Goal: Task Accomplishment & Management: Use online tool/utility

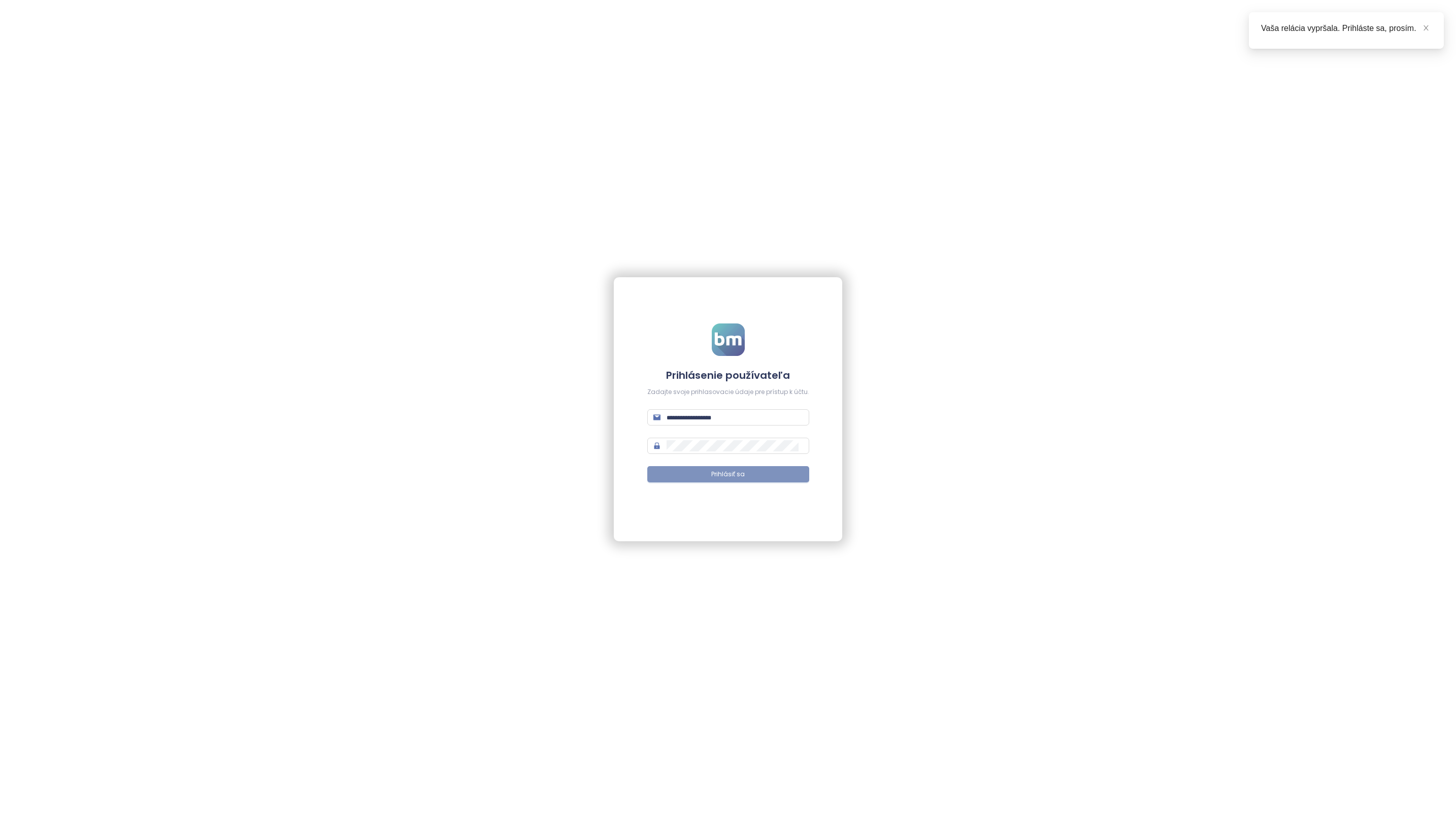
type input "**********"
click at [737, 474] on span "Prihlásiť sa" at bounding box center [728, 474] width 34 height 10
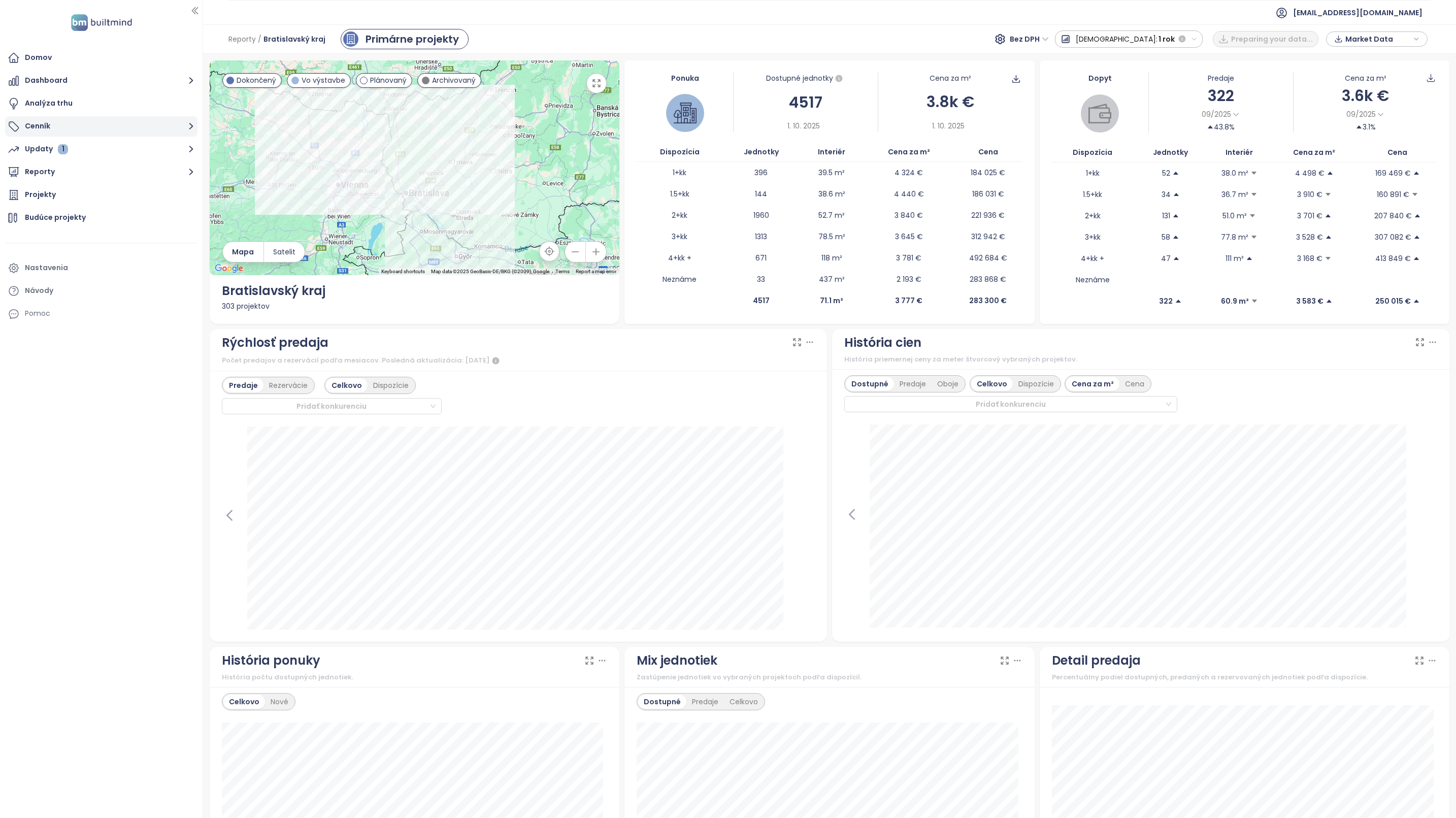
click at [50, 129] on button "Cenník" at bounding box center [101, 126] width 192 height 20
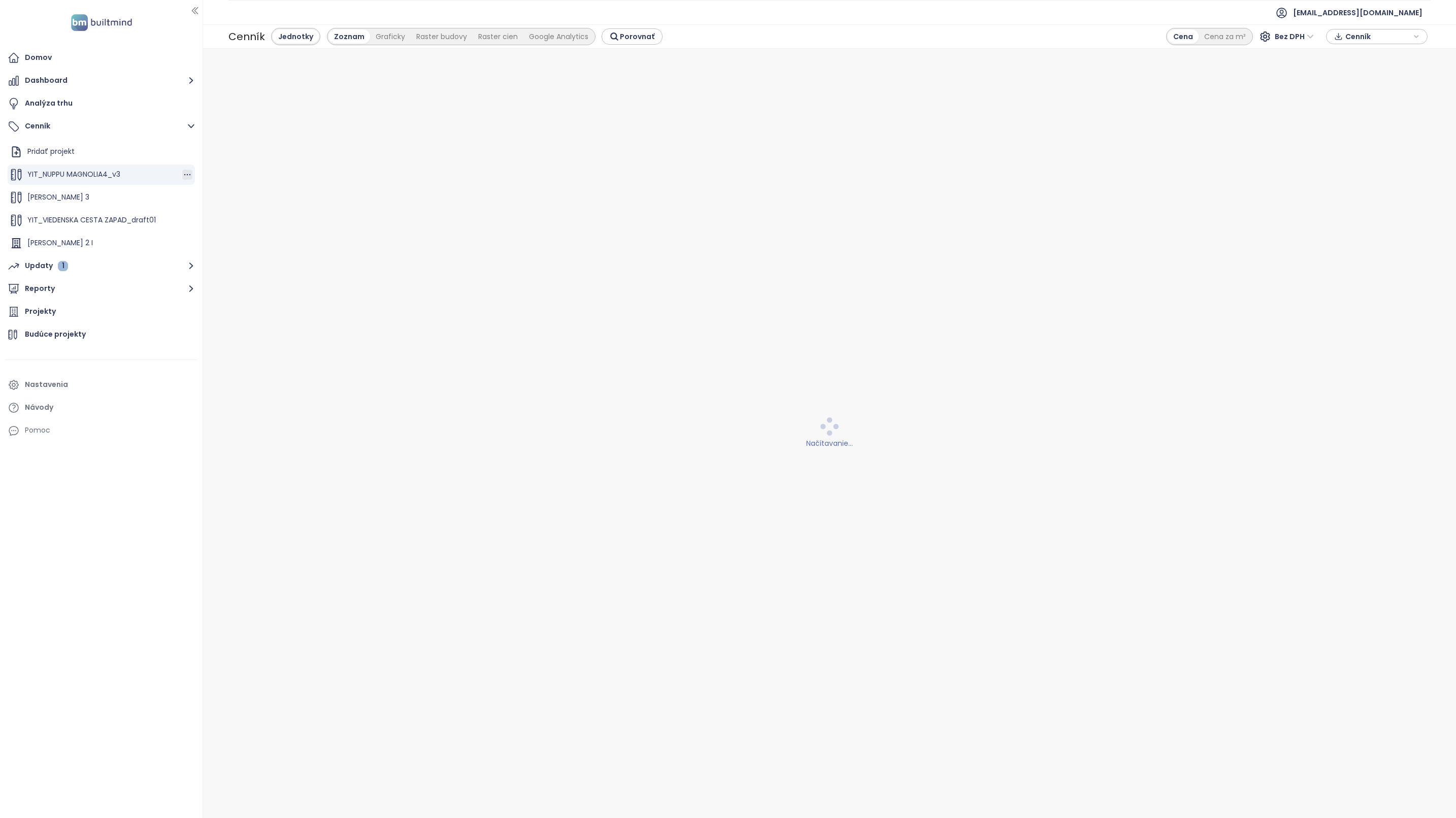
click at [182, 174] on icon "button" at bounding box center [187, 175] width 11 height 11
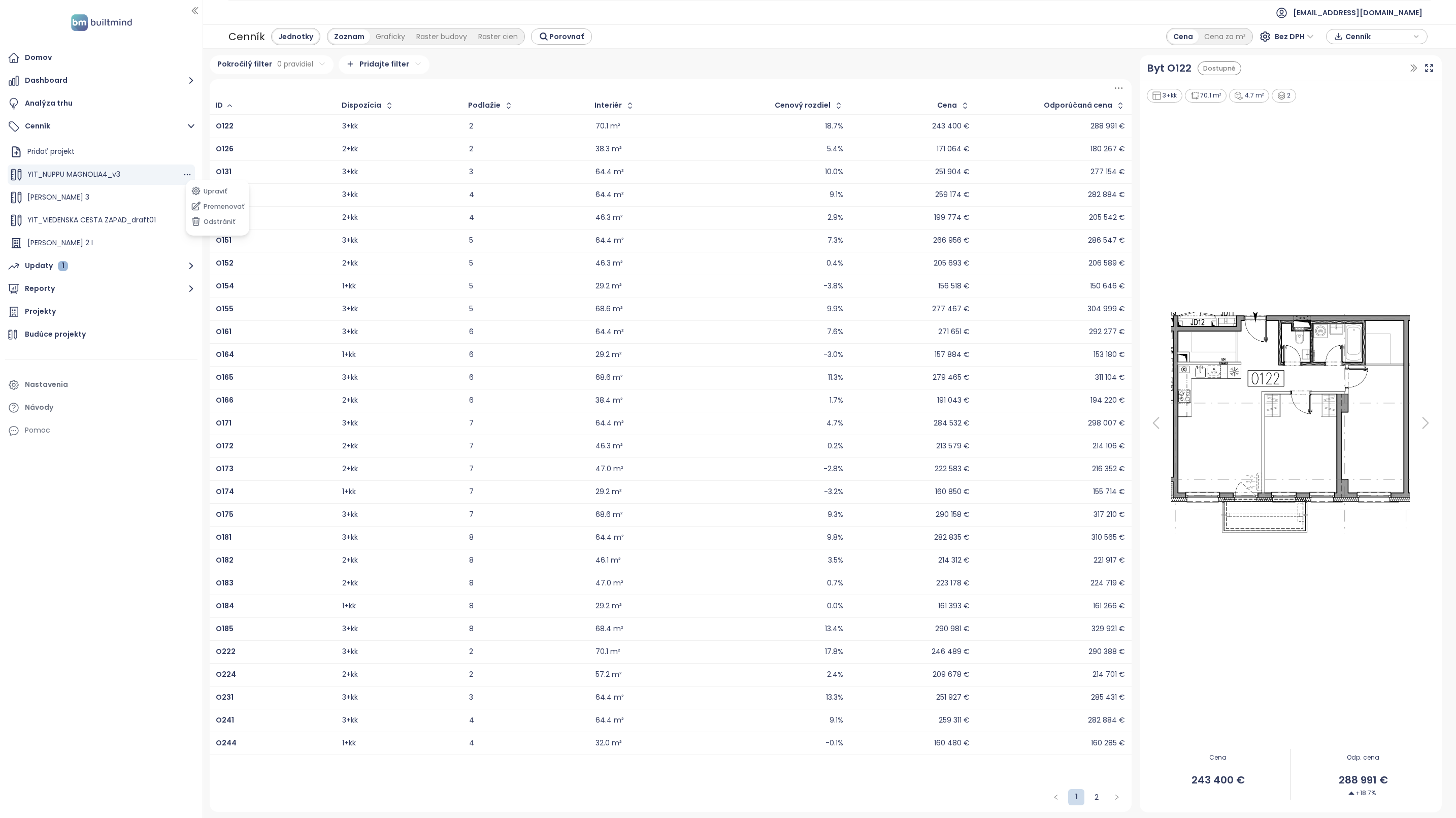
click at [115, 177] on span "YIT_NUPPU MAGNOLIA4_v3" at bounding box center [74, 174] width 93 height 11
click at [300, 65] on html "Domov Dashboard Analýza trhu Cenník Pridať projekt YIT_NUPPU MAGNOLIA4_v3 [PERS…" at bounding box center [728, 409] width 1456 height 818
click at [410, 64] on html "Domov Dashboard Analýza trhu Cenník Pridať projekt YIT_NUPPU MAGNOLIA4_v3 [PERS…" at bounding box center [728, 409] width 1456 height 818
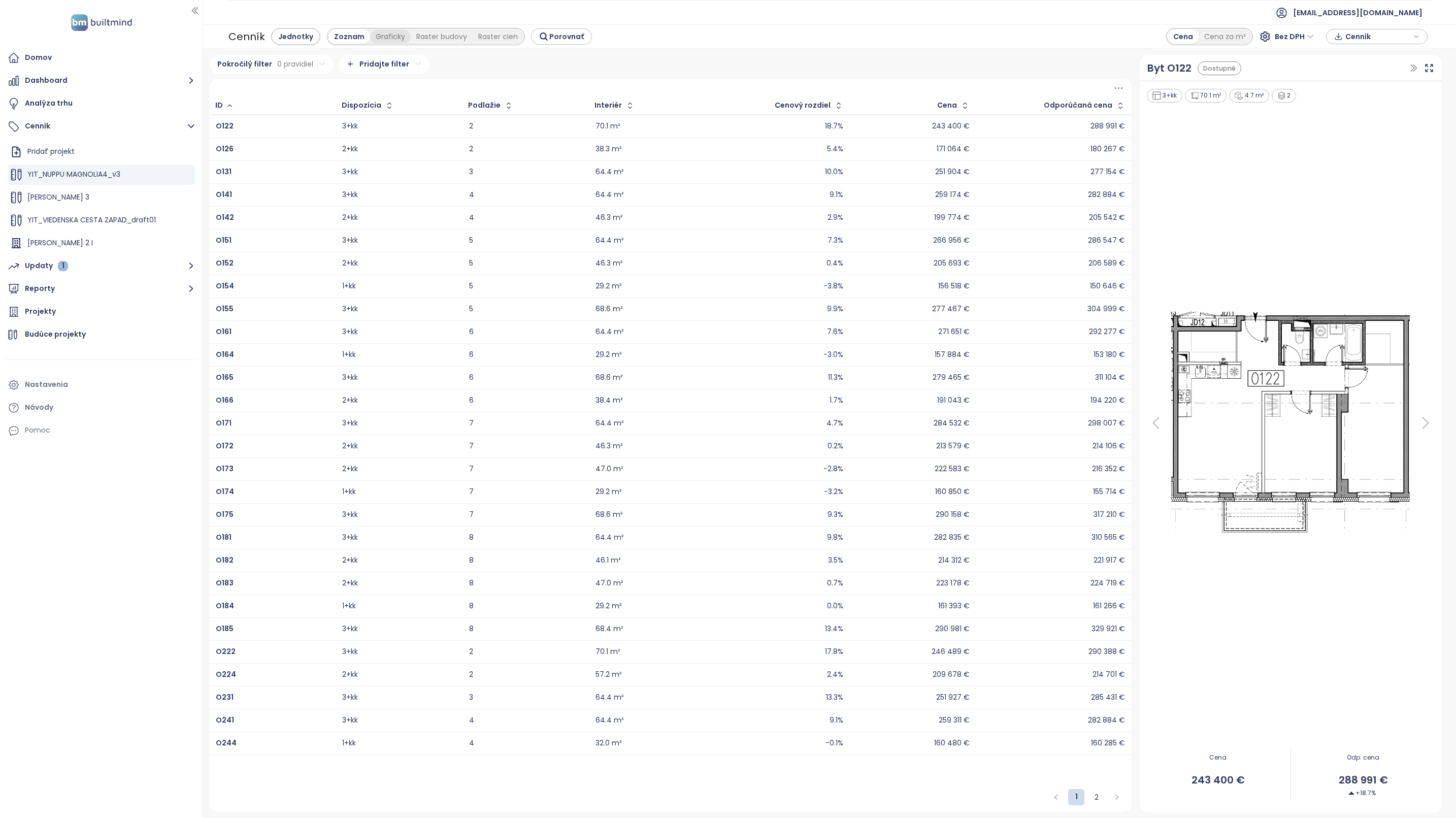
click at [393, 34] on div "Graficky" at bounding box center [390, 36] width 41 height 14
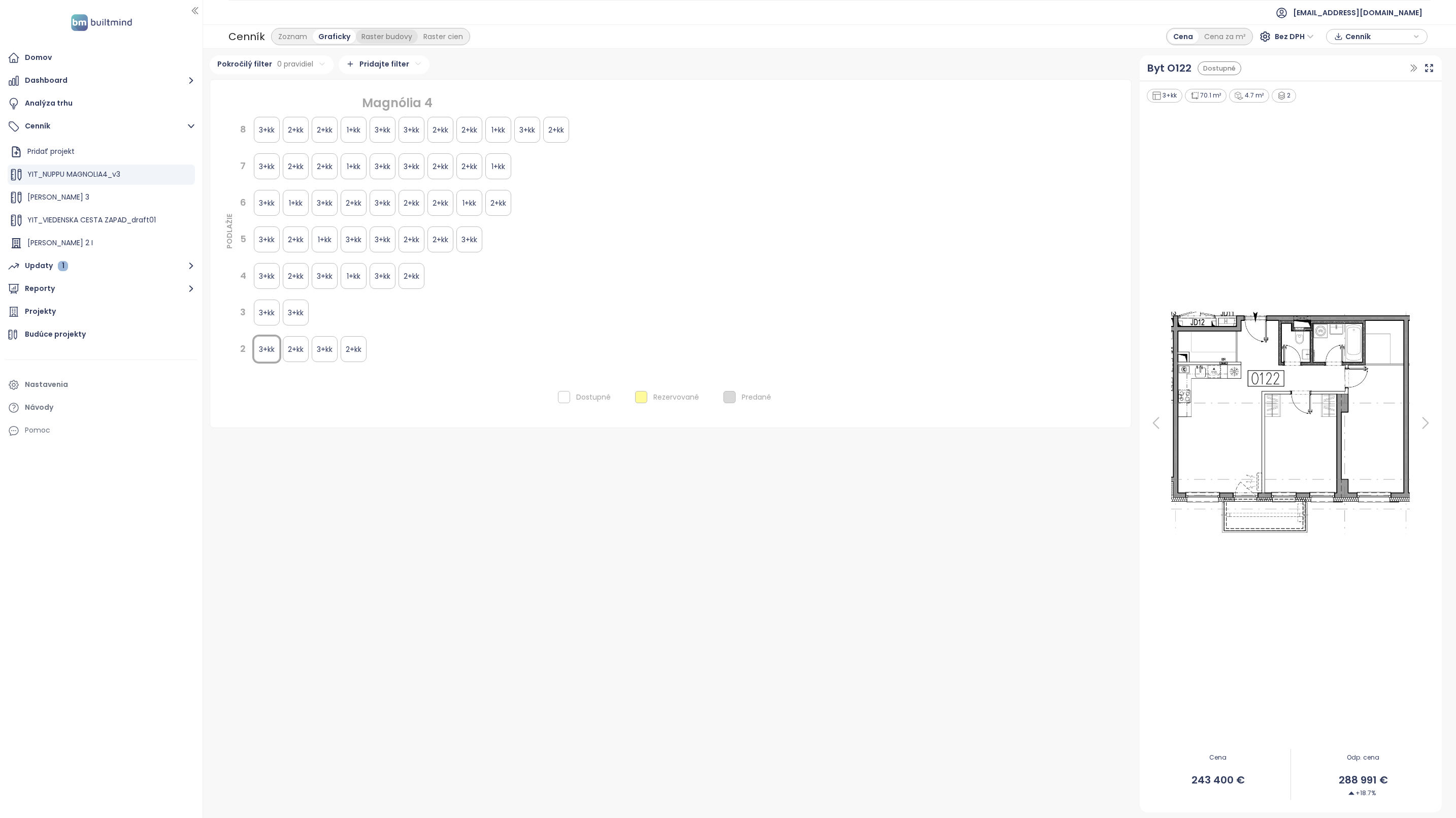
click at [386, 34] on div "Raster budovy" at bounding box center [386, 36] width 62 height 14
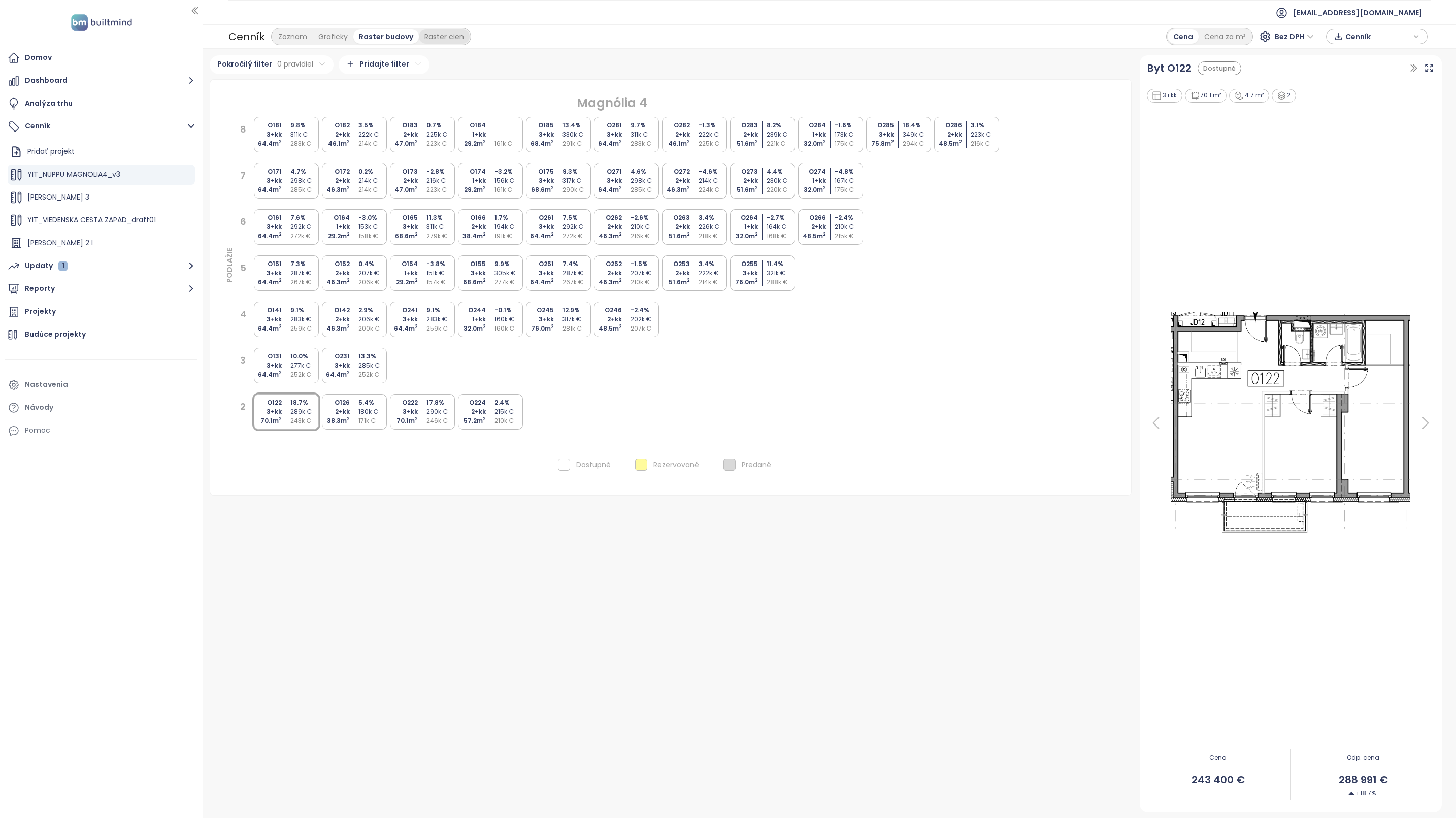
click at [424, 34] on div "Raster cien" at bounding box center [444, 36] width 51 height 14
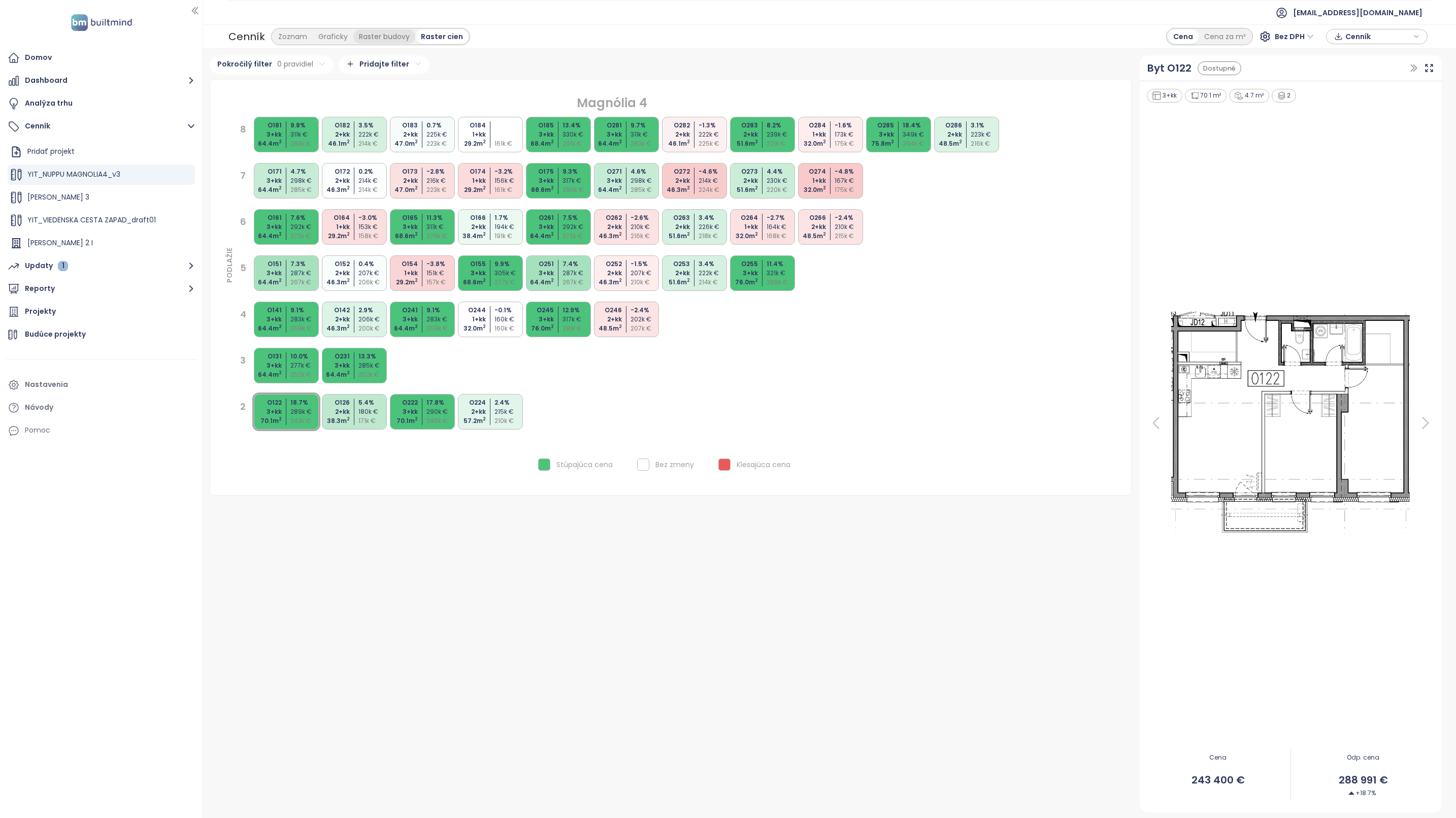
click at [370, 32] on div "Raster budovy" at bounding box center [384, 36] width 62 height 14
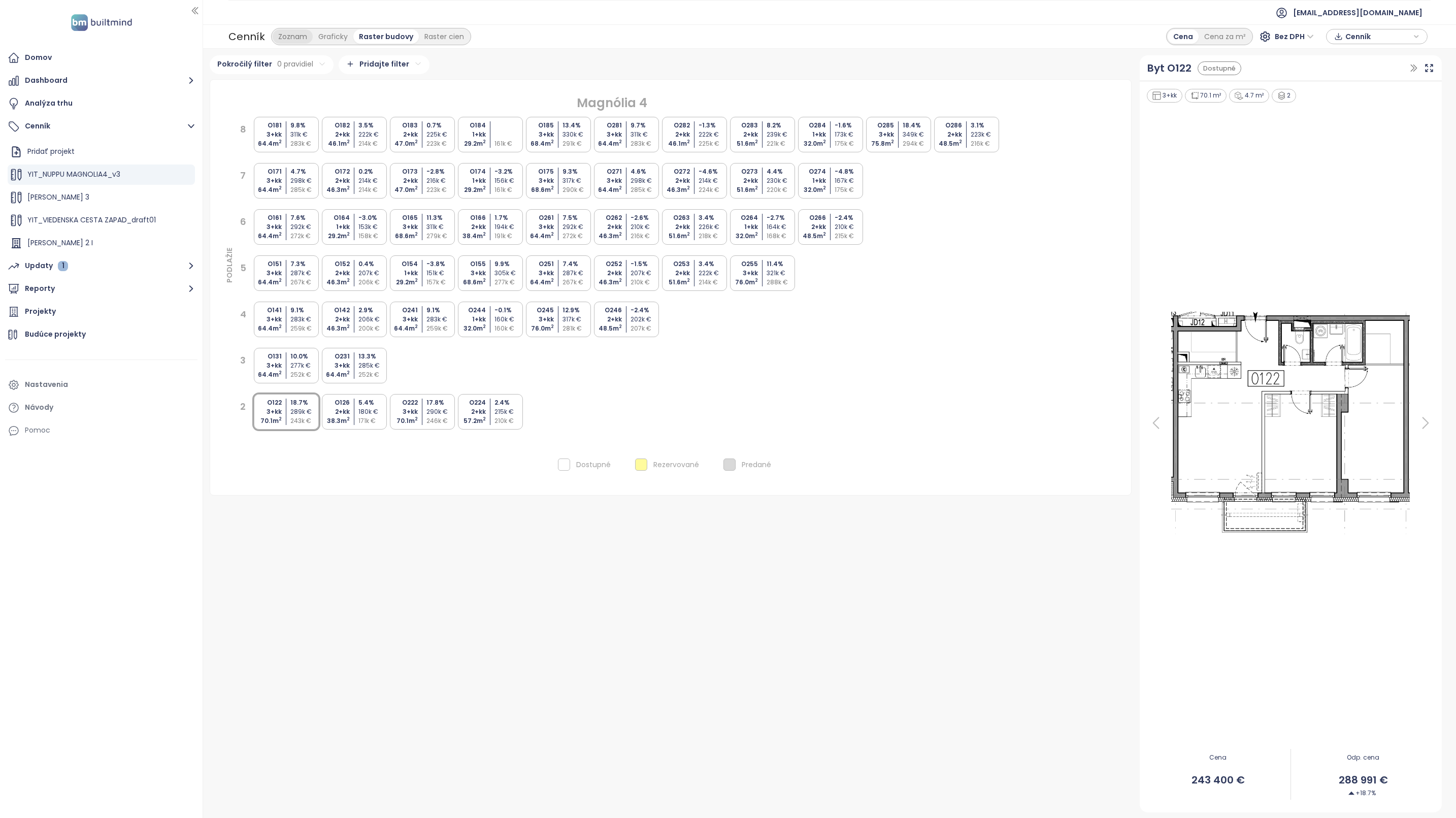
click at [297, 37] on div "Zoznam" at bounding box center [292, 36] width 40 height 14
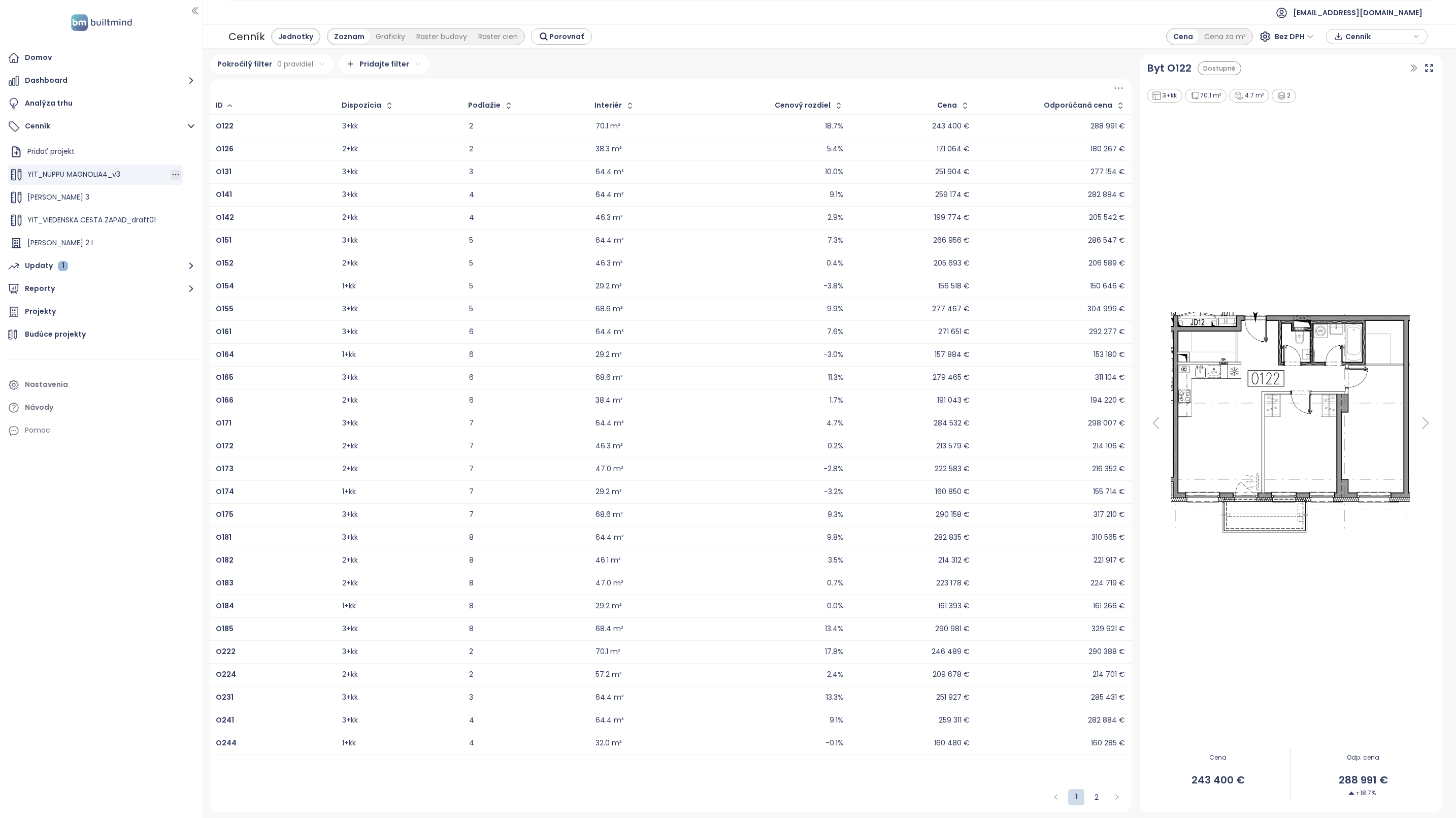
click at [175, 175] on ul "Pridať projekt YIT_NUPPU MAGNOLIA4_v3 [PERSON_NAME] 3 YIT_VIEDENSKA CESTA ZAPAD…" at bounding box center [101, 244] width 187 height 206
click at [184, 174] on icon "button" at bounding box center [187, 175] width 7 height 2
click at [222, 192] on button "Upraviť" at bounding box center [218, 191] width 59 height 13
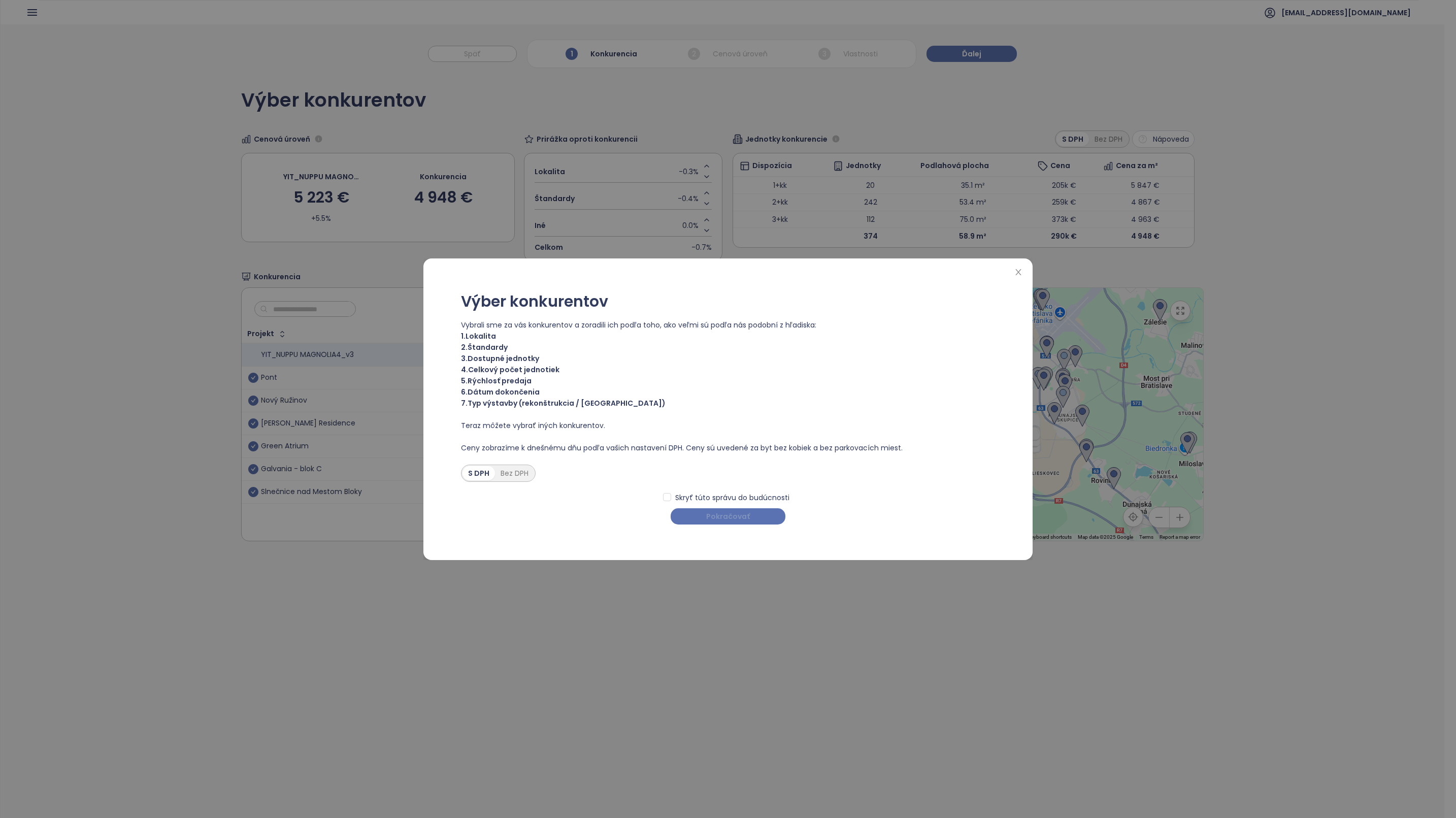
click at [706, 517] on button "Pokračovať" at bounding box center [728, 517] width 115 height 17
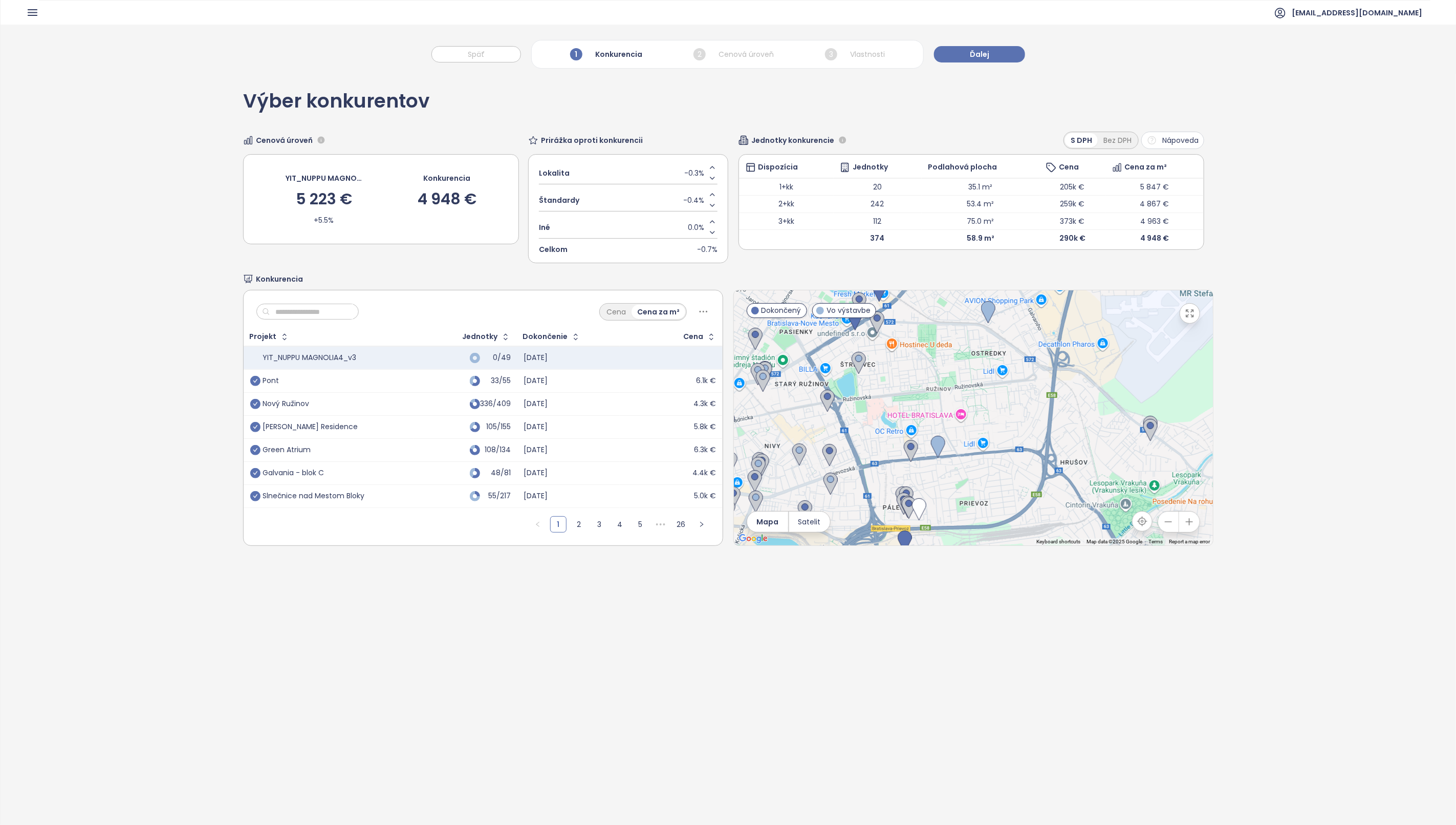
drag, startPoint x: 996, startPoint y: 370, endPoint x: 944, endPoint y: 492, distance: 132.6
click at [944, 492] on div at bounding box center [973, 418] width 479 height 255
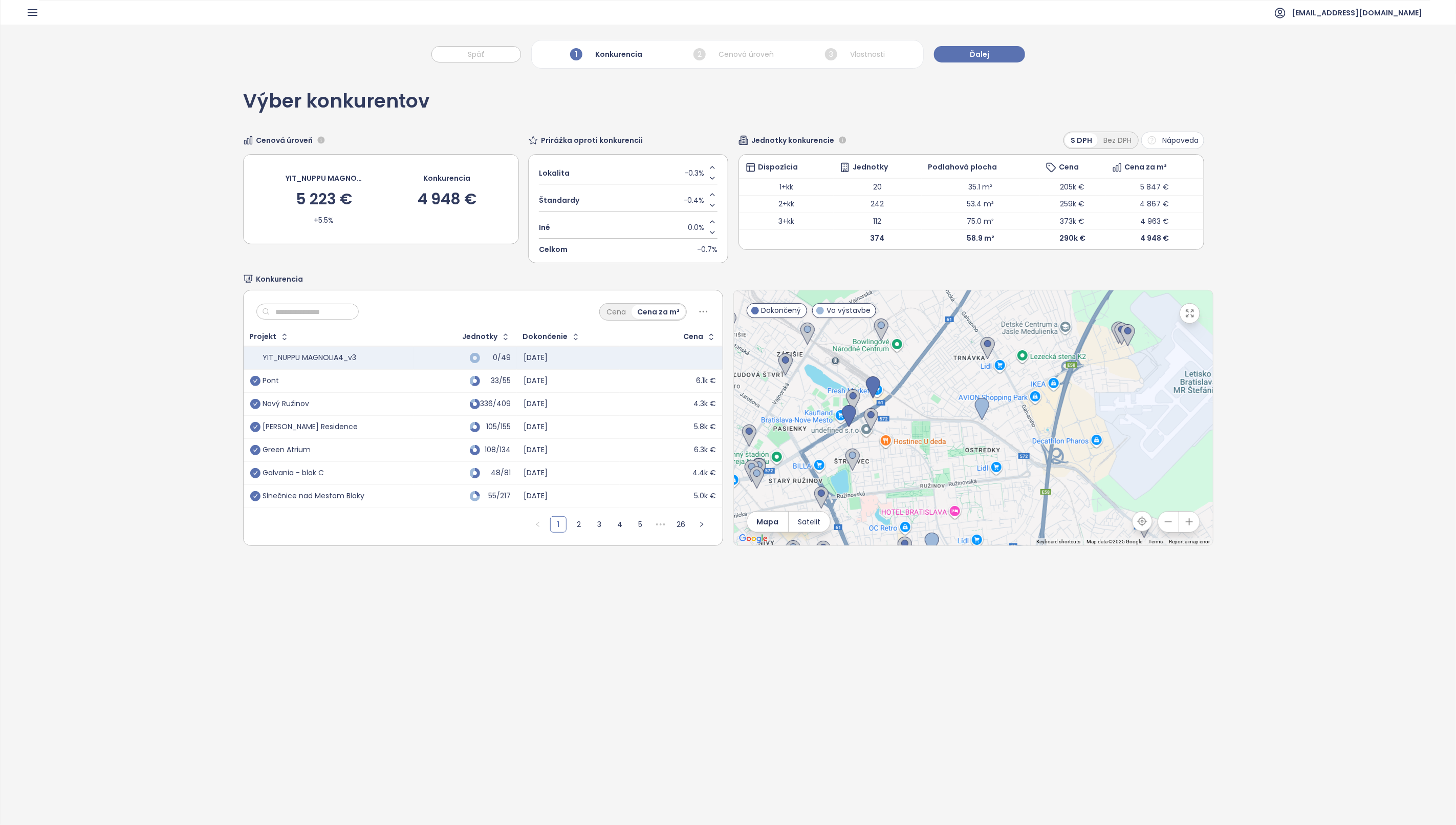
drag, startPoint x: 995, startPoint y: 365, endPoint x: 988, endPoint y: 467, distance: 102.2
click at [988, 467] on div at bounding box center [973, 418] width 479 height 255
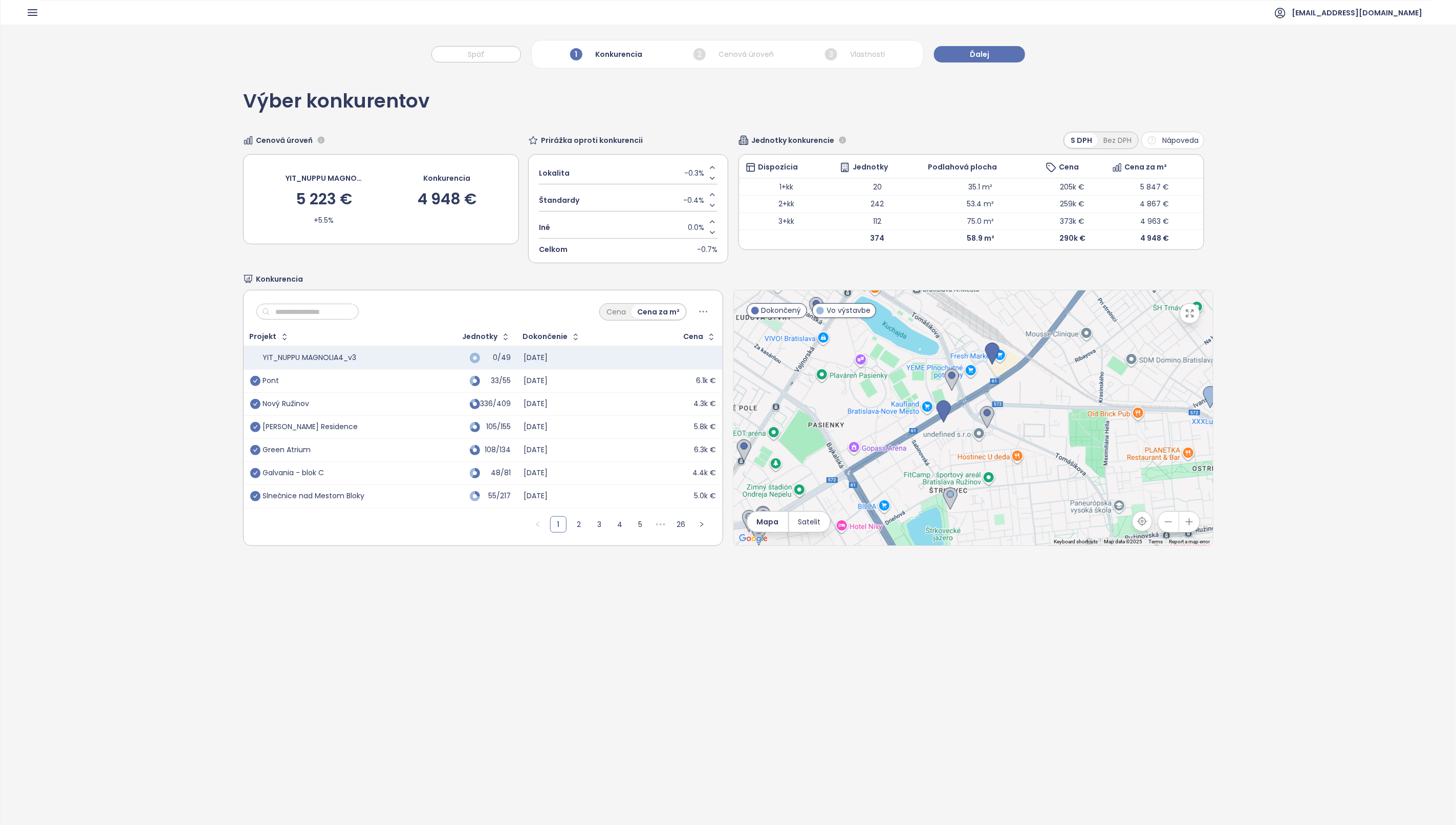
drag, startPoint x: 877, startPoint y: 425, endPoint x: 1008, endPoint y: 394, distance: 134.6
click at [1008, 394] on div at bounding box center [973, 418] width 479 height 255
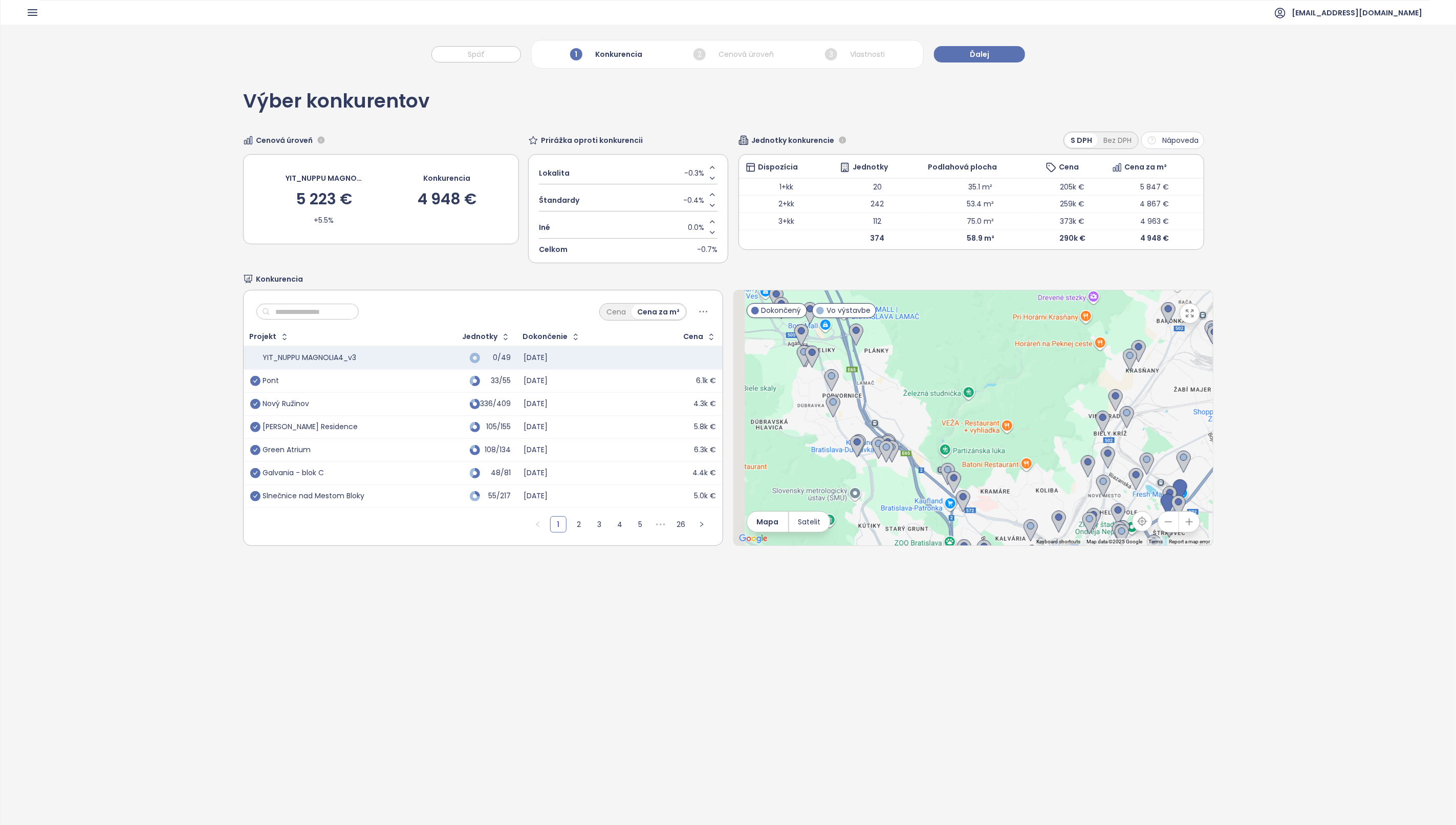
drag, startPoint x: 868, startPoint y: 400, endPoint x: 1044, endPoint y: 527, distance: 217.0
click at [1044, 527] on div at bounding box center [973, 418] width 479 height 255
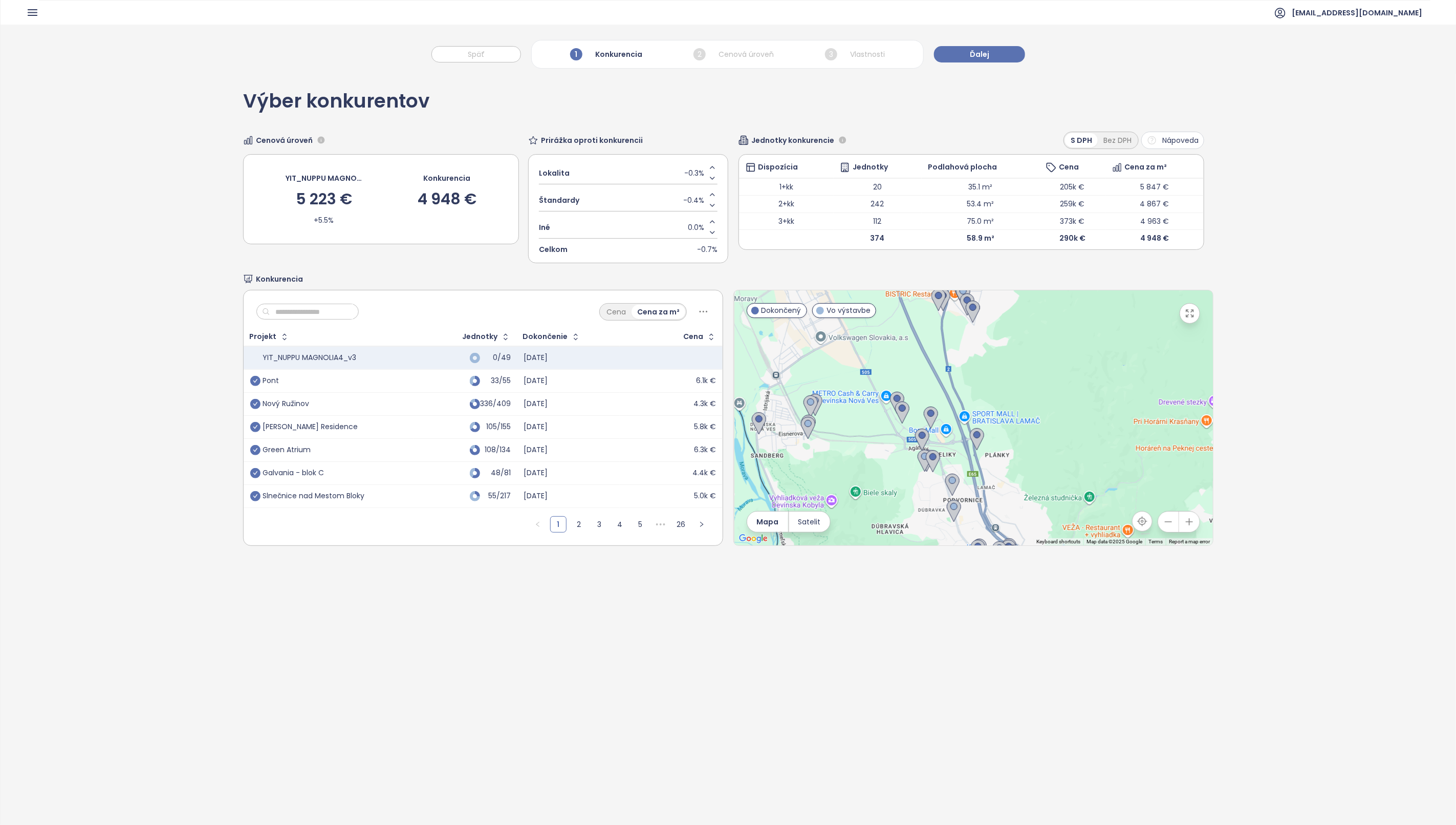
drag, startPoint x: 928, startPoint y: 464, endPoint x: 977, endPoint y: 477, distance: 50.7
click at [977, 477] on div at bounding box center [973, 418] width 479 height 255
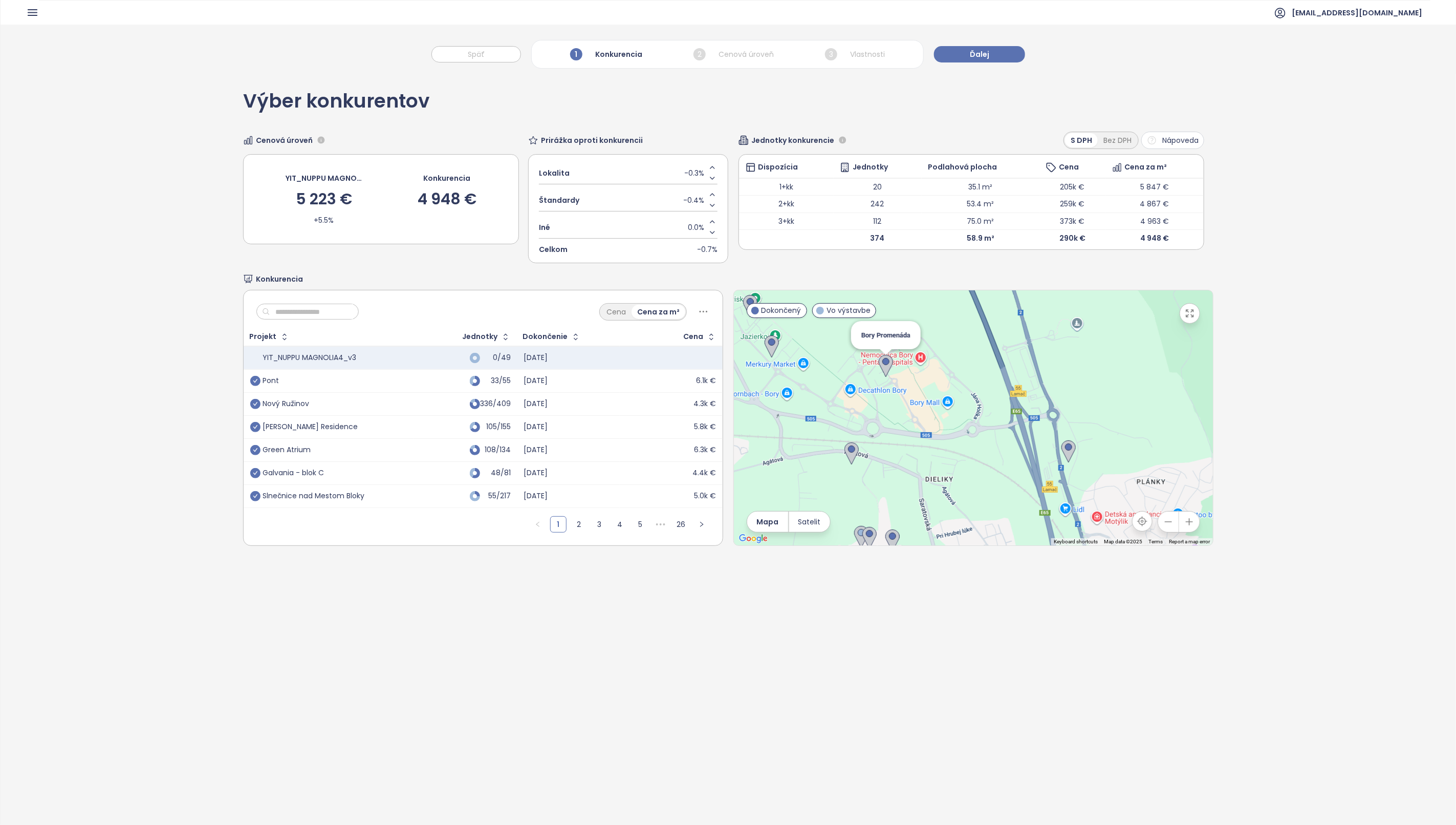
click at [879, 366] on img at bounding box center [886, 366] width 14 height 23
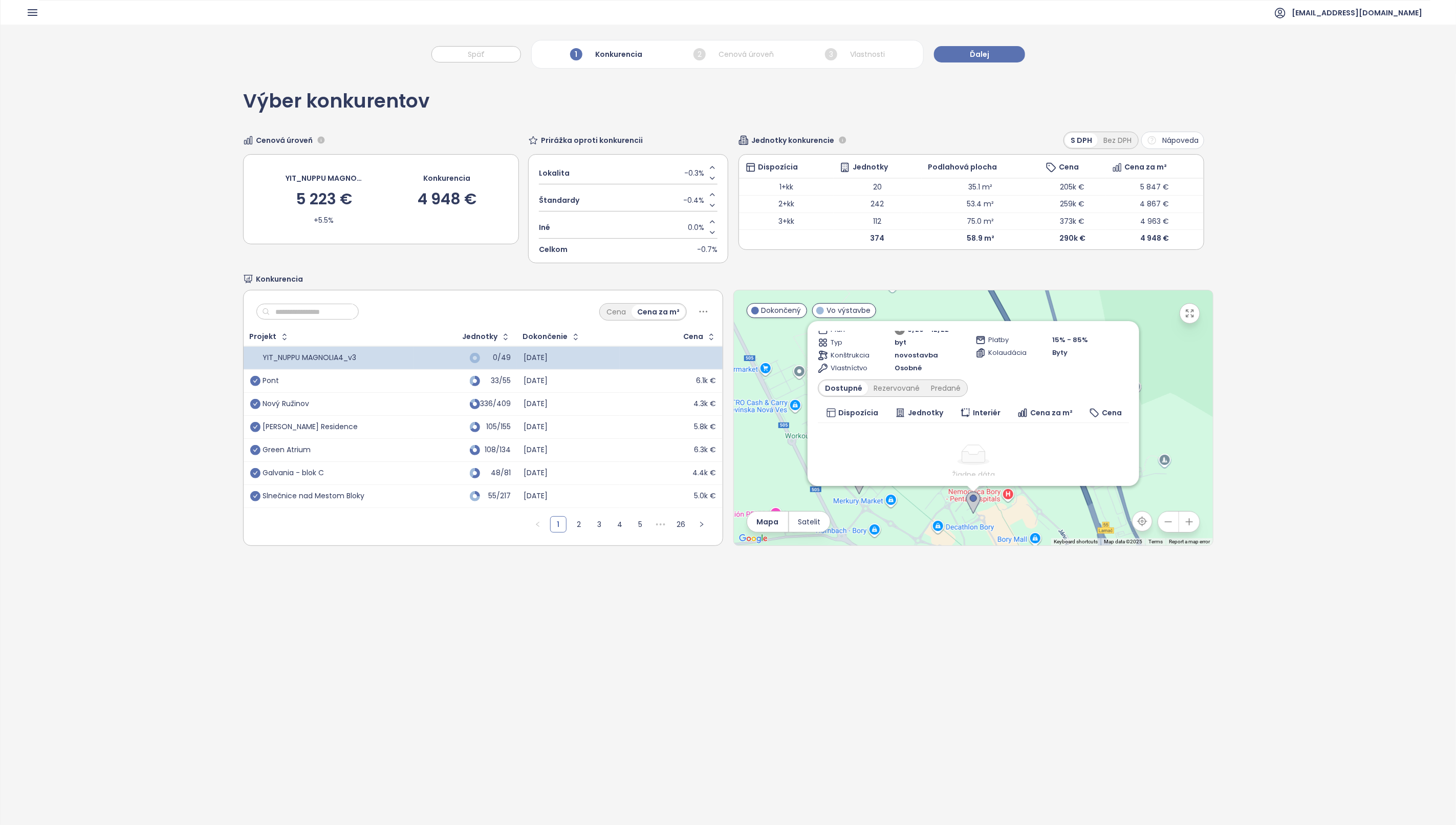
scroll to position [86, 0]
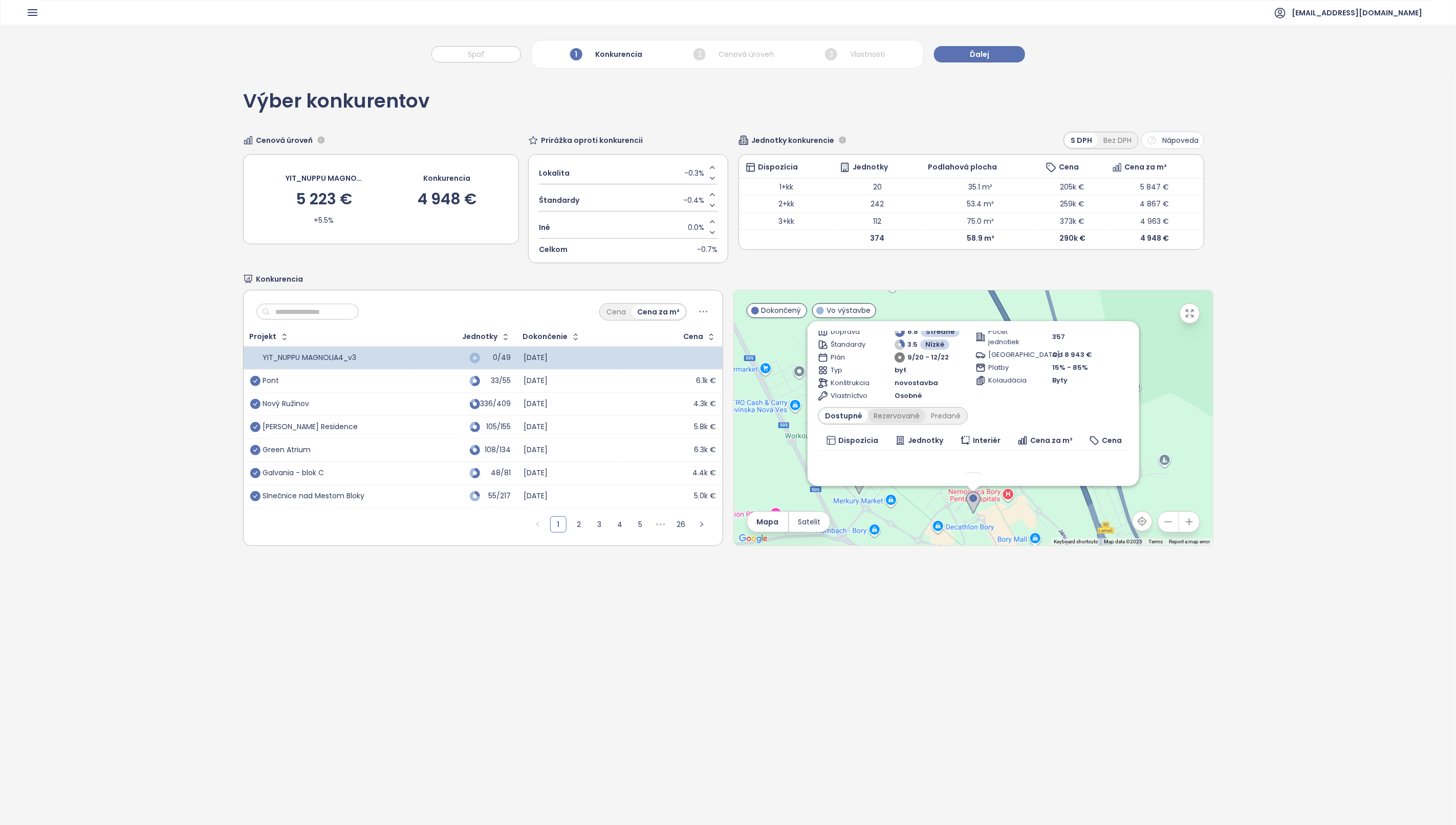
click at [886, 416] on div "Rezervované" at bounding box center [897, 416] width 58 height 14
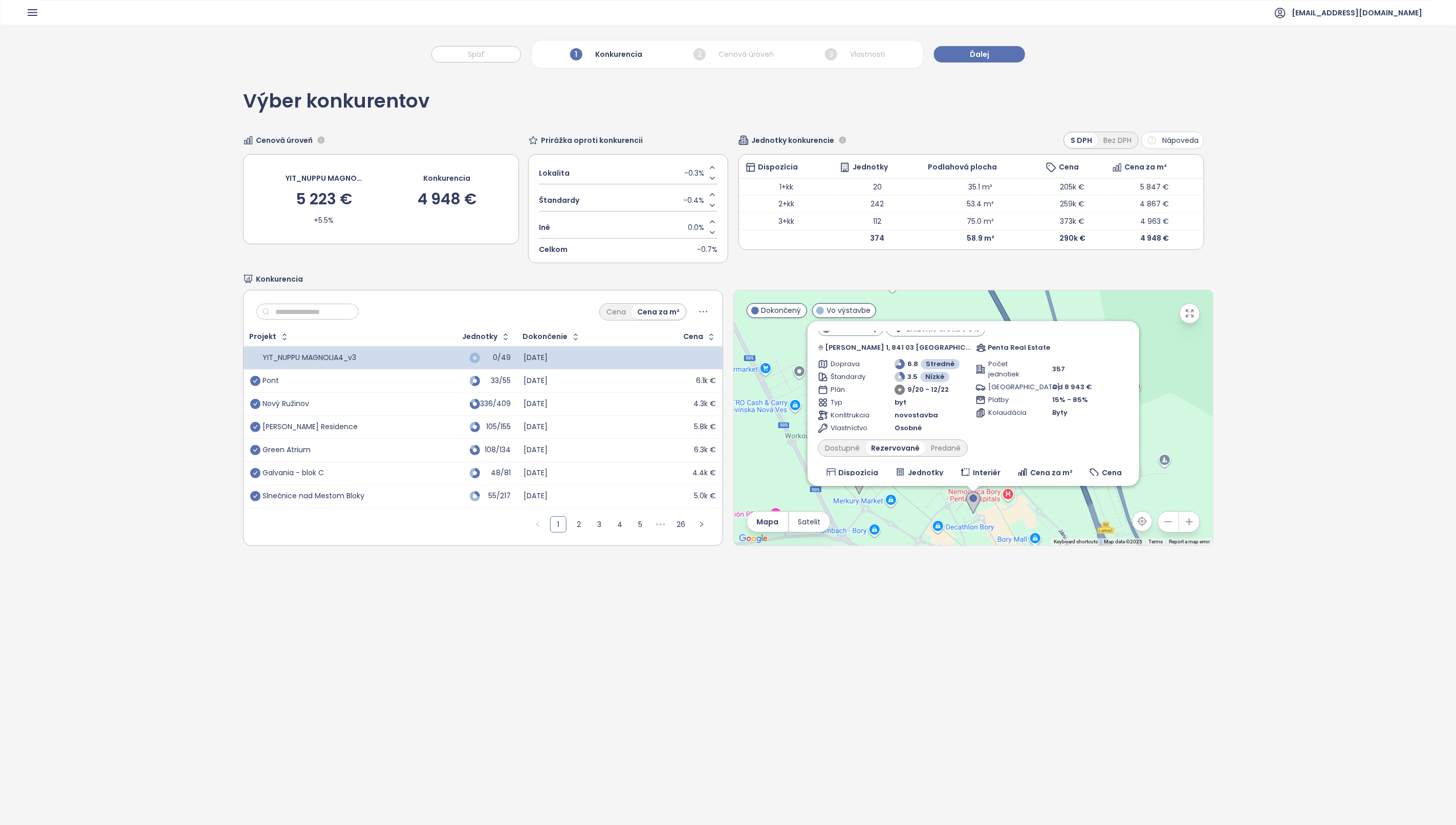
scroll to position [0, 0]
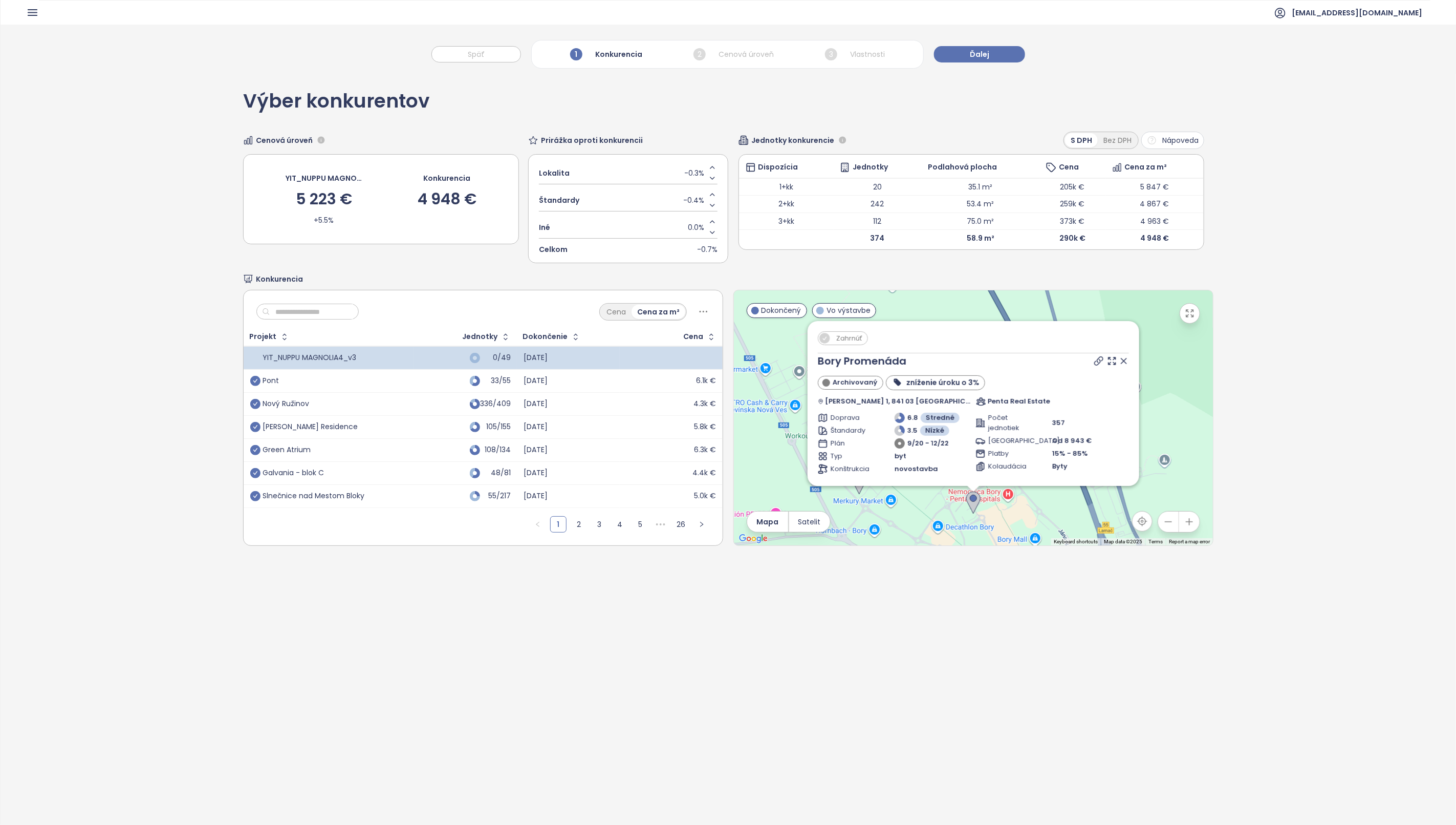
click at [1119, 361] on icon at bounding box center [1124, 361] width 11 height 11
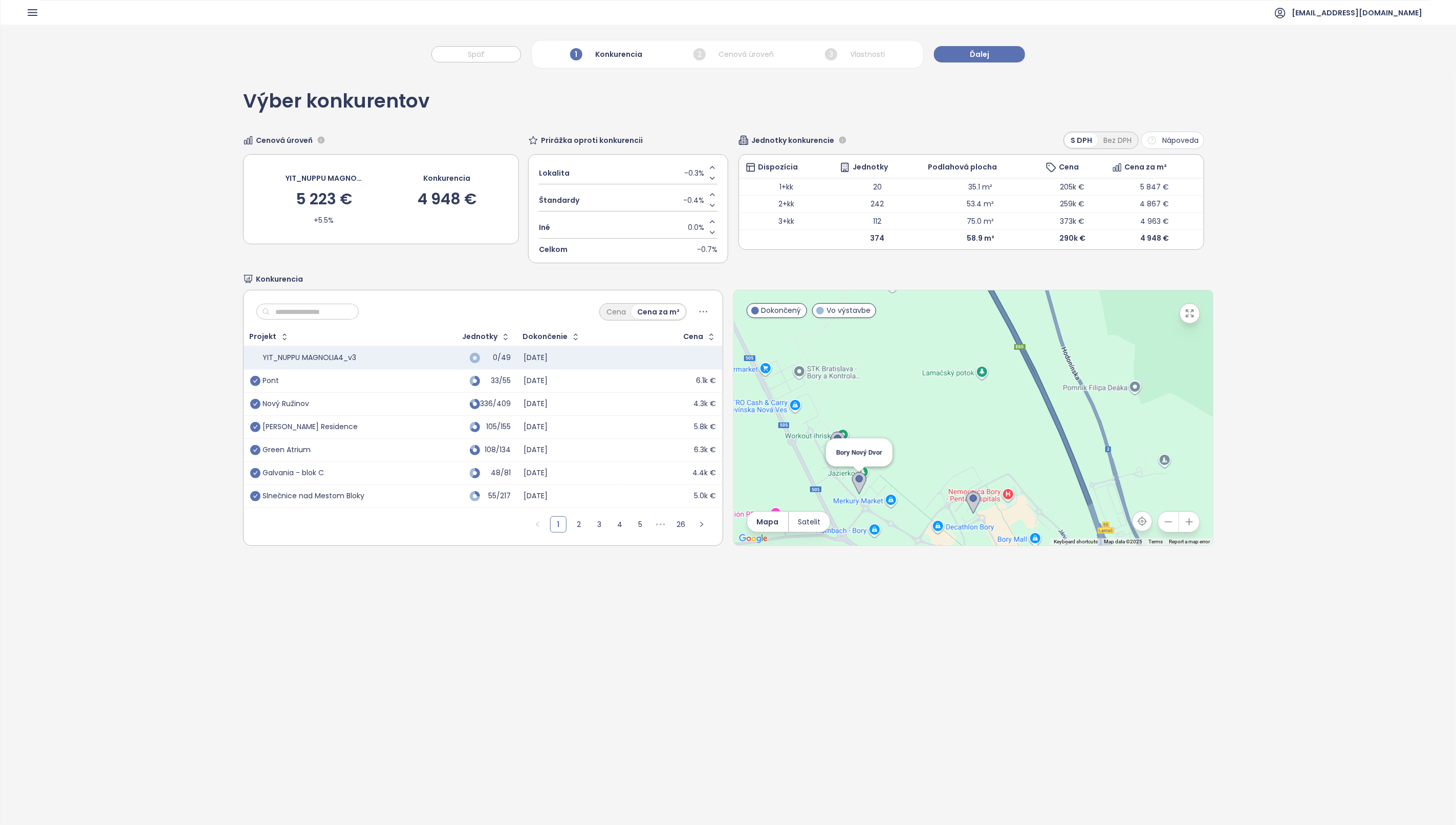
click at [852, 482] on img at bounding box center [859, 484] width 14 height 23
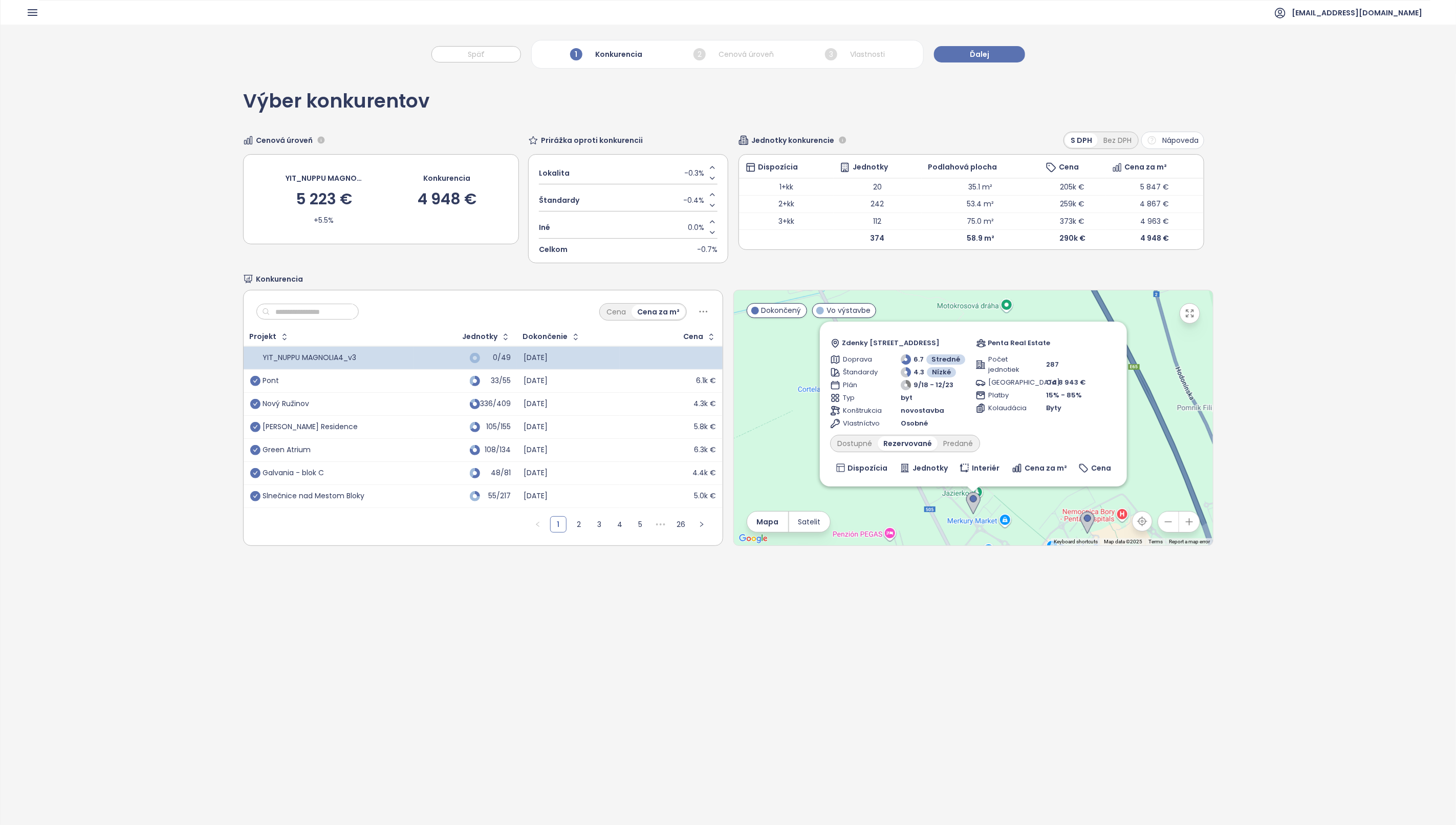
scroll to position [127, 0]
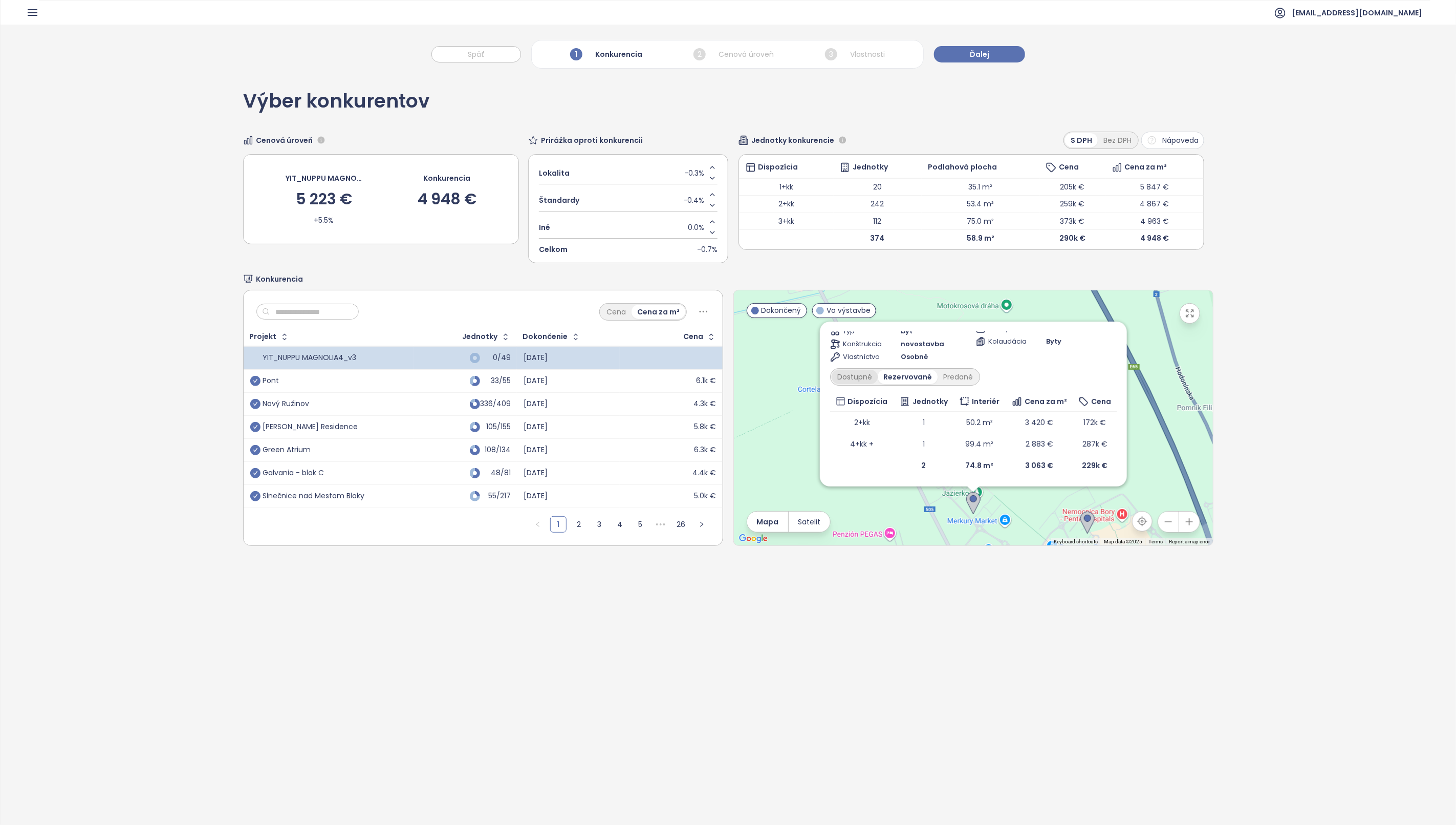
click at [842, 379] on div "Dostupné" at bounding box center [854, 377] width 46 height 14
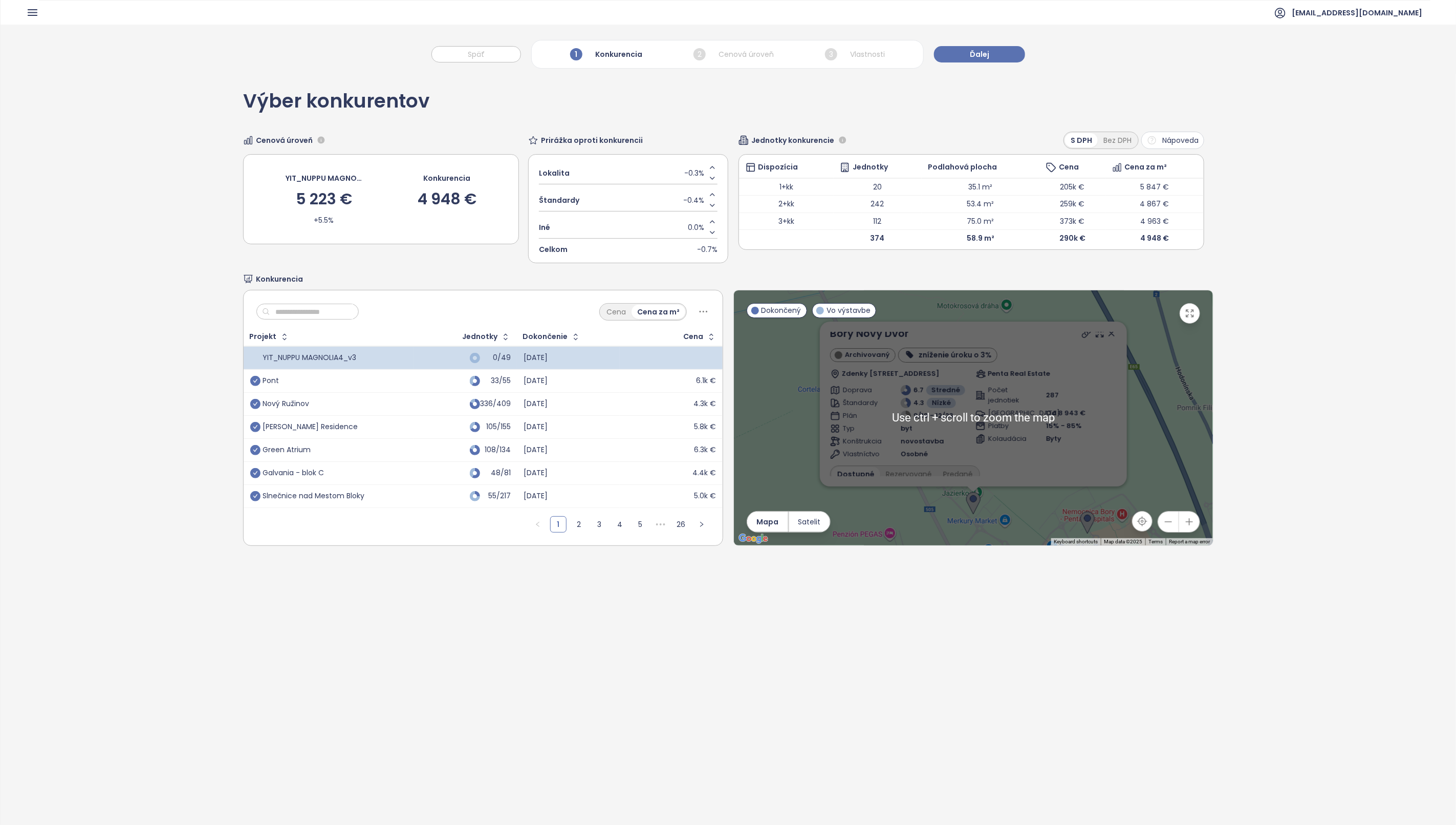
scroll to position [0, 0]
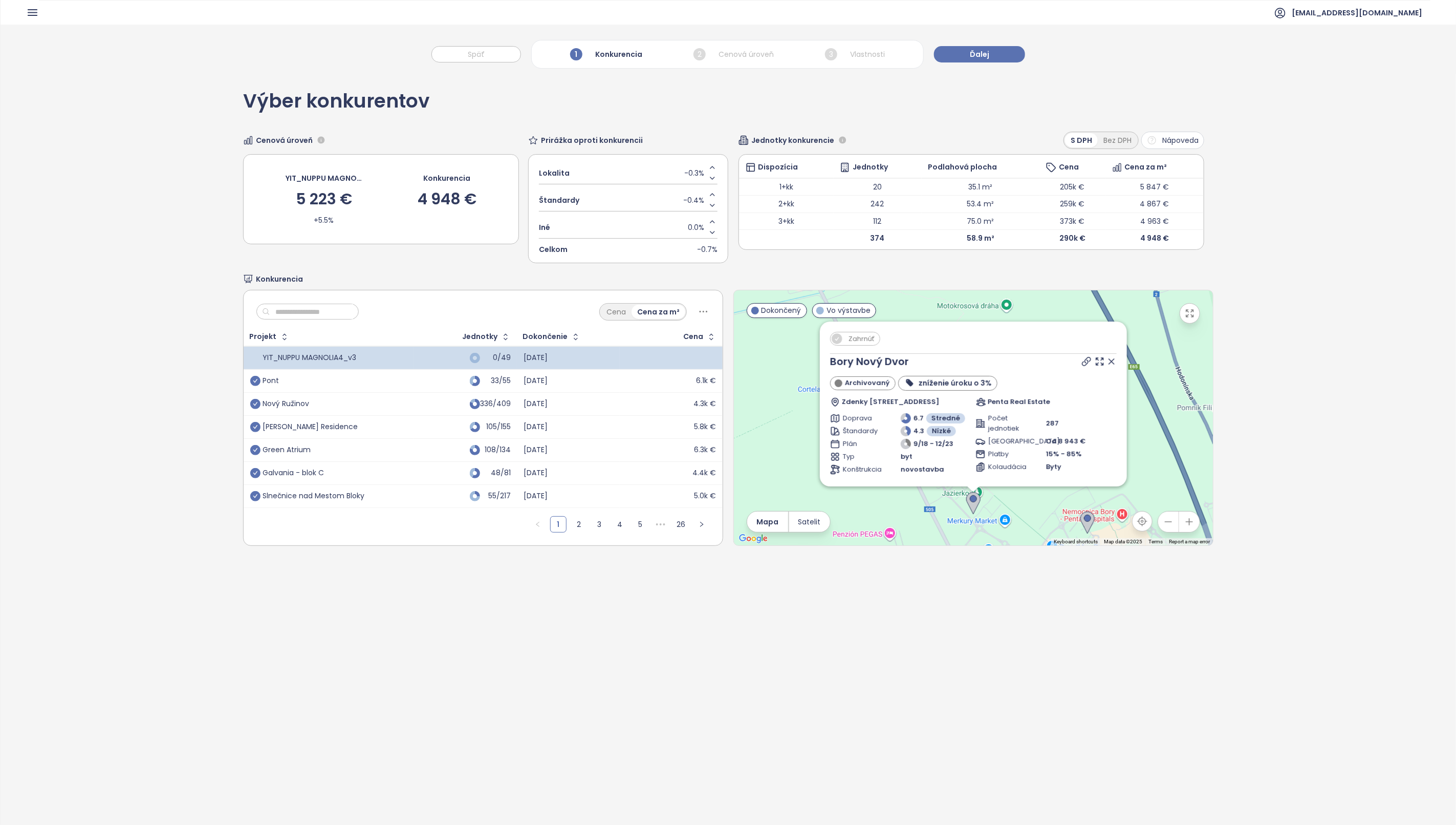
click at [1107, 364] on icon at bounding box center [1112, 362] width 11 height 11
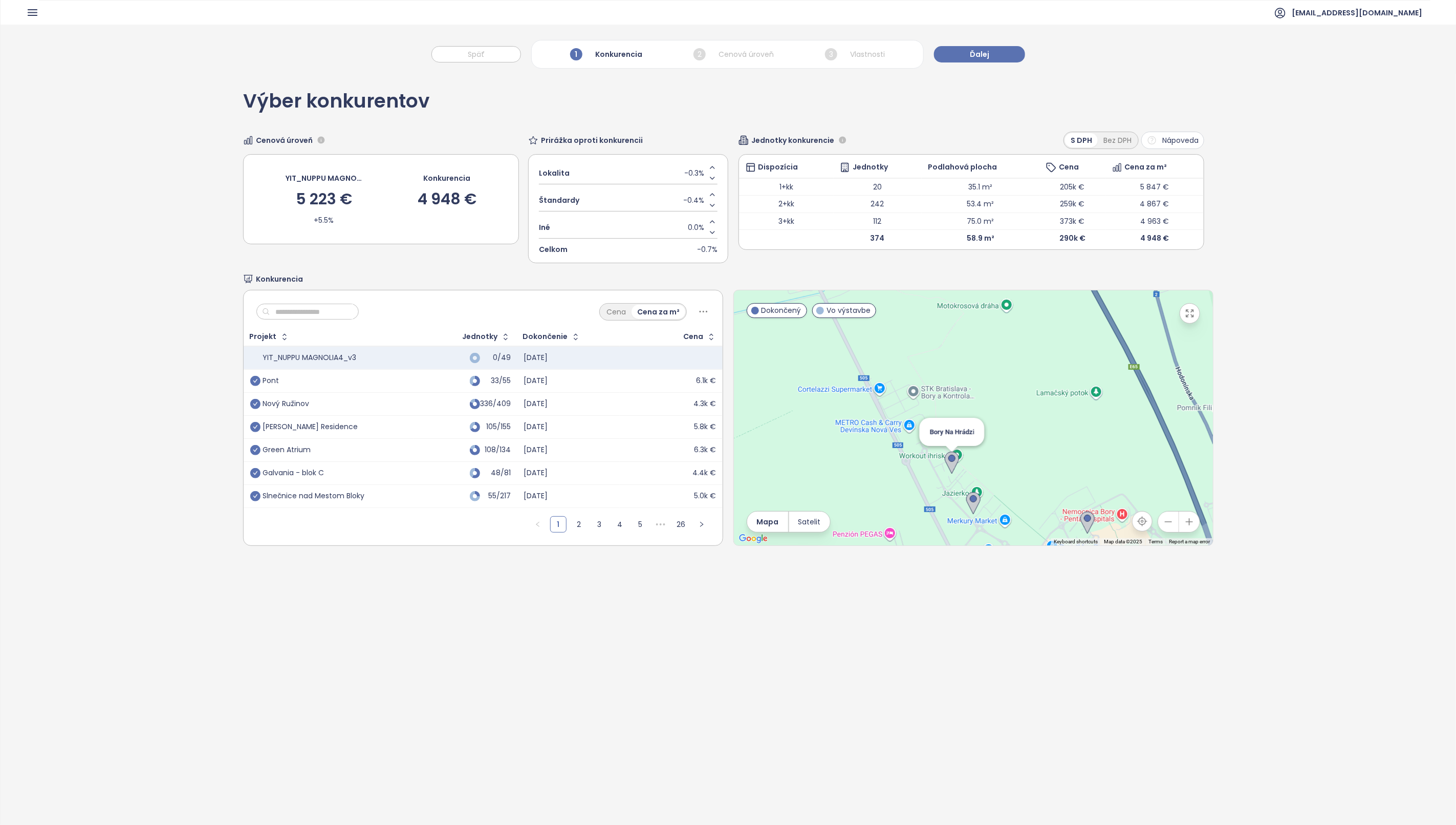
click at [945, 466] on img at bounding box center [952, 463] width 14 height 23
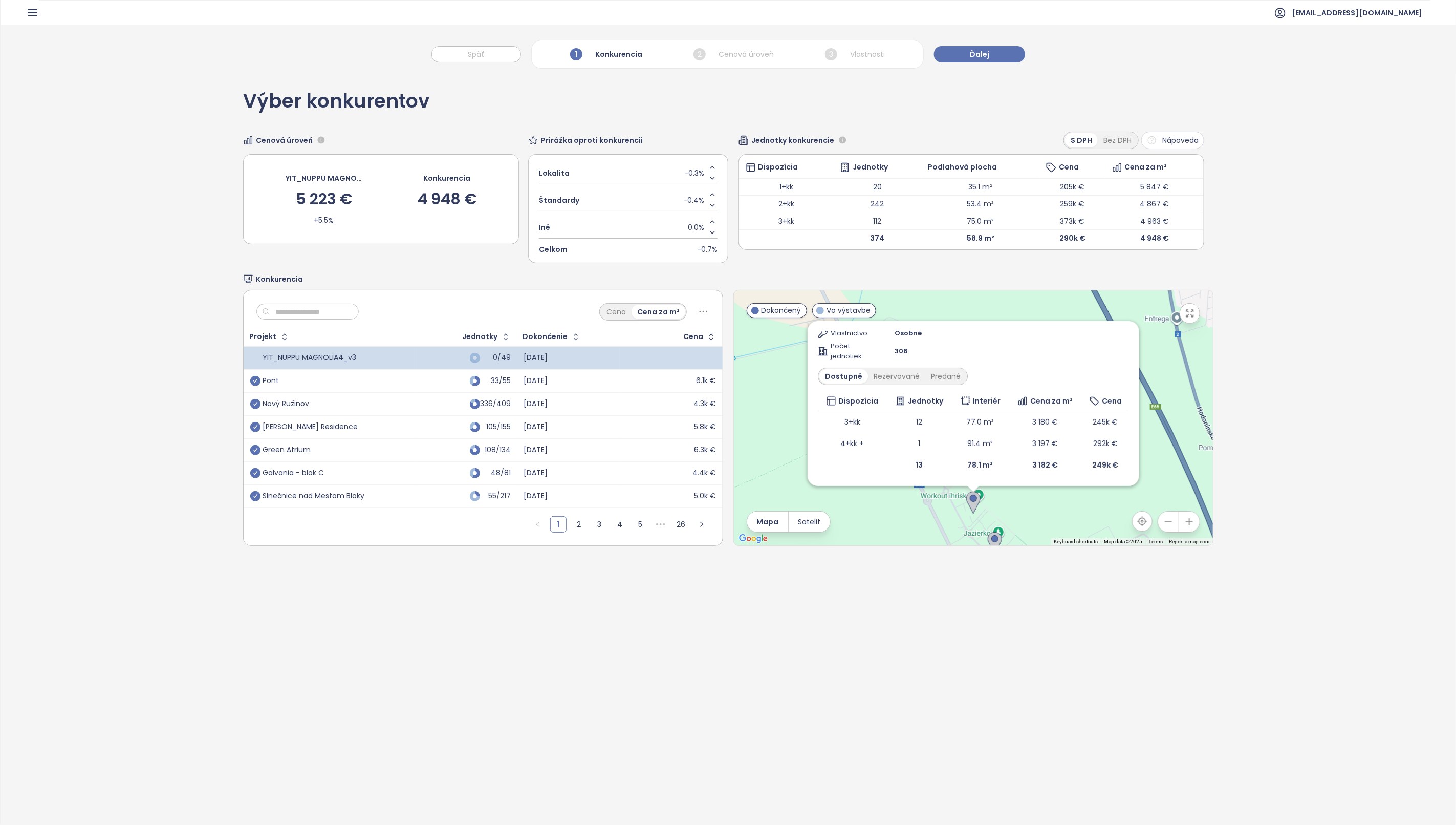
scroll to position [48, 0]
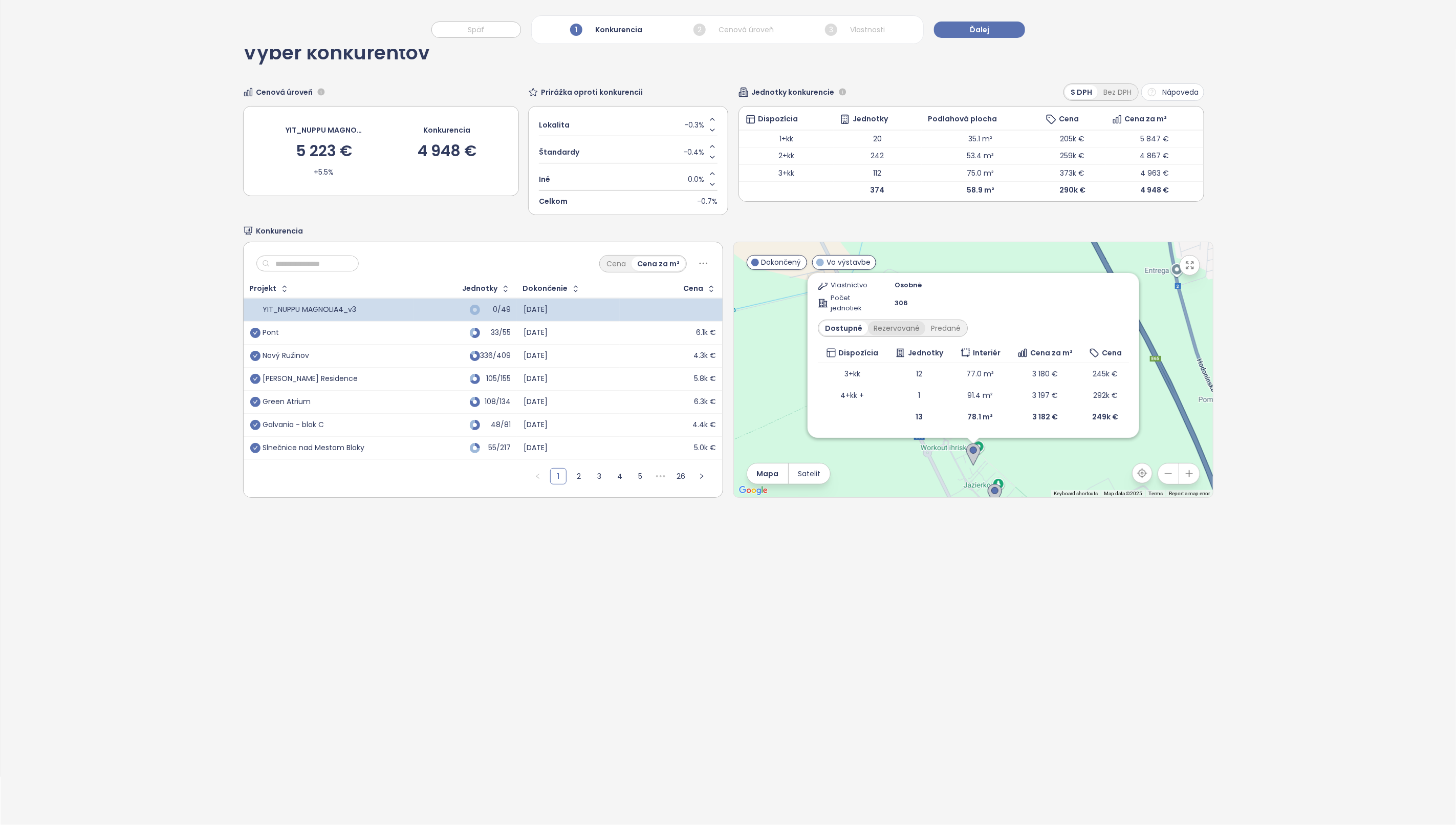
click at [882, 331] on div "Rezervované" at bounding box center [897, 328] width 58 height 14
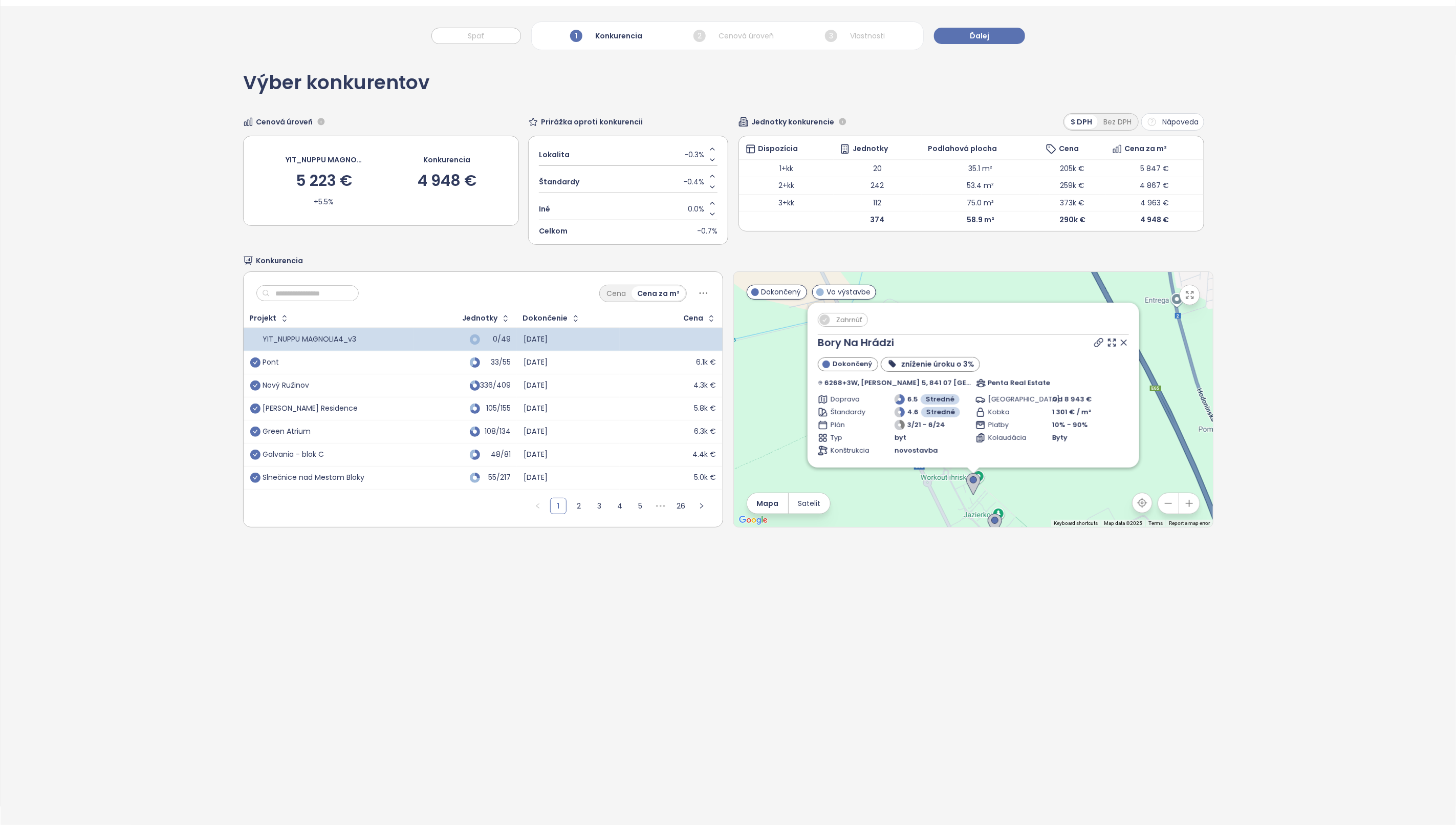
scroll to position [0, 0]
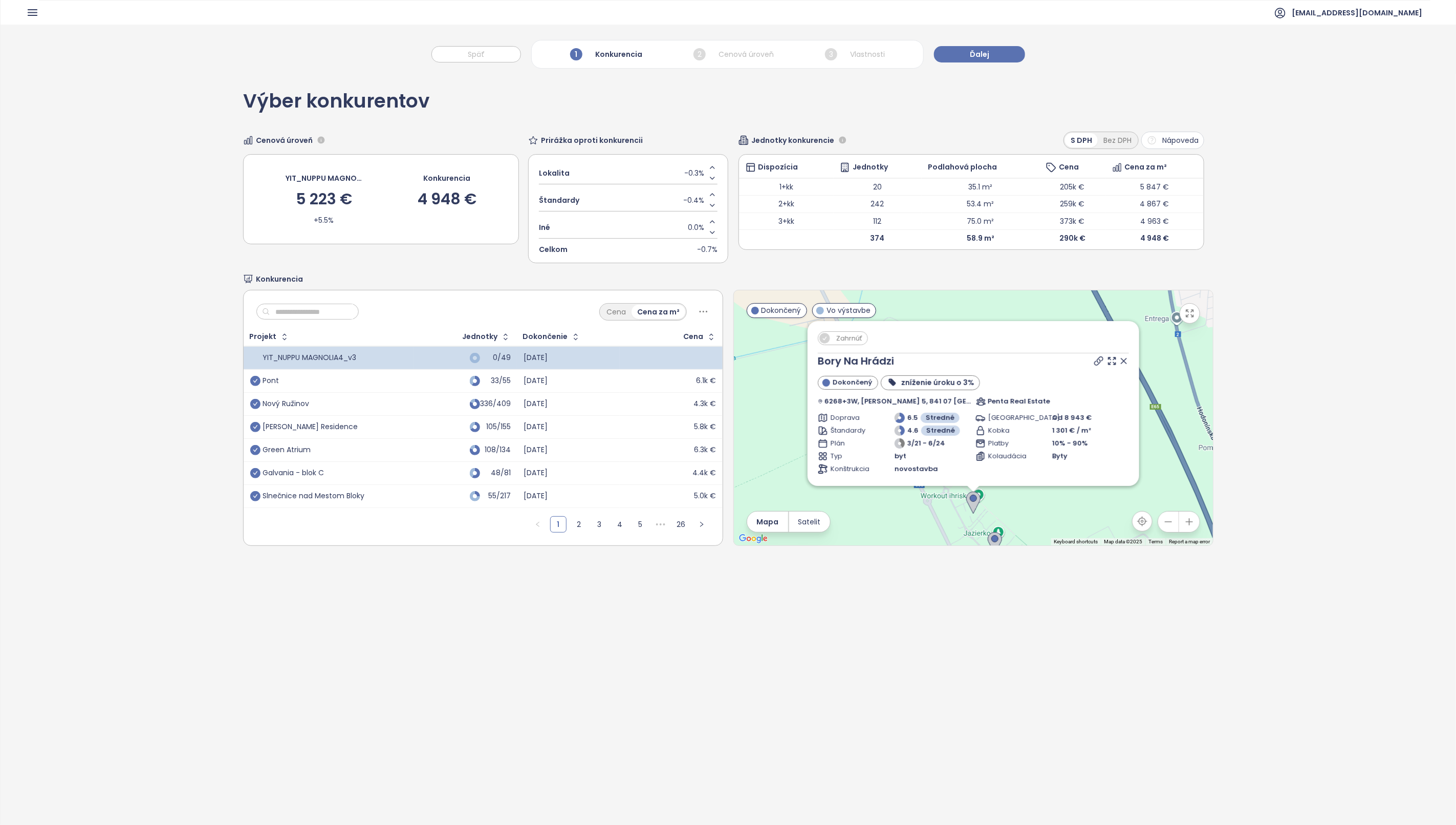
click at [1119, 362] on icon at bounding box center [1124, 361] width 11 height 11
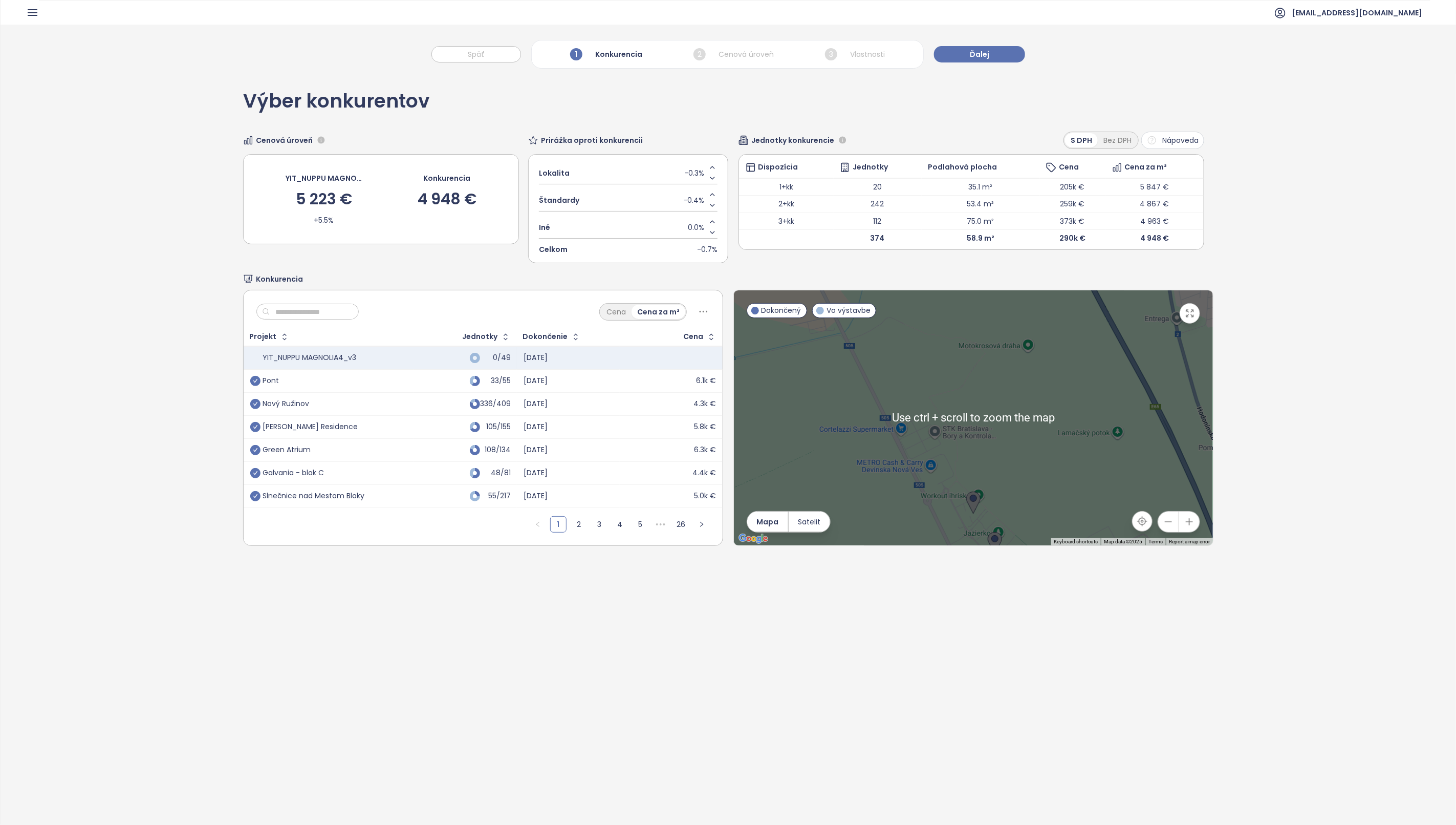
scroll to position [48, 0]
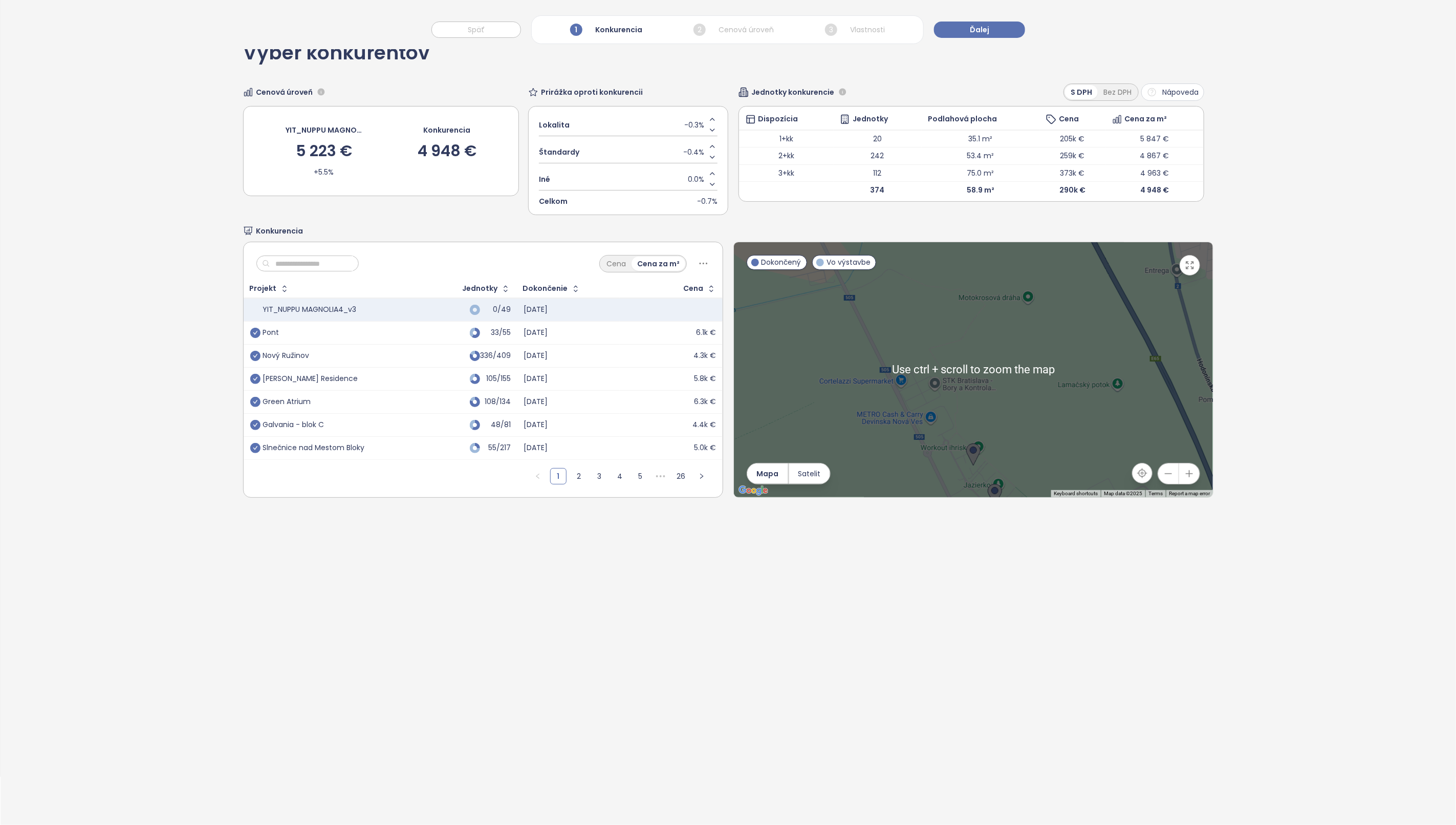
click at [1276, 384] on div "Výber konkurentov Cenová úroveň YIT_NUPPU MAGNOLIA4_v3 5 223 € +5.5% Konkurenci…" at bounding box center [728, 425] width 1456 height 799
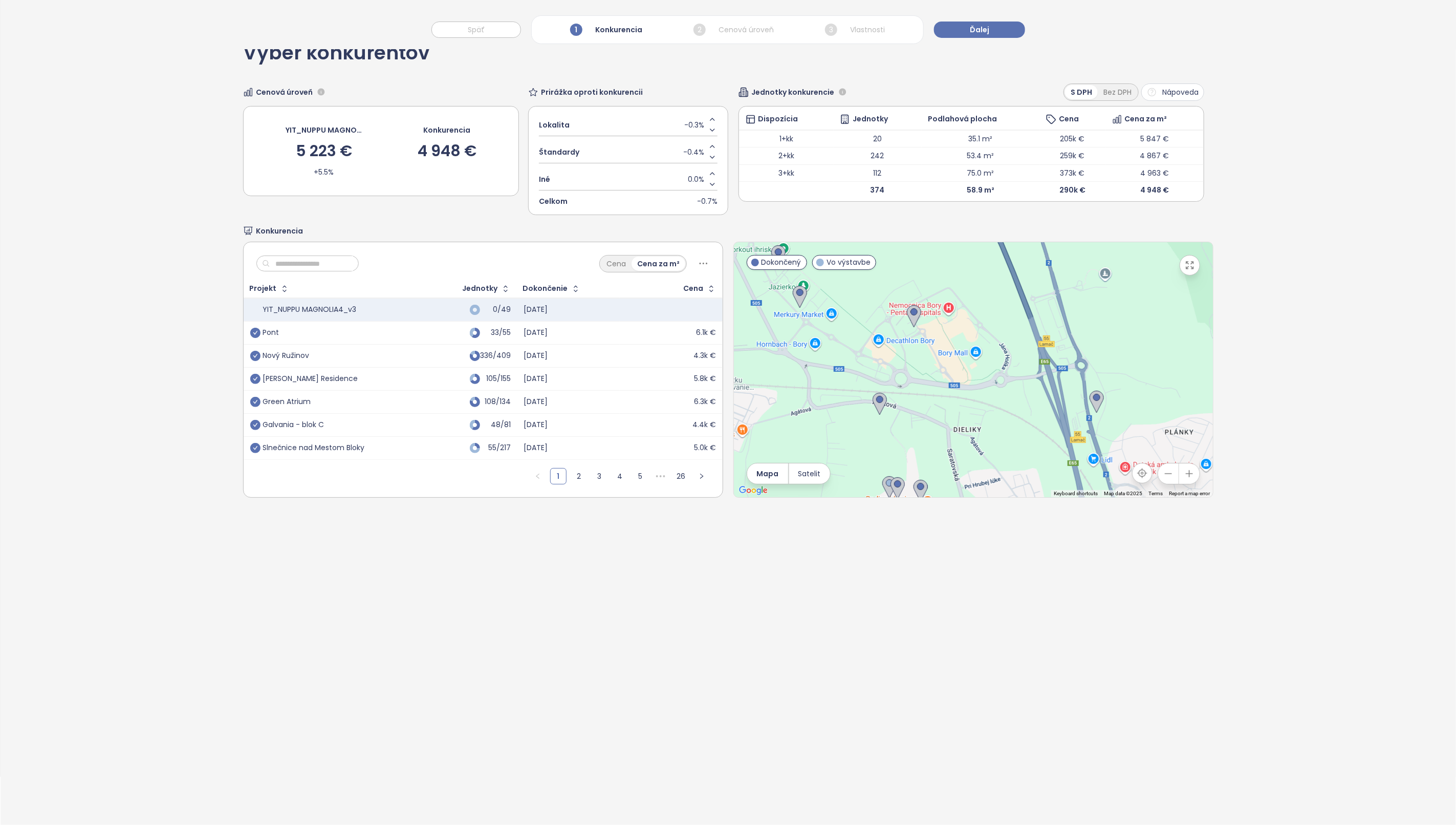
drag, startPoint x: 1010, startPoint y: 398, endPoint x: 802, endPoint y: 193, distance: 292.0
click at [802, 193] on div "Výber konkurentov Cenová úroveň YIT_NUPPU MAGNOLIA4_v3 5 223 € +5.5% Konkurenci…" at bounding box center [728, 271] width 970 height 490
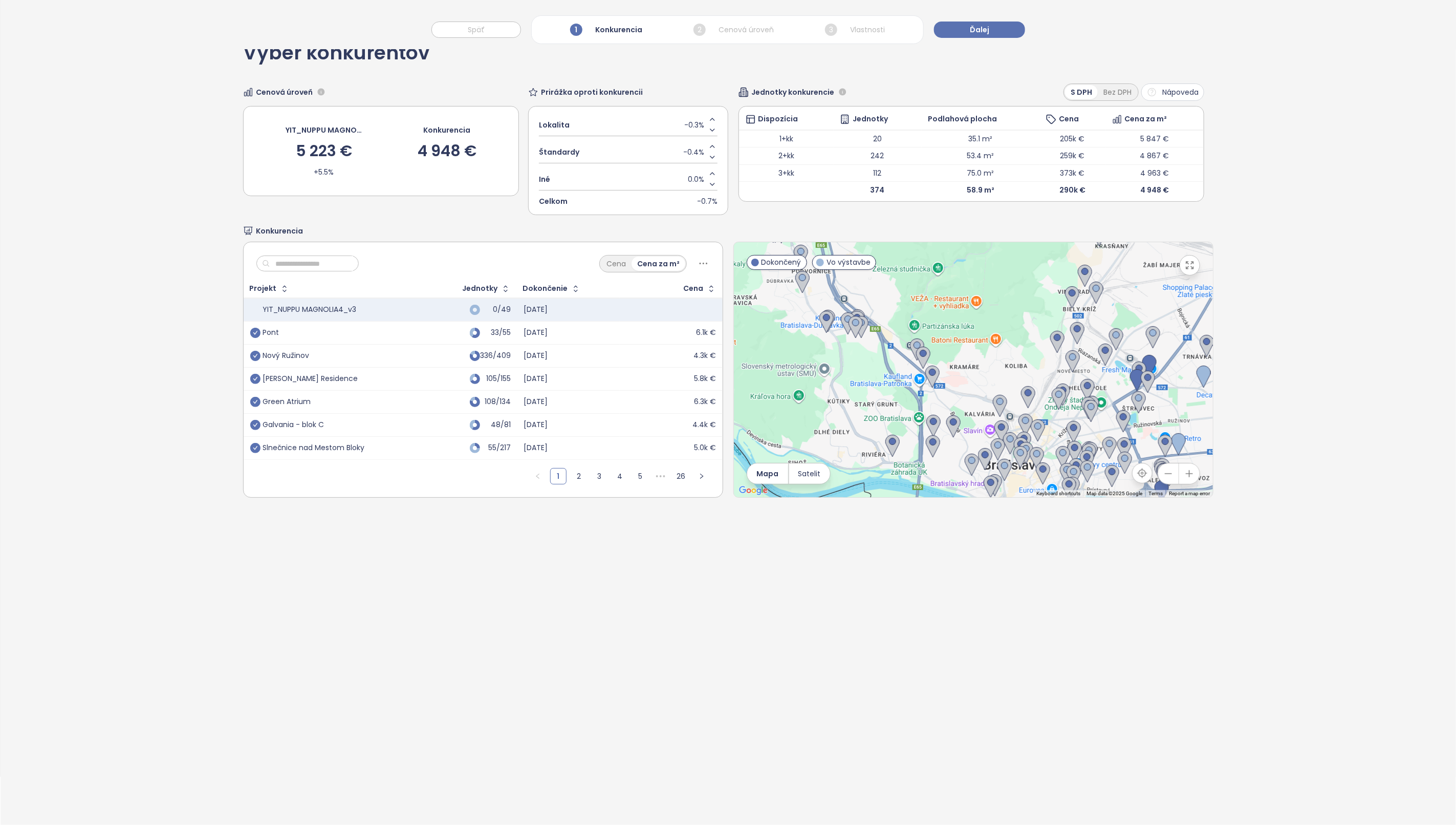
drag, startPoint x: 978, startPoint y: 394, endPoint x: 902, endPoint y: 299, distance: 121.7
click at [902, 299] on div at bounding box center [973, 369] width 479 height 255
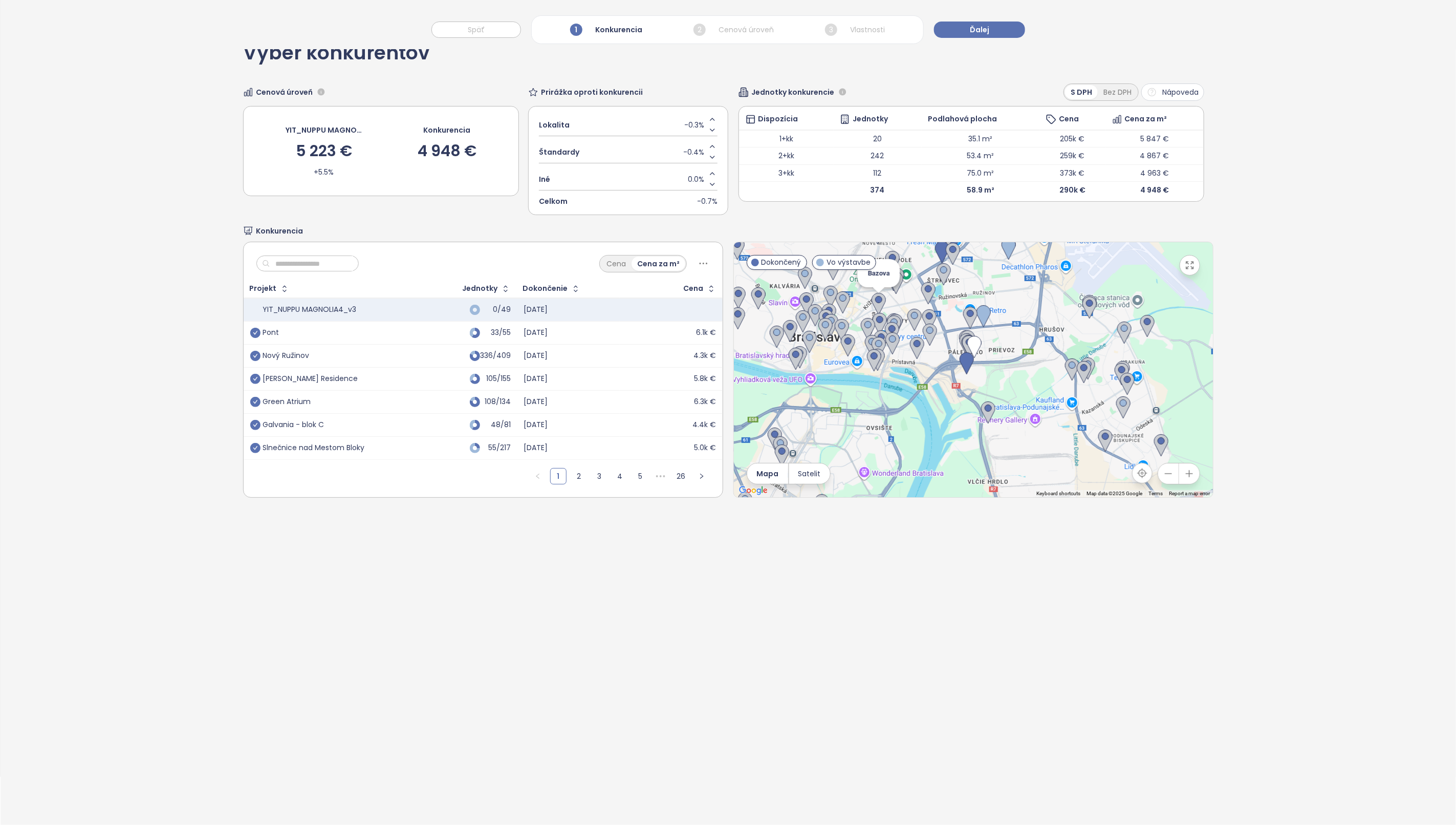
drag, startPoint x: 1055, startPoint y: 432, endPoint x: 881, endPoint y: 315, distance: 209.7
click at [866, 252] on div "To navigate, press the arrow keys." at bounding box center [1022, 252] width 479 height 0
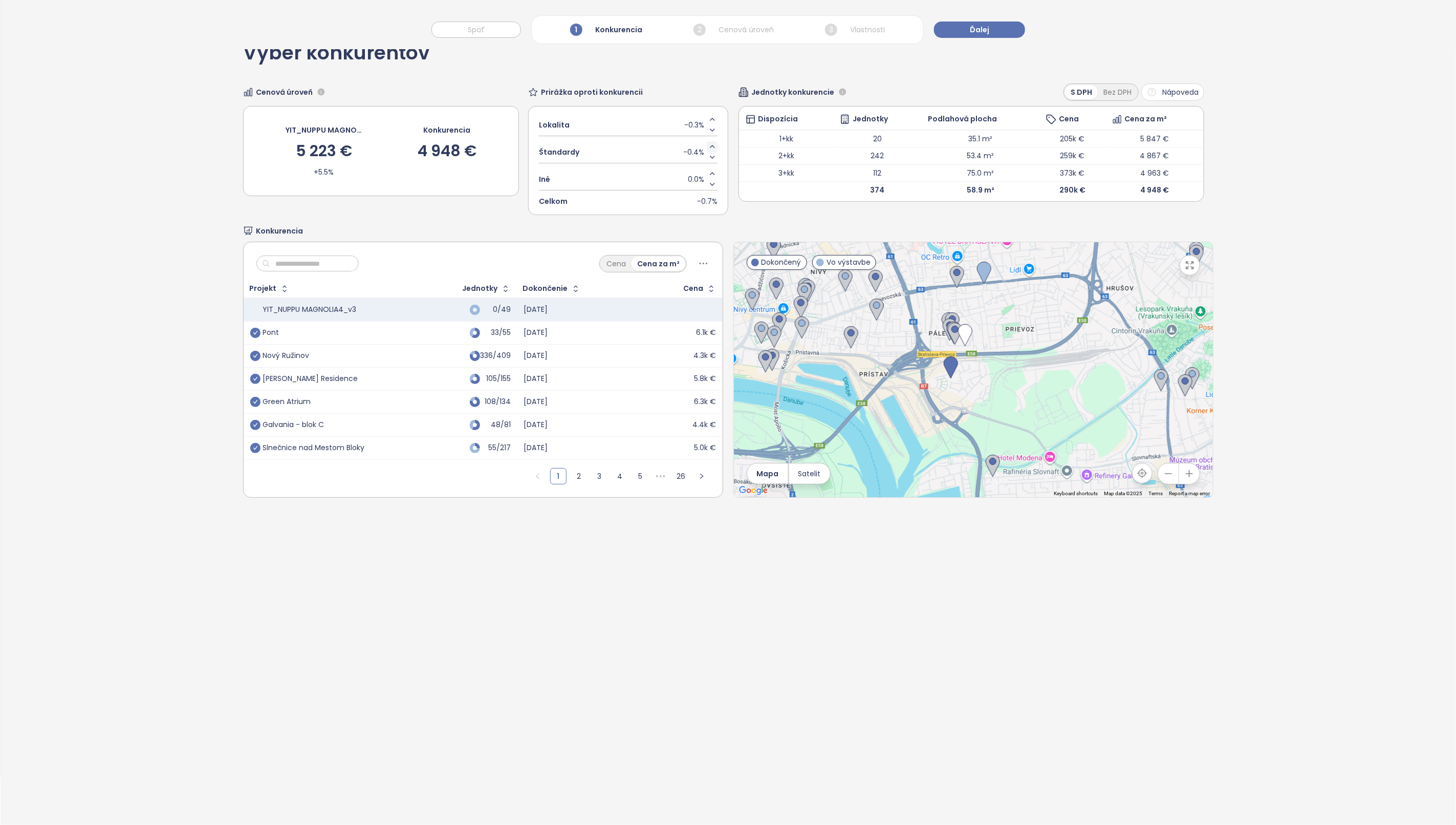
click at [710, 146] on icon "Increase value" at bounding box center [712, 146] width 4 height 2
click at [709, 121] on icon "Increase value" at bounding box center [712, 119] width 8 height 8
click at [991, 26] on button "Ďalej" at bounding box center [980, 30] width 91 height 17
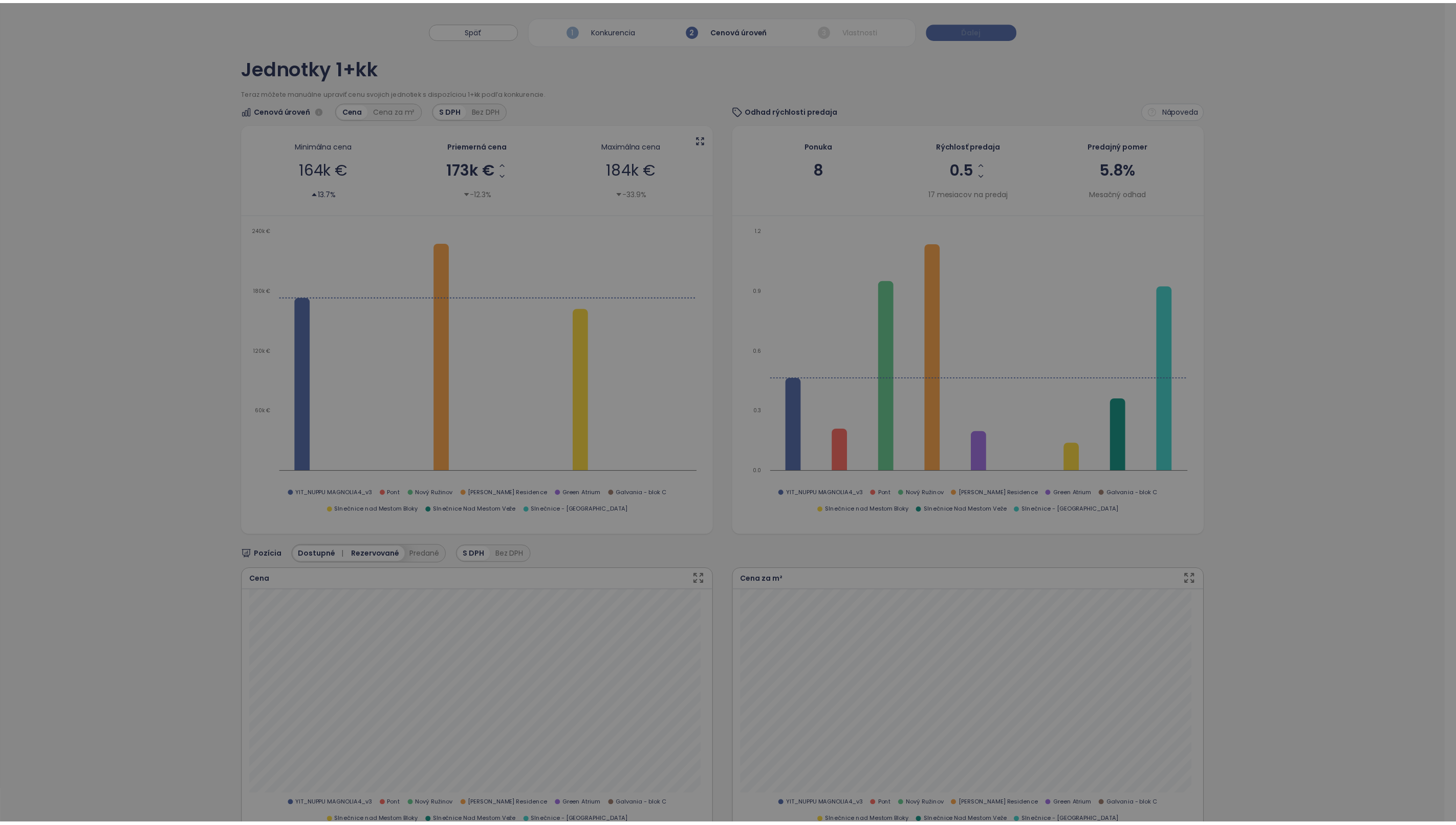
scroll to position [0, 0]
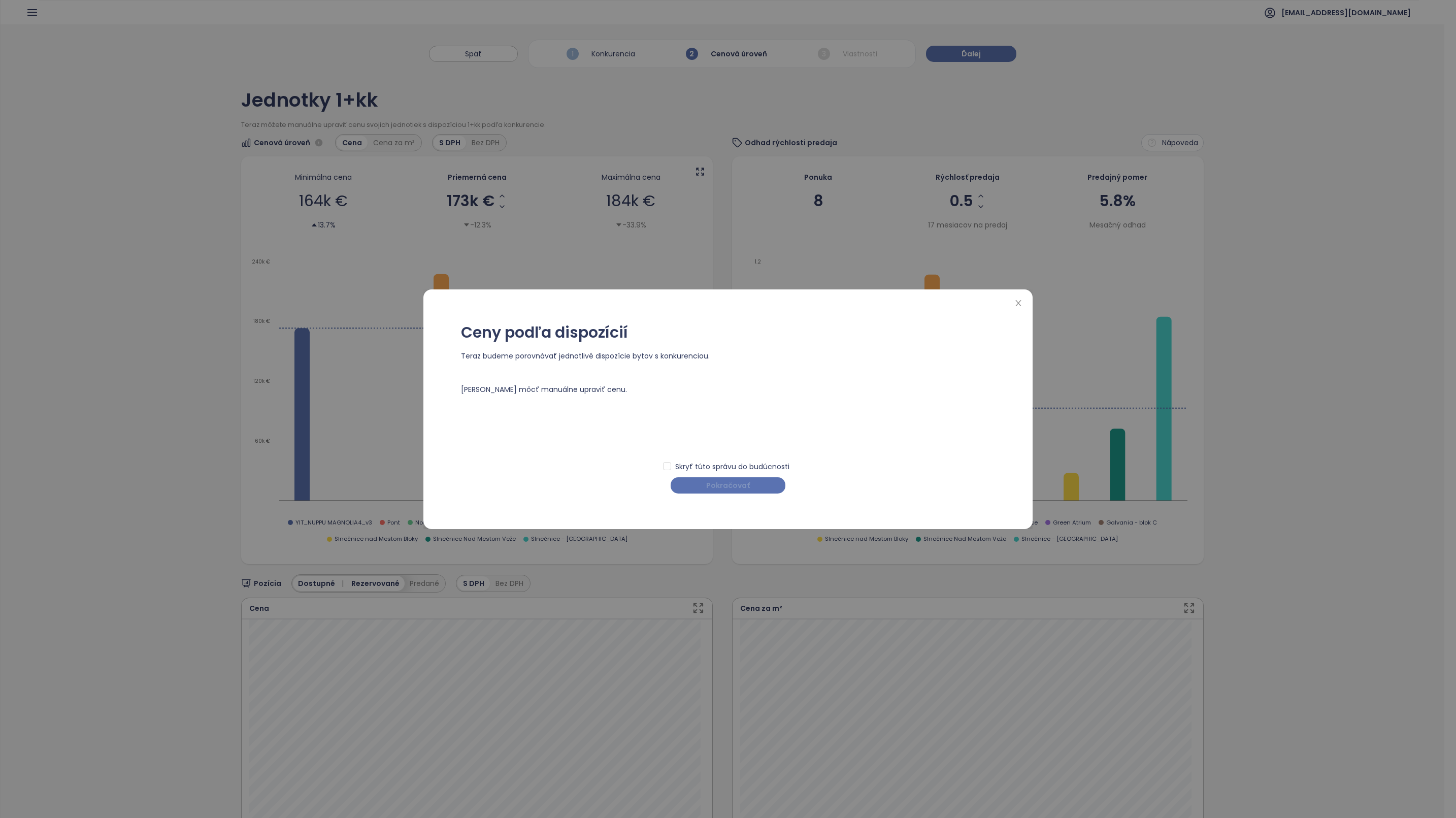
click at [720, 483] on span "Pokračovať" at bounding box center [728, 485] width 44 height 11
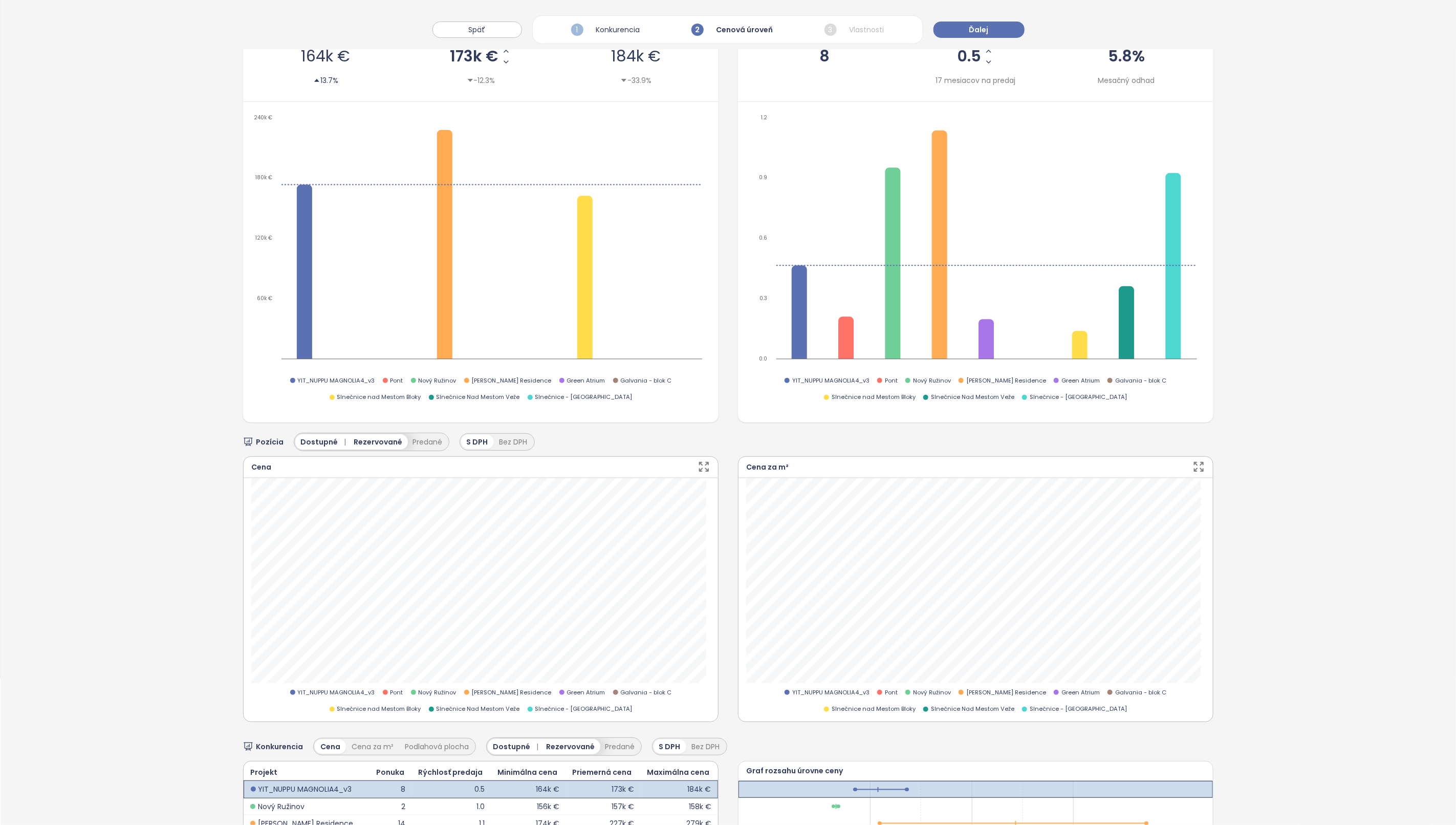
scroll to position [154, 0]
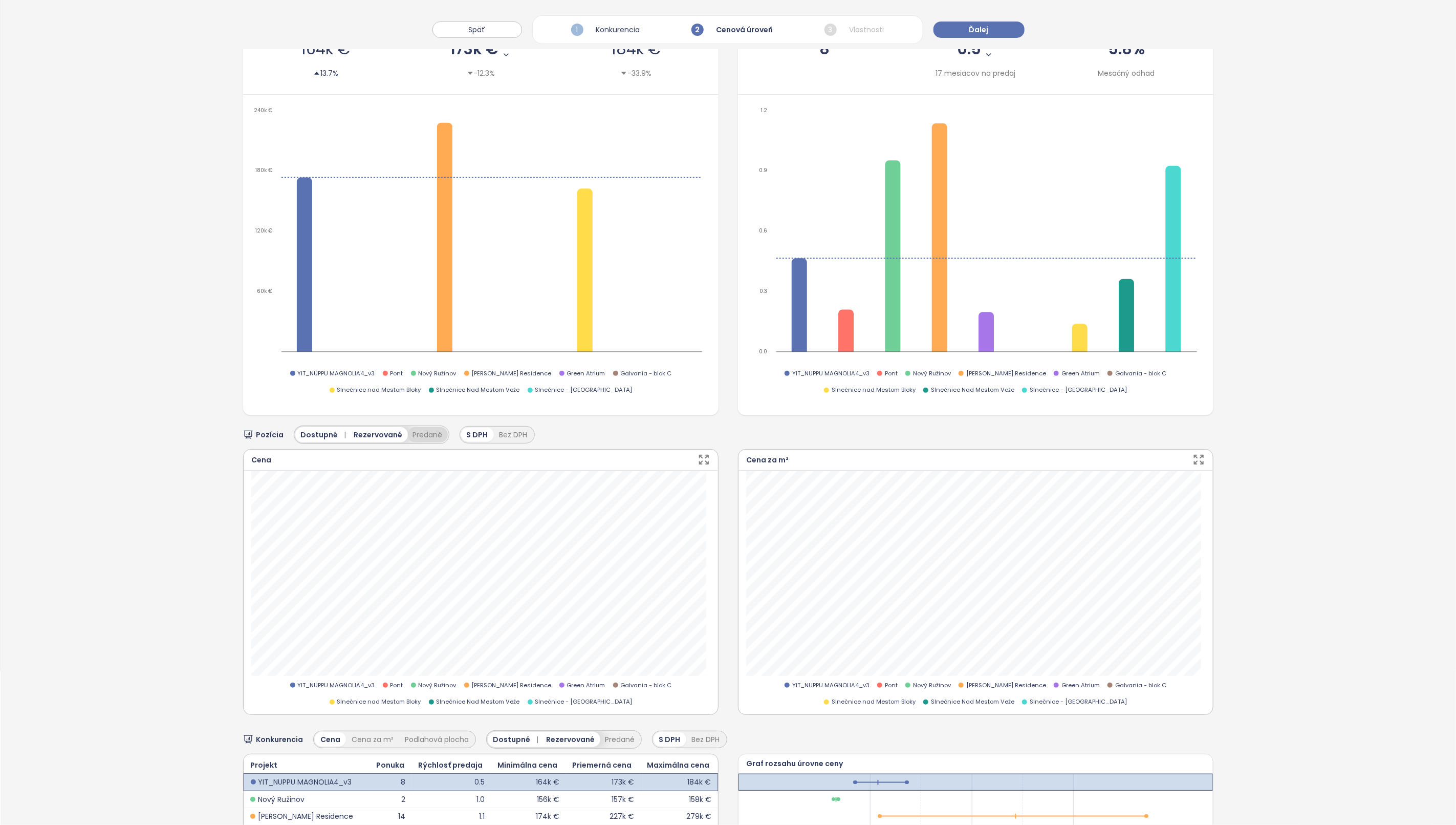
click at [427, 428] on button "Predané" at bounding box center [427, 434] width 40 height 15
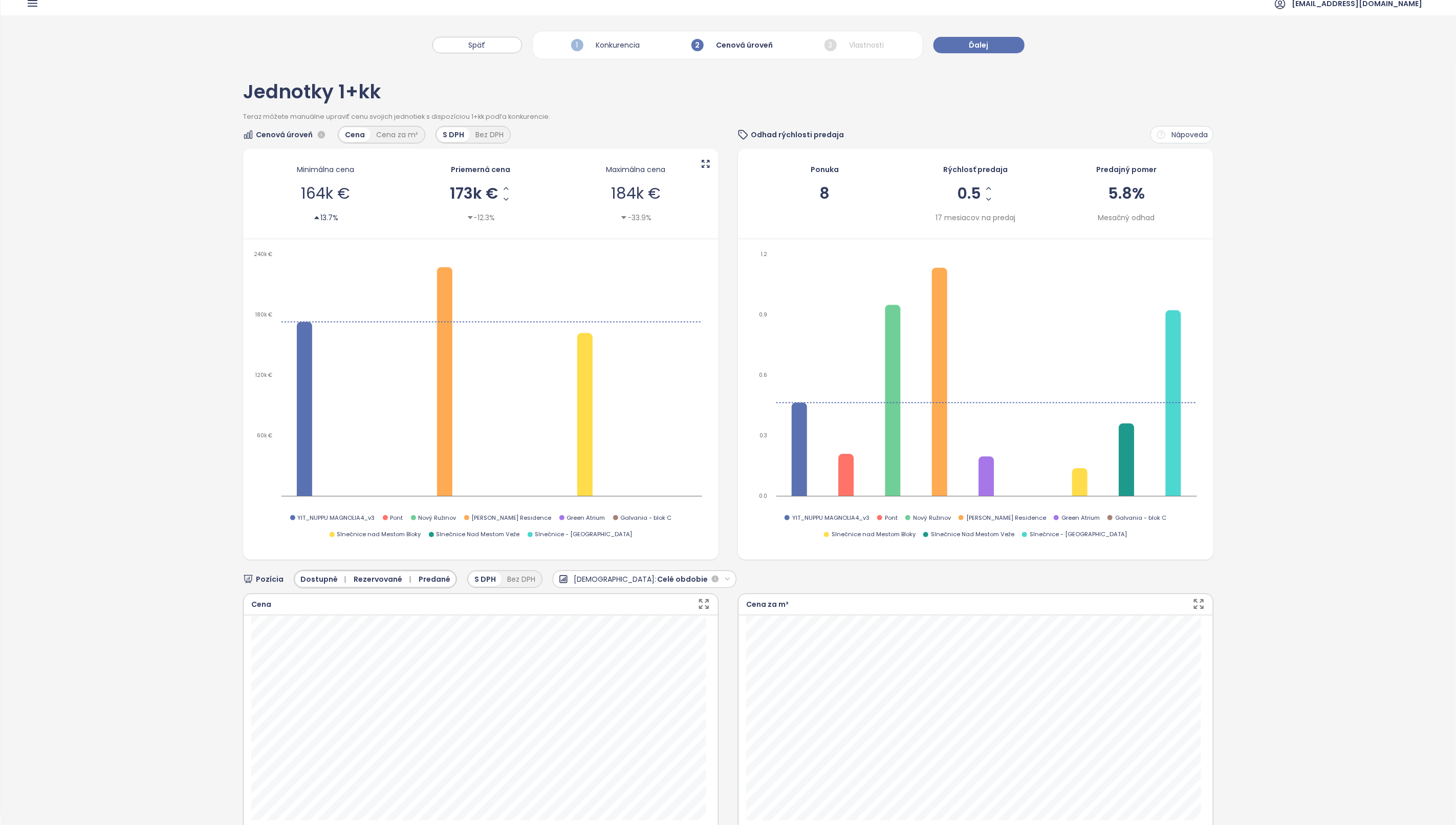
scroll to position [0, 0]
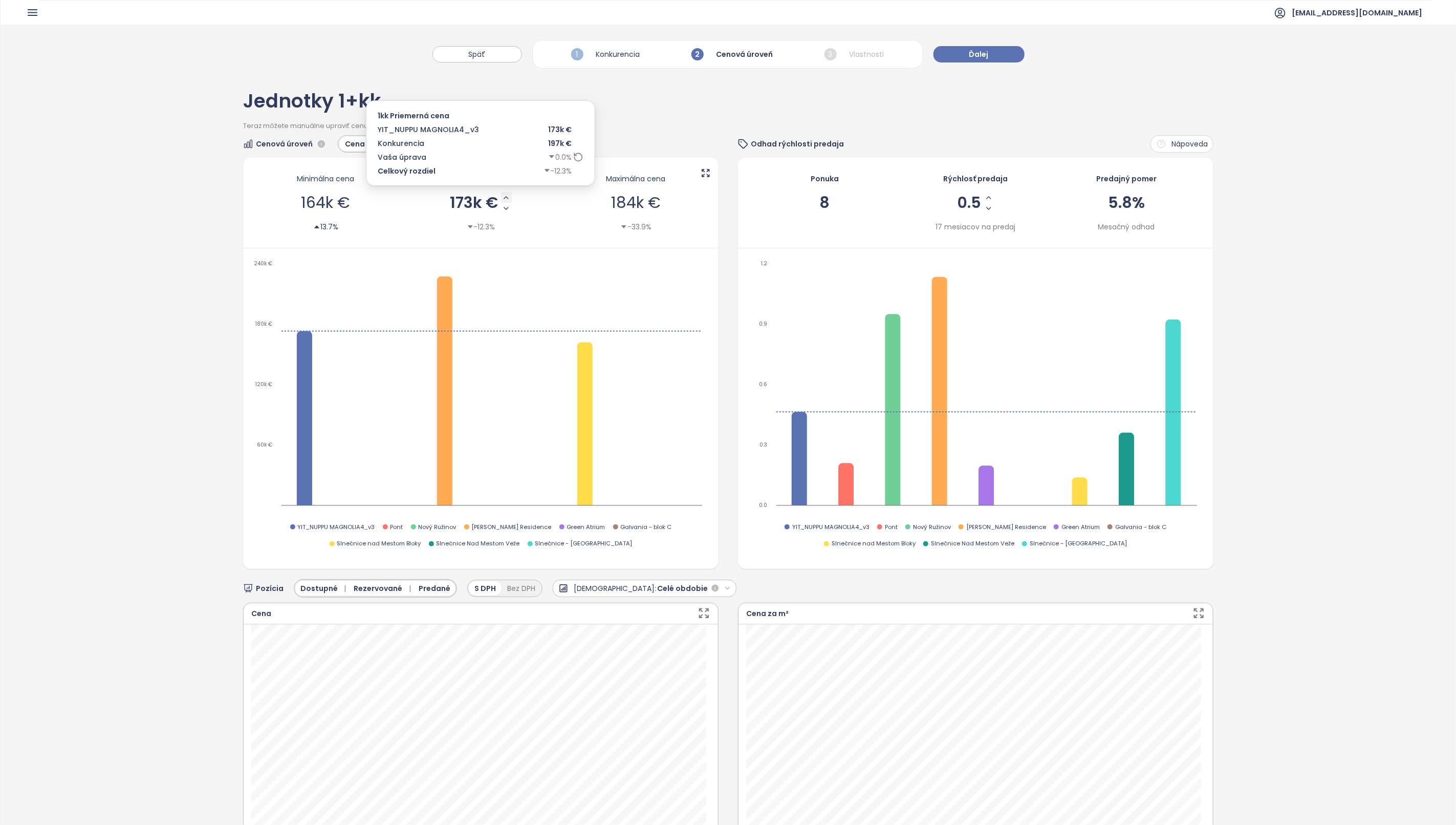
click at [503, 199] on icon "Increase AVG Price" at bounding box center [506, 197] width 8 height 8
click at [503, 199] on icon "Increase AVG Price" at bounding box center [507, 197] width 8 height 8
click at [997, 53] on button "Ďalej" at bounding box center [979, 55] width 91 height 17
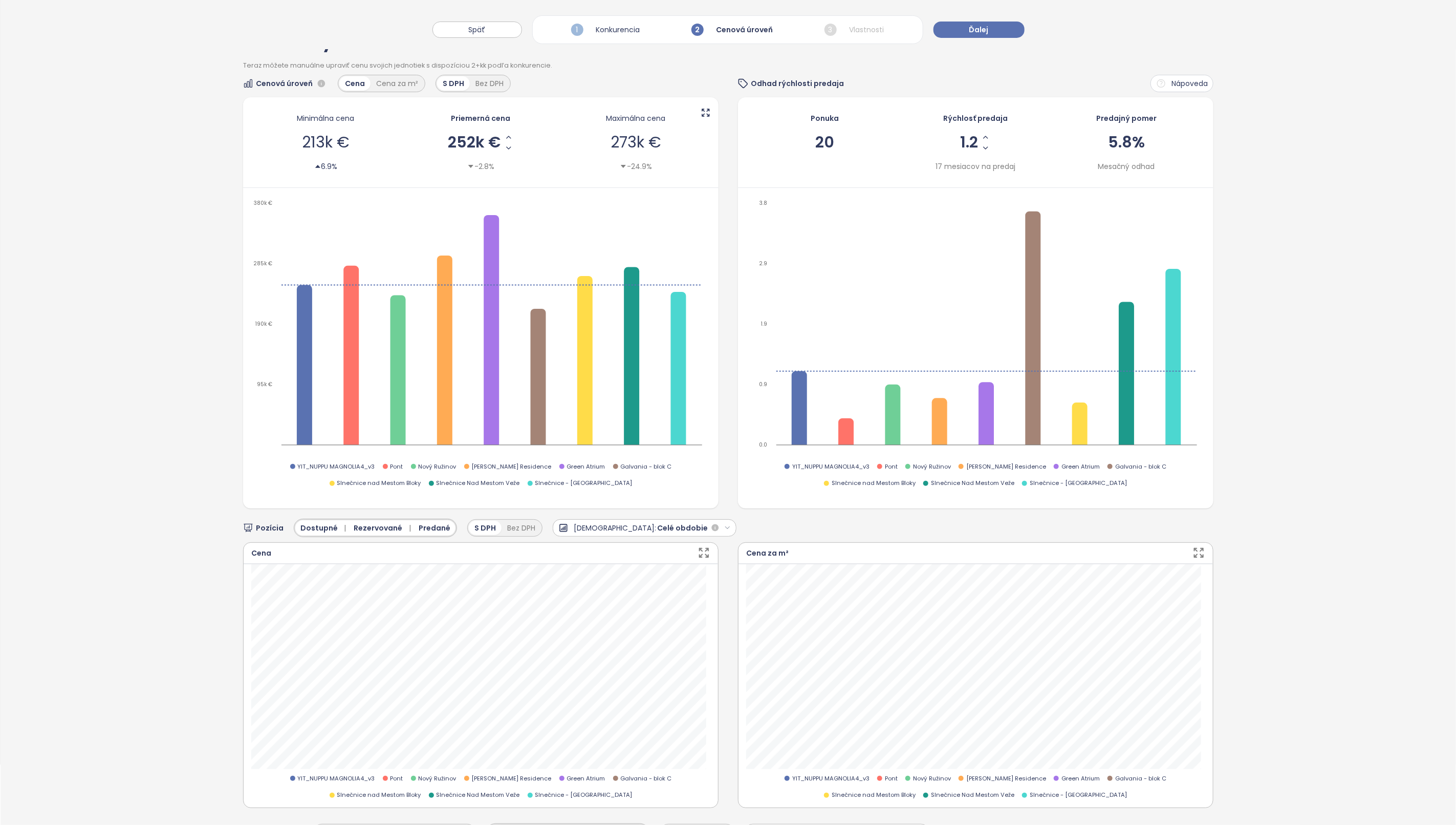
scroll to position [77, 0]
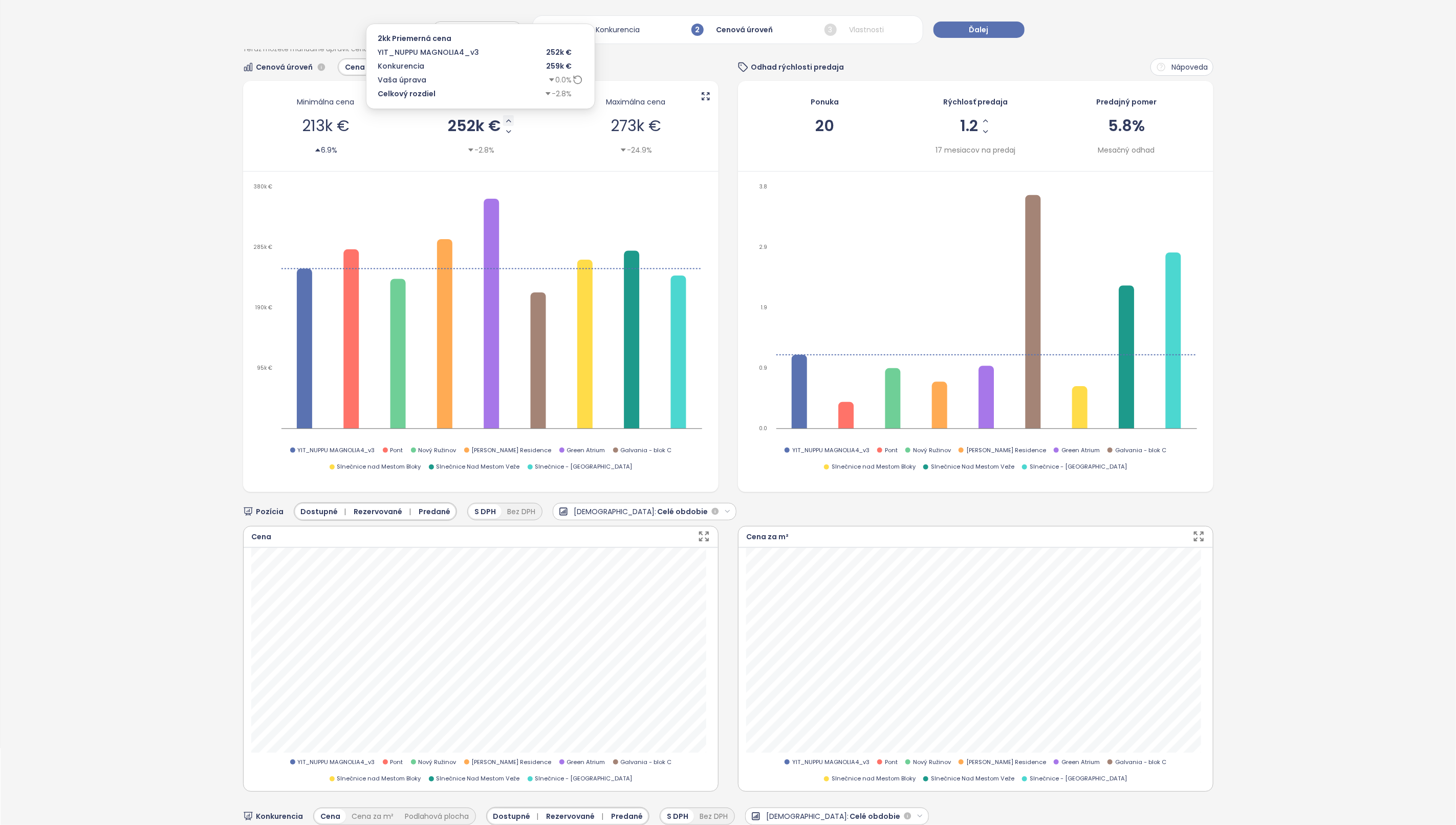
click at [505, 118] on icon "Increase AVG Price" at bounding box center [509, 121] width 8 height 8
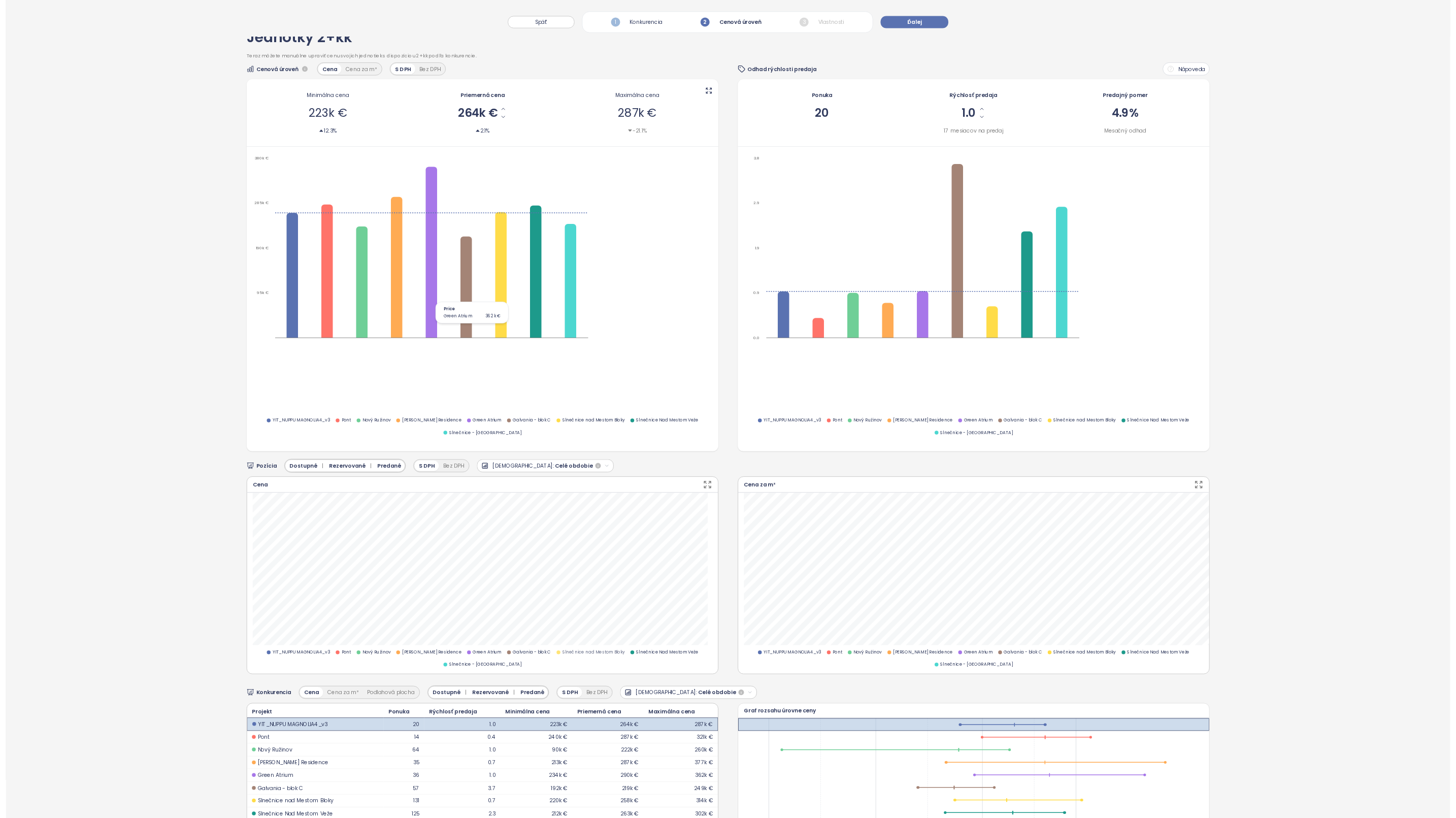
scroll to position [51, 0]
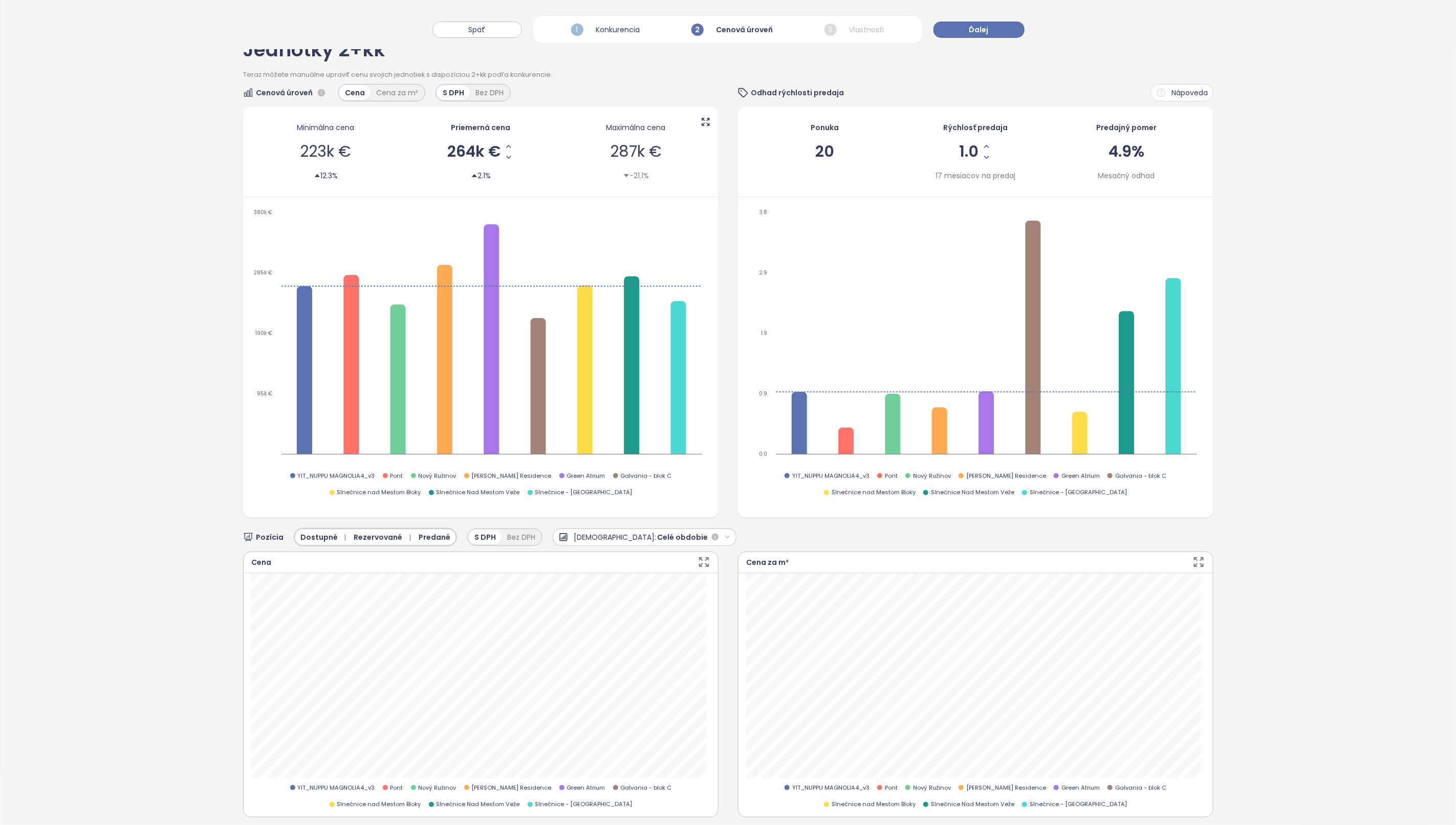
click at [702, 561] on icon "button" at bounding box center [703, 562] width 13 height 13
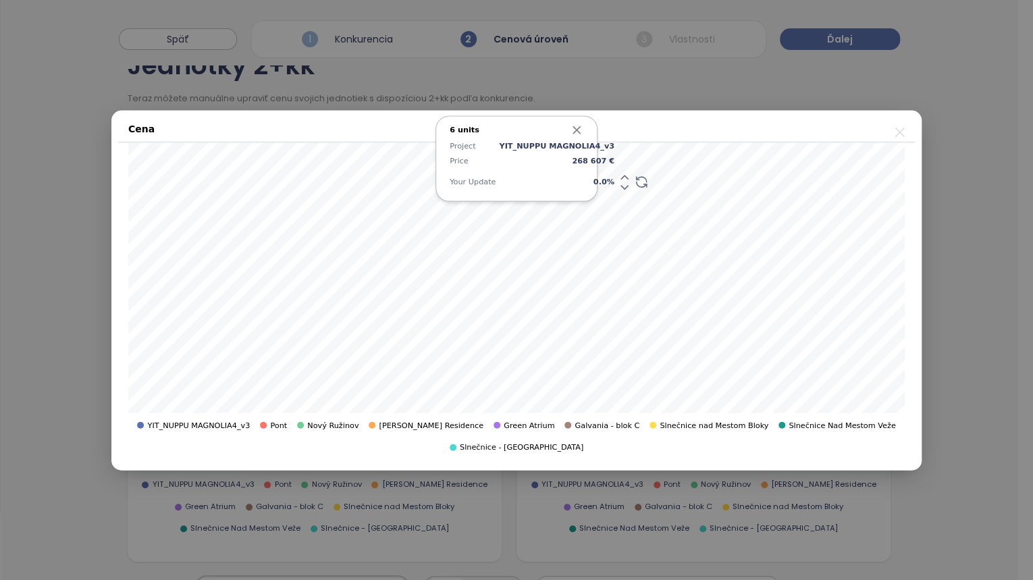
click at [583, 188] on span "0.0 %" at bounding box center [556, 182] width 115 height 12
type input "*"
click at [576, 133] on icon "button" at bounding box center [576, 129] width 7 height 7
click at [583, 188] on span "0.0 %" at bounding box center [556, 182] width 115 height 12
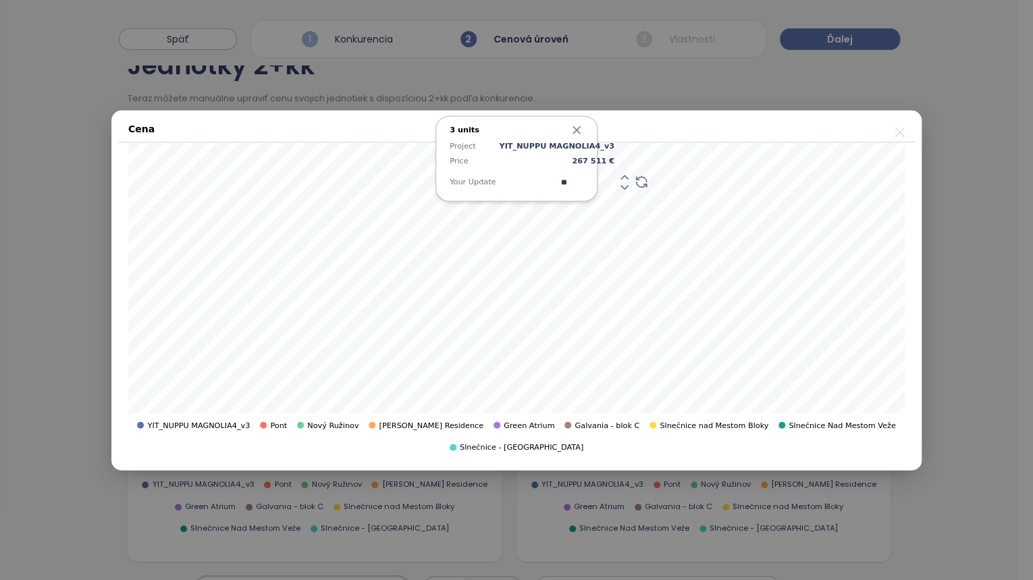
type input "*"
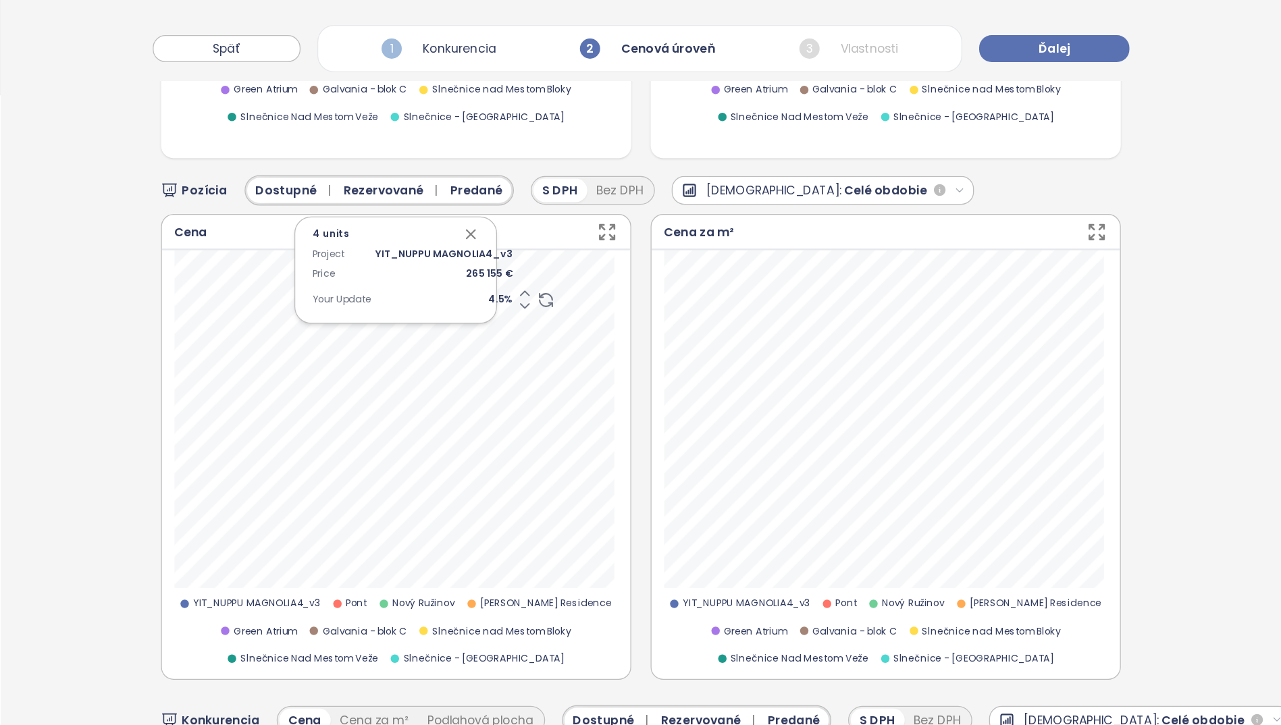
scroll to position [608, 0]
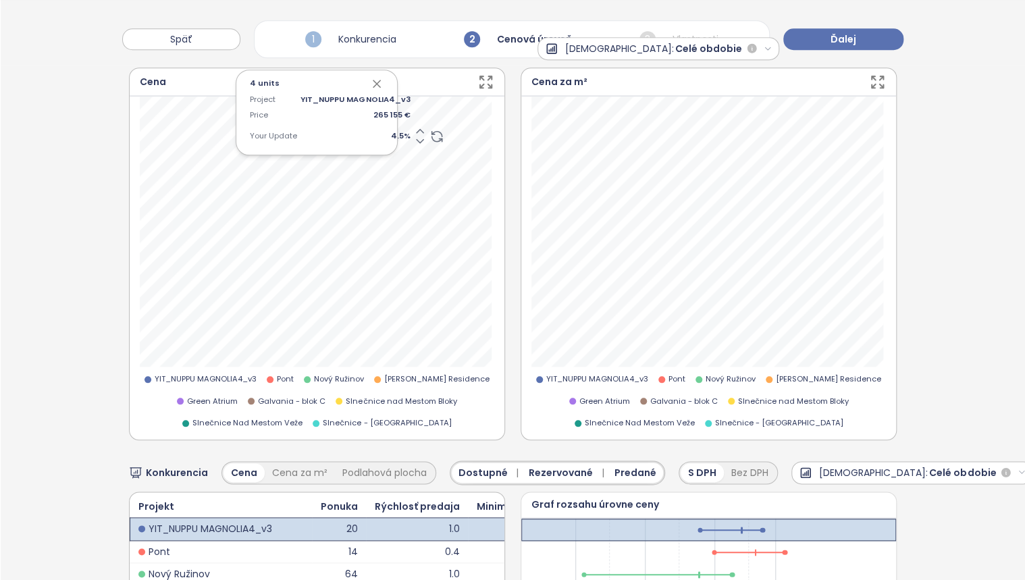
click at [489, 74] on icon "button" at bounding box center [485, 82] width 17 height 17
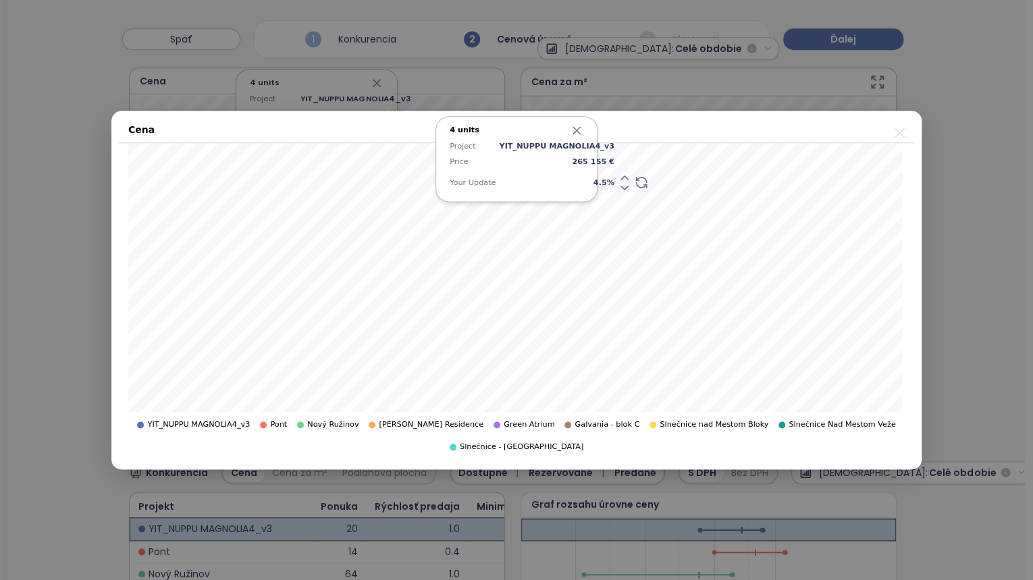
click at [575, 137] on icon "button" at bounding box center [577, 131] width 14 height 14
click at [586, 188] on span "0.0 %" at bounding box center [556, 182] width 115 height 12
type input "*"
click at [579, 136] on icon "button" at bounding box center [577, 130] width 14 height 14
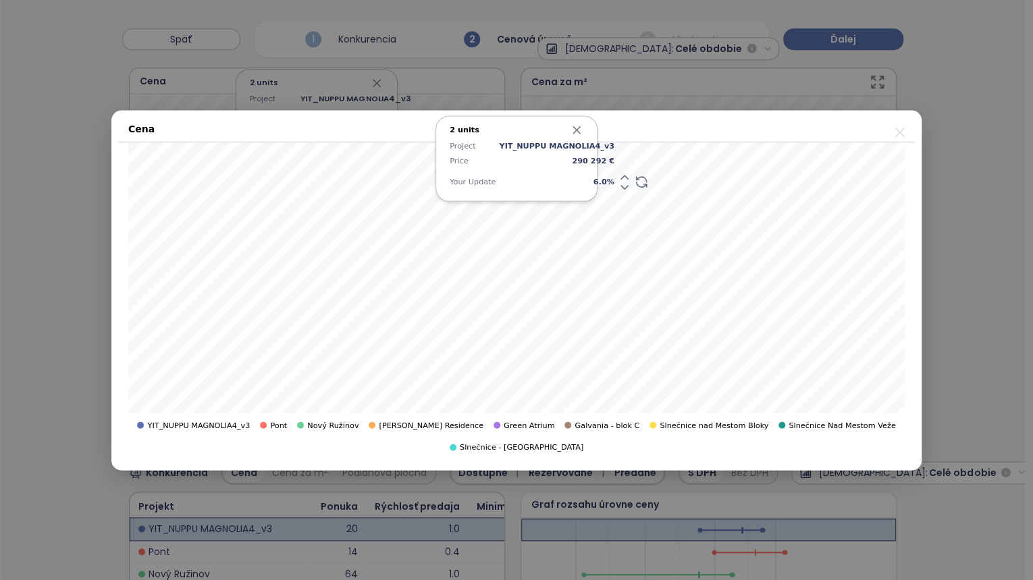
click at [584, 188] on span "6.0 %" at bounding box center [556, 182] width 115 height 12
type input "*"
click at [575, 136] on icon "button" at bounding box center [577, 130] width 14 height 14
click at [585, 188] on span "0.0 %" at bounding box center [556, 182] width 115 height 12
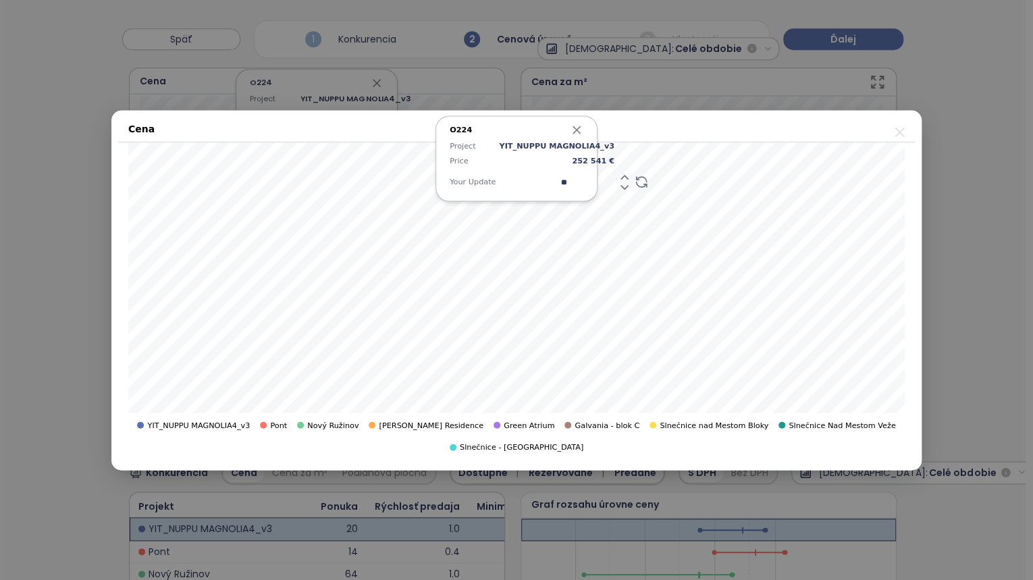
type input "*"
type input "**"
click at [577, 188] on span "12.0 %" at bounding box center [556, 182] width 115 height 12
type input "**"
click at [575, 136] on icon "button" at bounding box center [577, 130] width 14 height 14
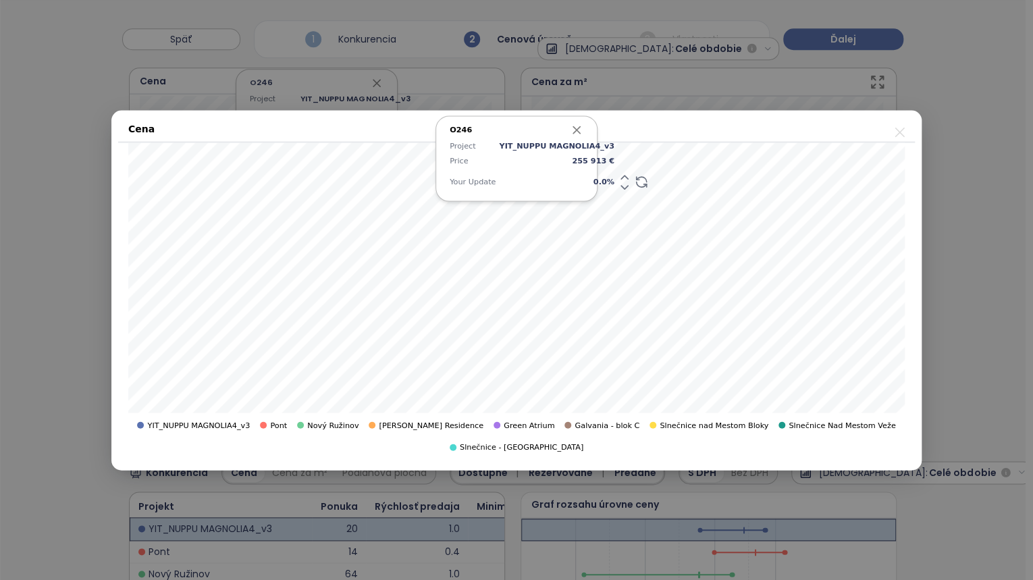
click at [577, 133] on icon "button" at bounding box center [576, 129] width 7 height 7
click at [504, 432] on span "Green Atrium" at bounding box center [529, 425] width 51 height 12
click at [586, 188] on span "0.0 %" at bounding box center [556, 182] width 115 height 12
type input "*"
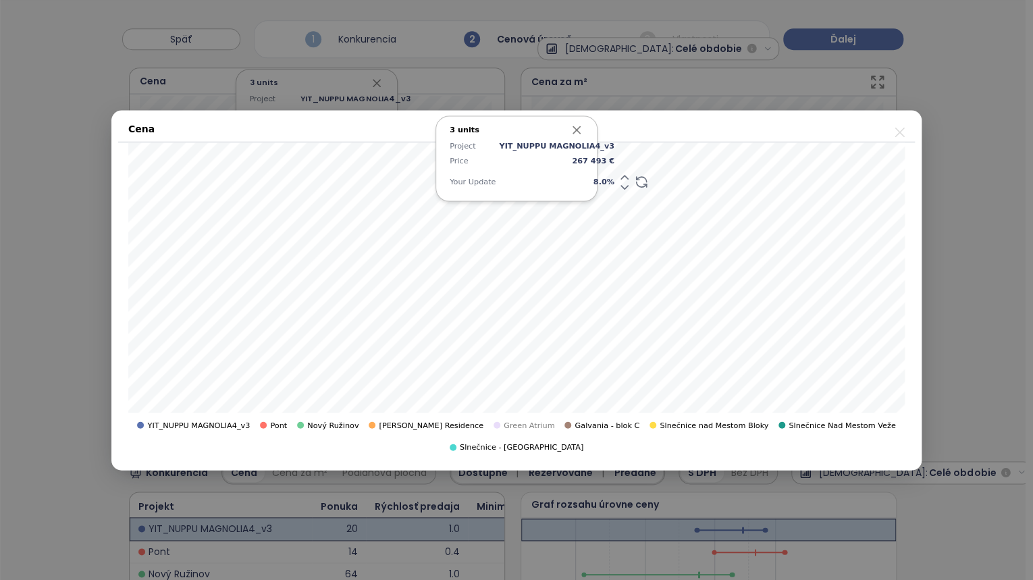
drag, startPoint x: 578, startPoint y: 136, endPoint x: 578, endPoint y: 144, distance: 7.4
click at [578, 136] on icon "button" at bounding box center [577, 130] width 14 height 14
click at [575, 136] on icon "button" at bounding box center [577, 130] width 14 height 14
click at [586, 188] on span "0.0 %" at bounding box center [556, 182] width 115 height 12
type input "*"
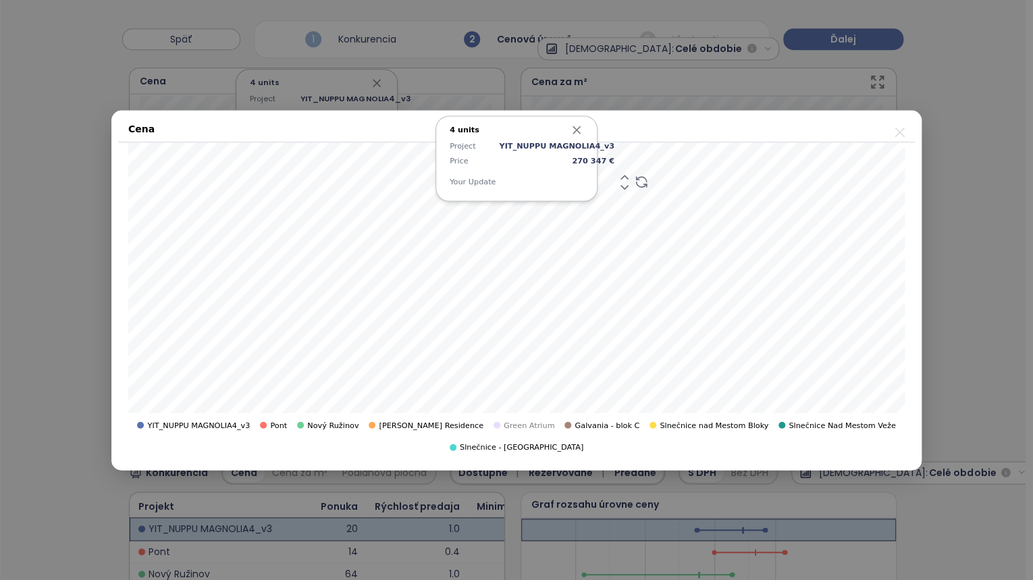
type input "*"
click at [585, 188] on span "9.0 %" at bounding box center [556, 182] width 115 height 12
type input "*"
click at [580, 136] on icon "button" at bounding box center [577, 130] width 14 height 14
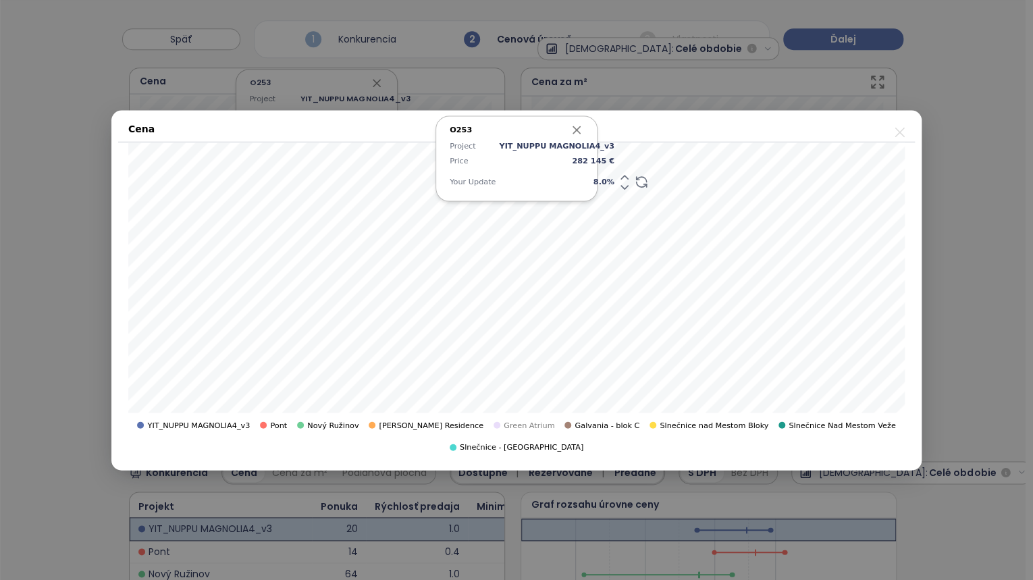
click at [578, 136] on icon "button" at bounding box center [577, 130] width 14 height 14
click at [583, 188] on span "8.0 %" at bounding box center [556, 182] width 115 height 12
type input "*"
click at [578, 133] on icon "button" at bounding box center [576, 129] width 7 height 7
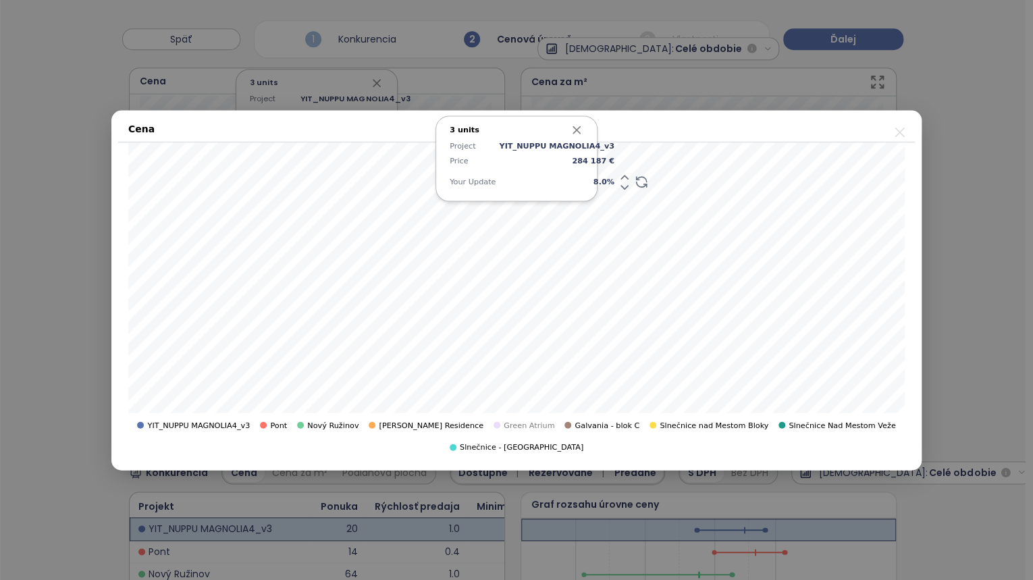
click at [585, 188] on span "8.0 %" at bounding box center [556, 182] width 115 height 12
type input "*"
click at [580, 136] on icon "button" at bounding box center [577, 130] width 14 height 14
click at [586, 188] on span "7.0 %" at bounding box center [556, 182] width 115 height 12
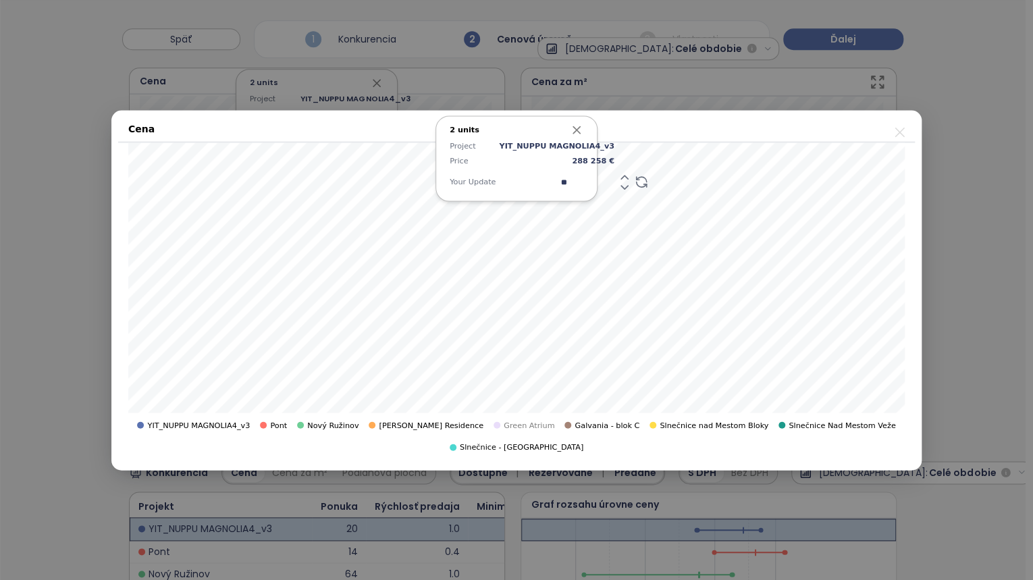
type input "*"
click at [583, 188] on span "5.3 %" at bounding box center [556, 182] width 115 height 12
type input "*"
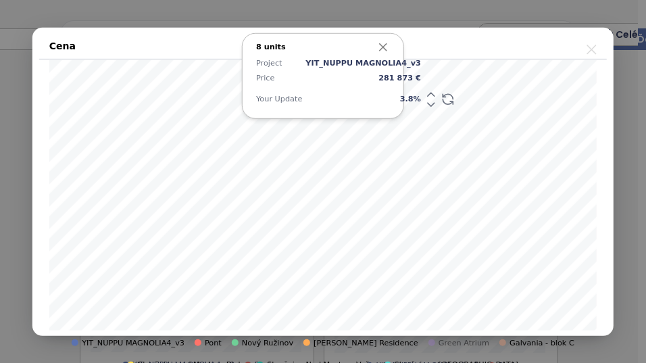
click at [383, 46] on icon "button" at bounding box center [383, 47] width 14 height 14
click at [391, 101] on span "6.0 %" at bounding box center [362, 99] width 115 height 12
type input "*"
click at [381, 47] on icon "button" at bounding box center [383, 47] width 14 height 14
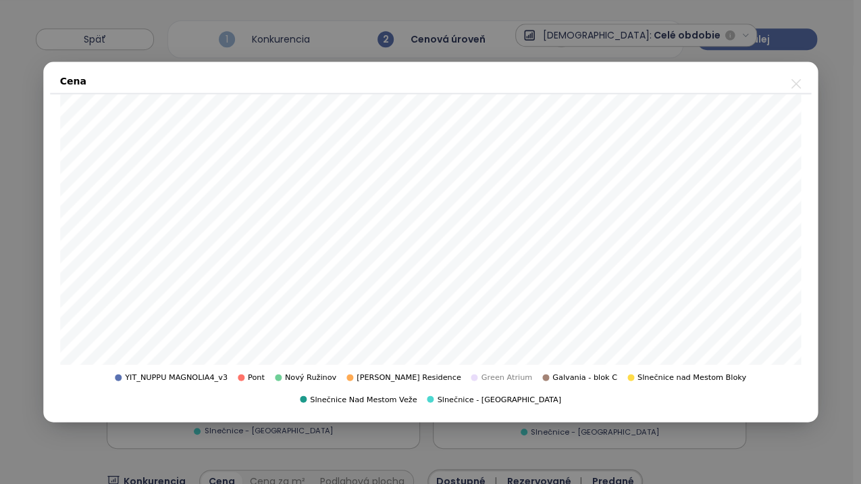
click at [797, 84] on icon "close" at bounding box center [796, 83] width 9 height 9
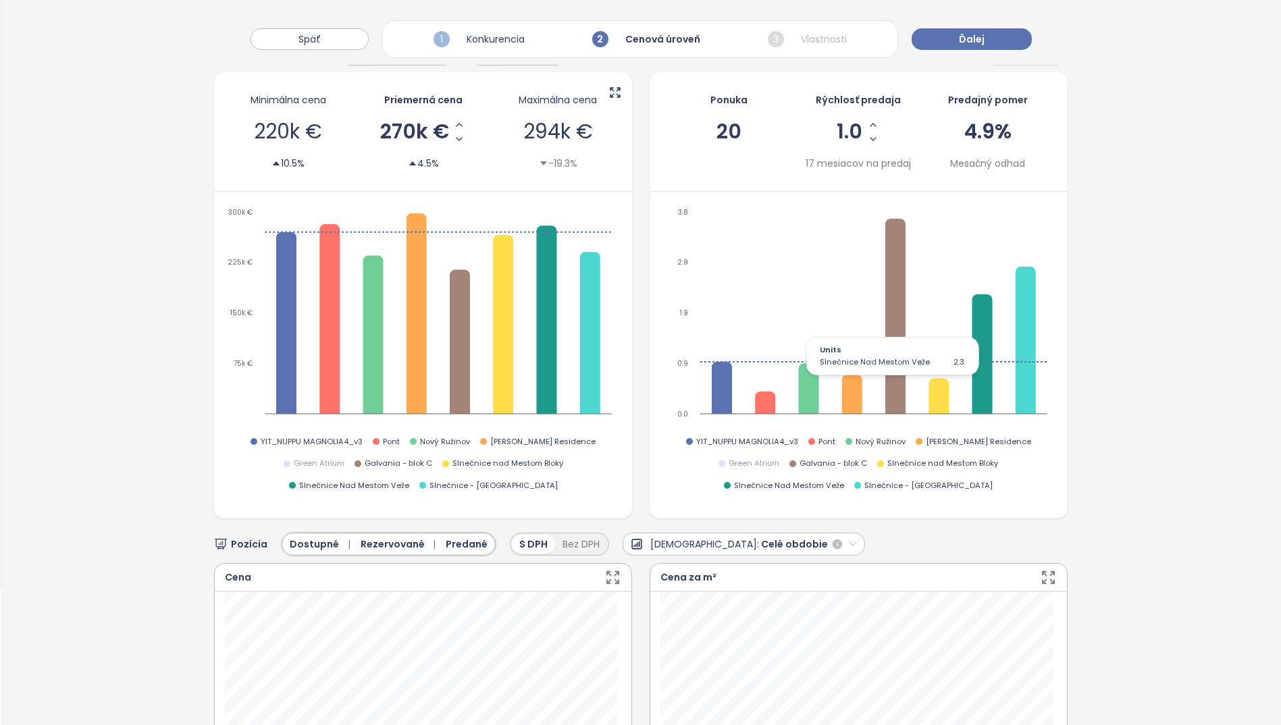
scroll to position [0, 0]
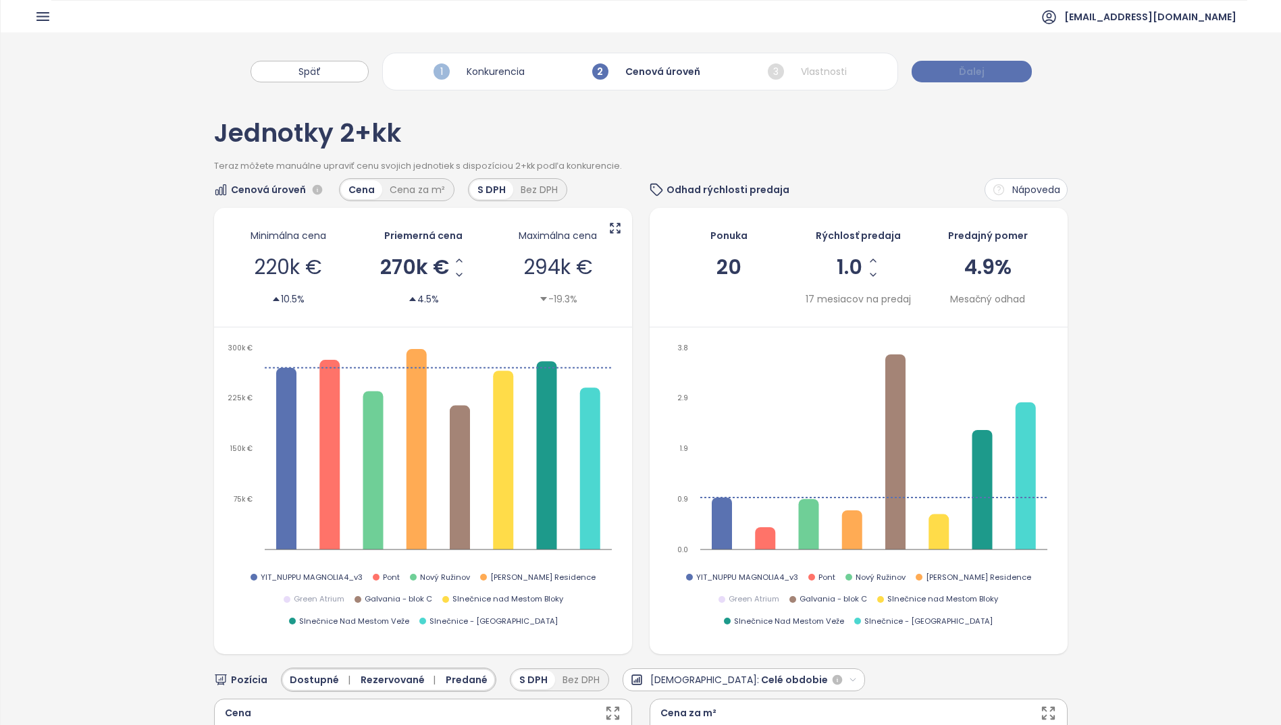
click at [972, 68] on span "Ďalej" at bounding box center [972, 71] width 26 height 15
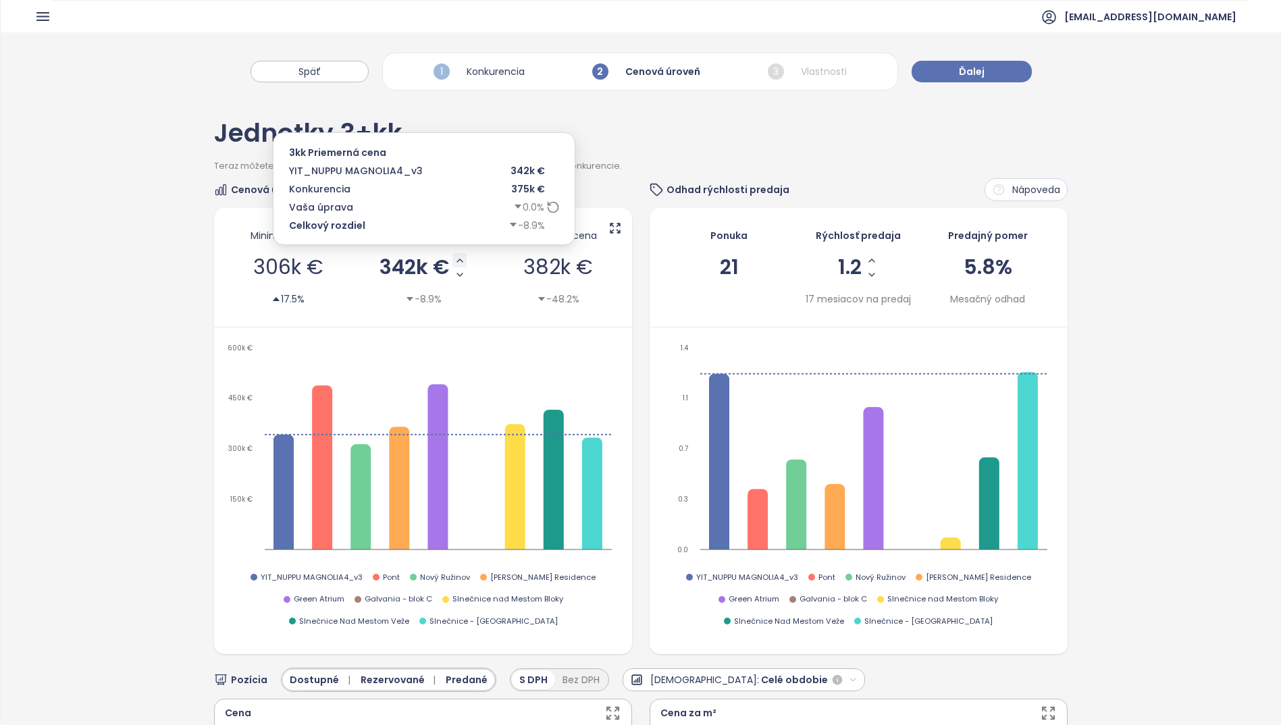
click at [457, 261] on icon "Increase AVG Price" at bounding box center [459, 260] width 5 height 3
click at [455, 259] on icon "Increase AVG Price" at bounding box center [460, 260] width 11 height 11
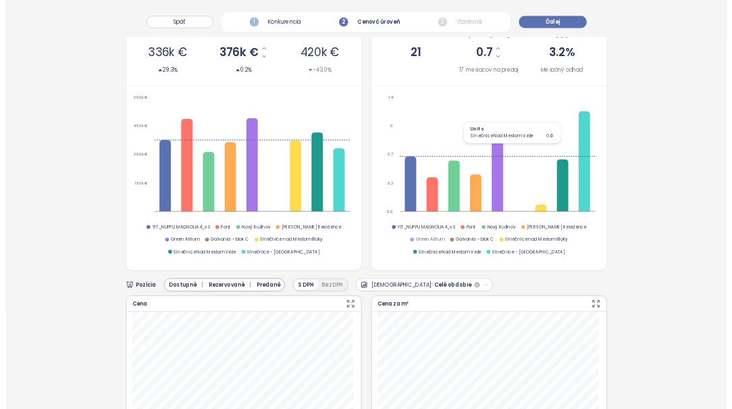
scroll to position [405, 0]
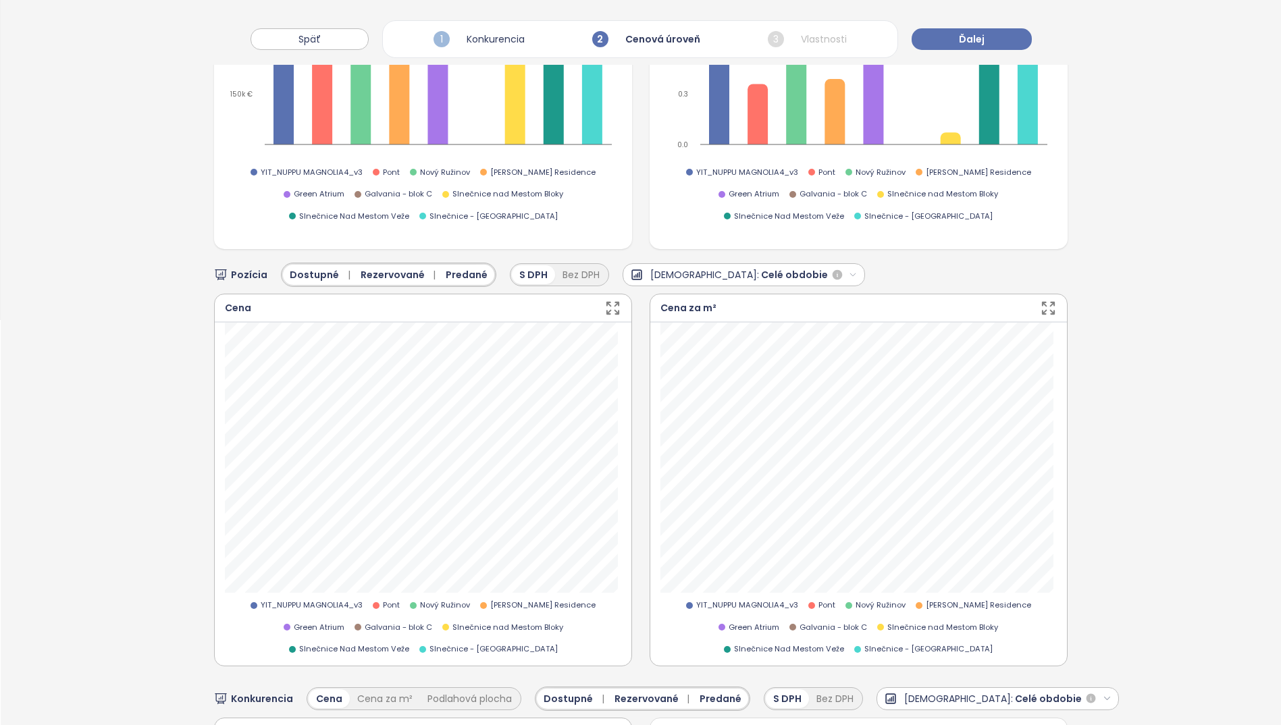
click at [609, 309] on icon "button" at bounding box center [612, 308] width 17 height 17
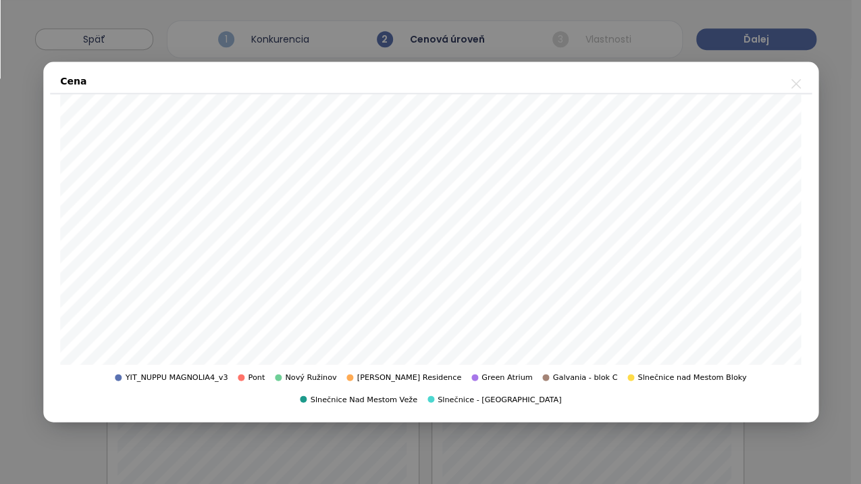
click at [798, 85] on icon "close" at bounding box center [795, 84] width 17 height 17
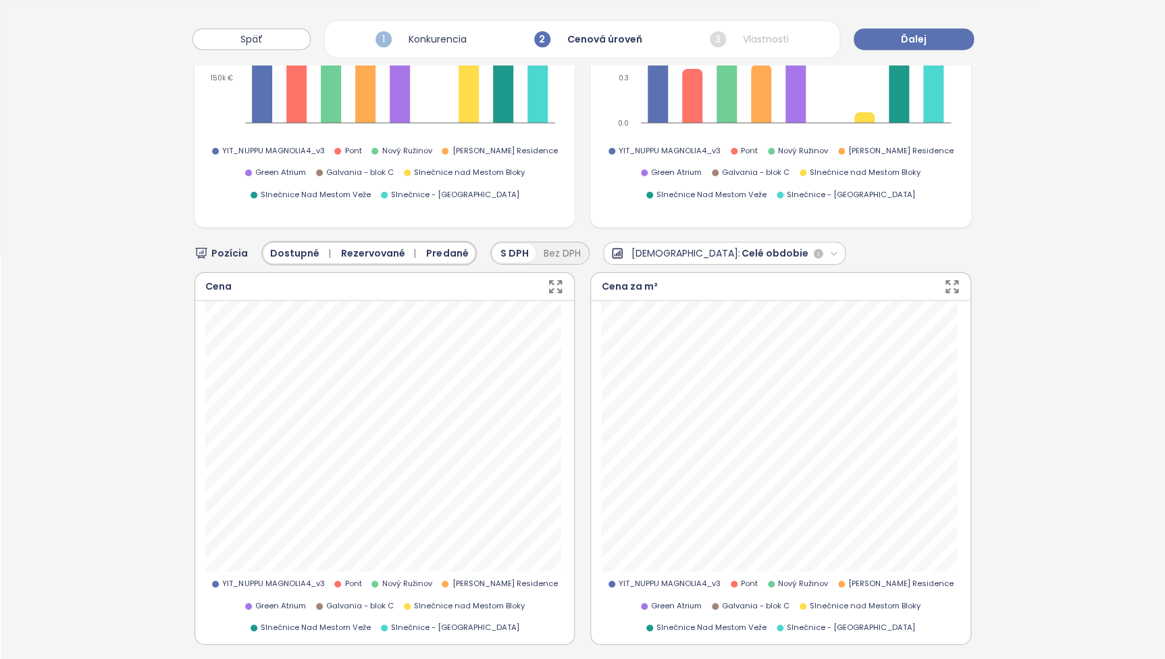
click at [831, 252] on icon "button" at bounding box center [833, 253] width 5 height 3
click at [648, 288] on div "6 mesiacov" at bounding box center [684, 287] width 161 height 15
click at [551, 280] on icon "button" at bounding box center [555, 286] width 17 height 17
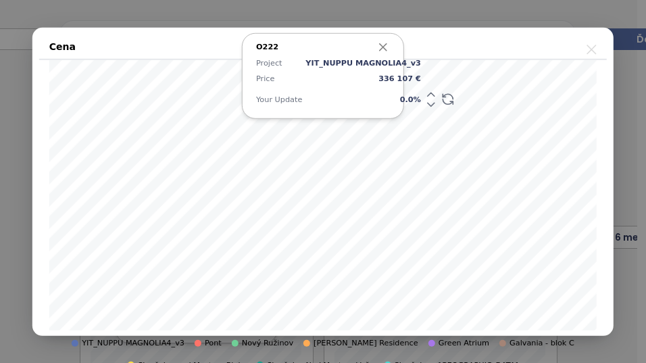
click at [389, 99] on span "0.0 %" at bounding box center [362, 99] width 115 height 12
type input "***"
click at [390, 101] on span "0.1 %" at bounding box center [362, 99] width 115 height 12
type input "*"
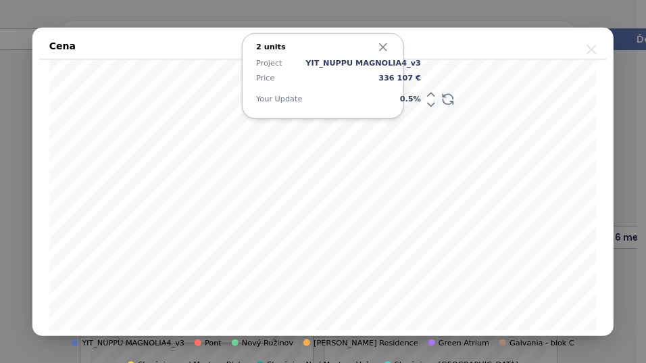
click at [390, 100] on span "0.5 %" at bounding box center [362, 99] width 115 height 12
click at [381, 47] on icon "button" at bounding box center [383, 47] width 14 height 14
click at [390, 101] on span "0.0 %" at bounding box center [362, 99] width 115 height 12
type input "*"
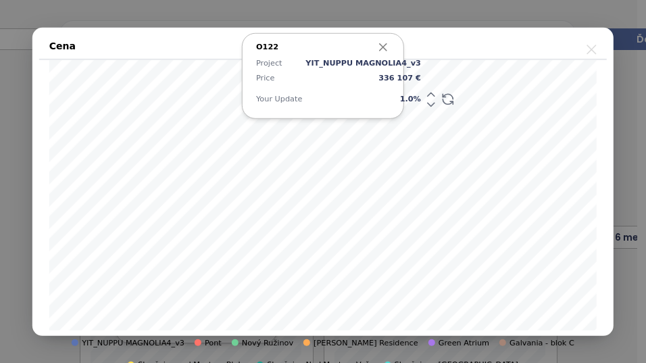
click at [384, 49] on icon "button" at bounding box center [383, 47] width 14 height 14
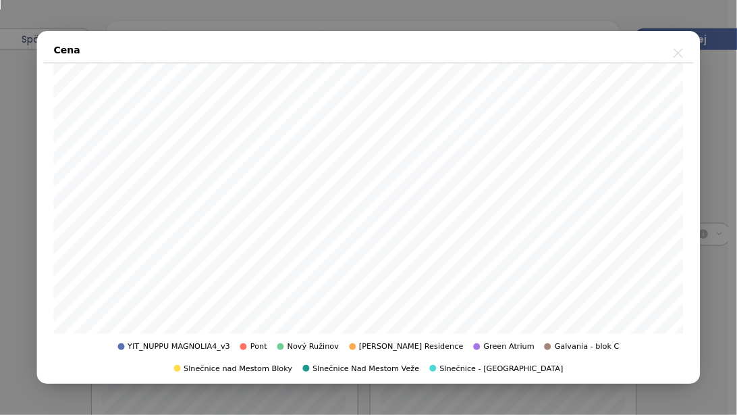
click at [128, 346] on span "YIT_NUPPU MAGNOLIA4_v3" at bounding box center [179, 346] width 103 height 12
click at [118, 346] on div at bounding box center [121, 346] width 7 height 7
click at [128, 346] on span "YIT_NUPPU MAGNOLIA4_v3" at bounding box center [179, 346] width 103 height 12
drag, startPoint x: 124, startPoint y: 346, endPoint x: 139, endPoint y: 345, distance: 14.9
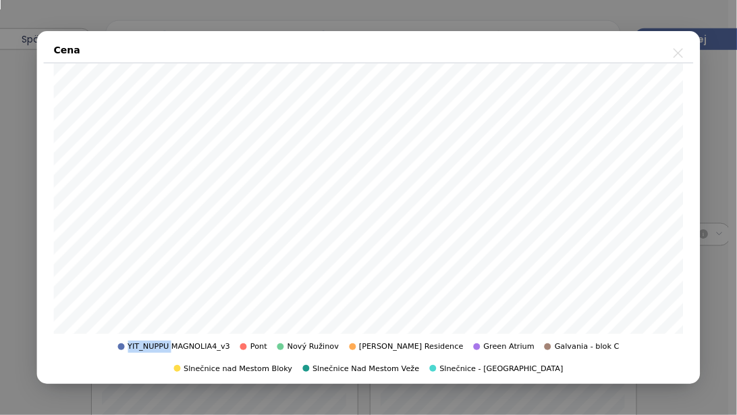
click at [139, 345] on span "YIT_NUPPU MAGNOLIA4_v3" at bounding box center [179, 346] width 103 height 12
click at [171, 346] on span "YIT_NUPPU MAGNOLIA4_v3" at bounding box center [179, 346] width 103 height 12
click at [171, 344] on span "YIT_NUPPU MAGNOLIA4_v3" at bounding box center [179, 346] width 103 height 12
click at [133, 347] on span "YIT_NUPPU MAGNOLIA4_v3" at bounding box center [179, 346] width 103 height 12
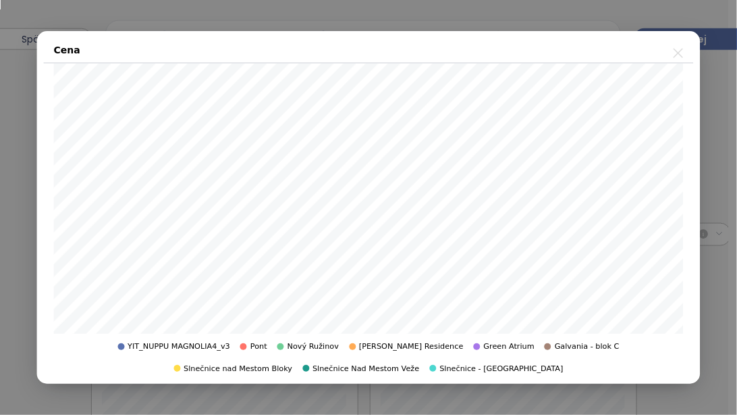
click at [681, 51] on icon "close" at bounding box center [678, 53] width 9 height 9
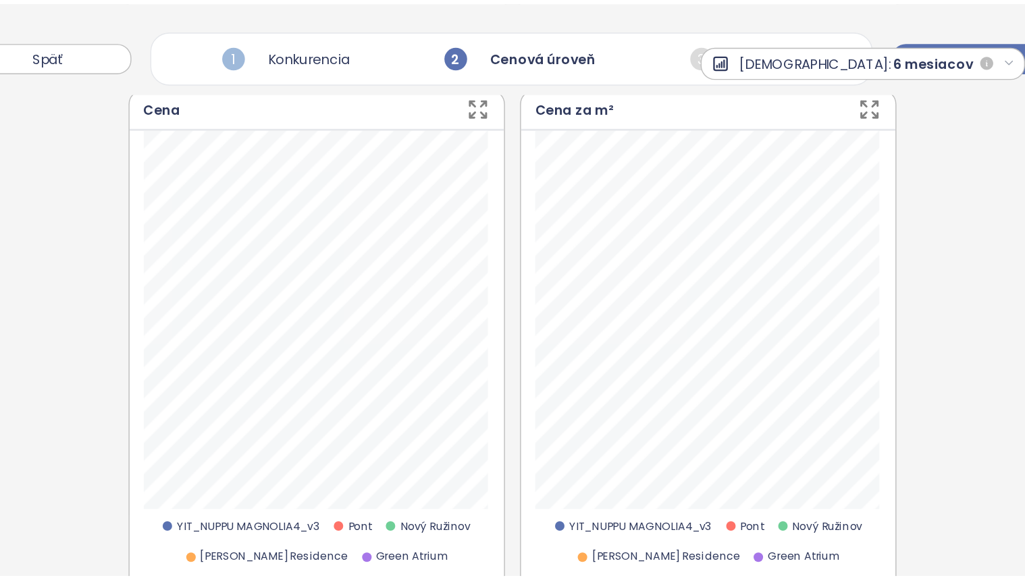
scroll to position [598, 0]
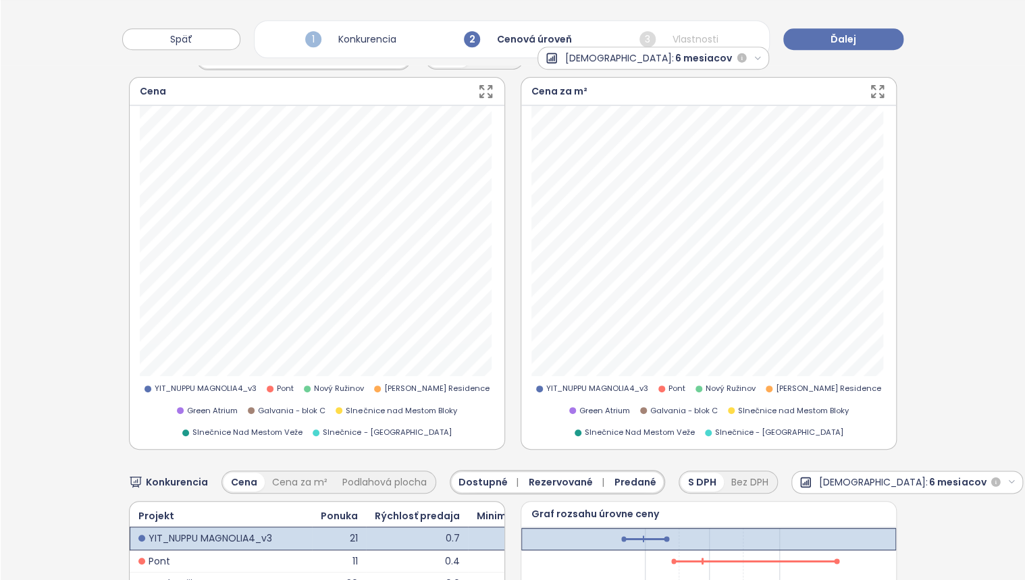
click at [184, 385] on span "YIT_NUPPU MAGNOLIA4_v3" at bounding box center [206, 389] width 102 height 12
click at [197, 384] on span "YIT_NUPPU MAGNOLIA4_v3" at bounding box center [206, 389] width 102 height 12
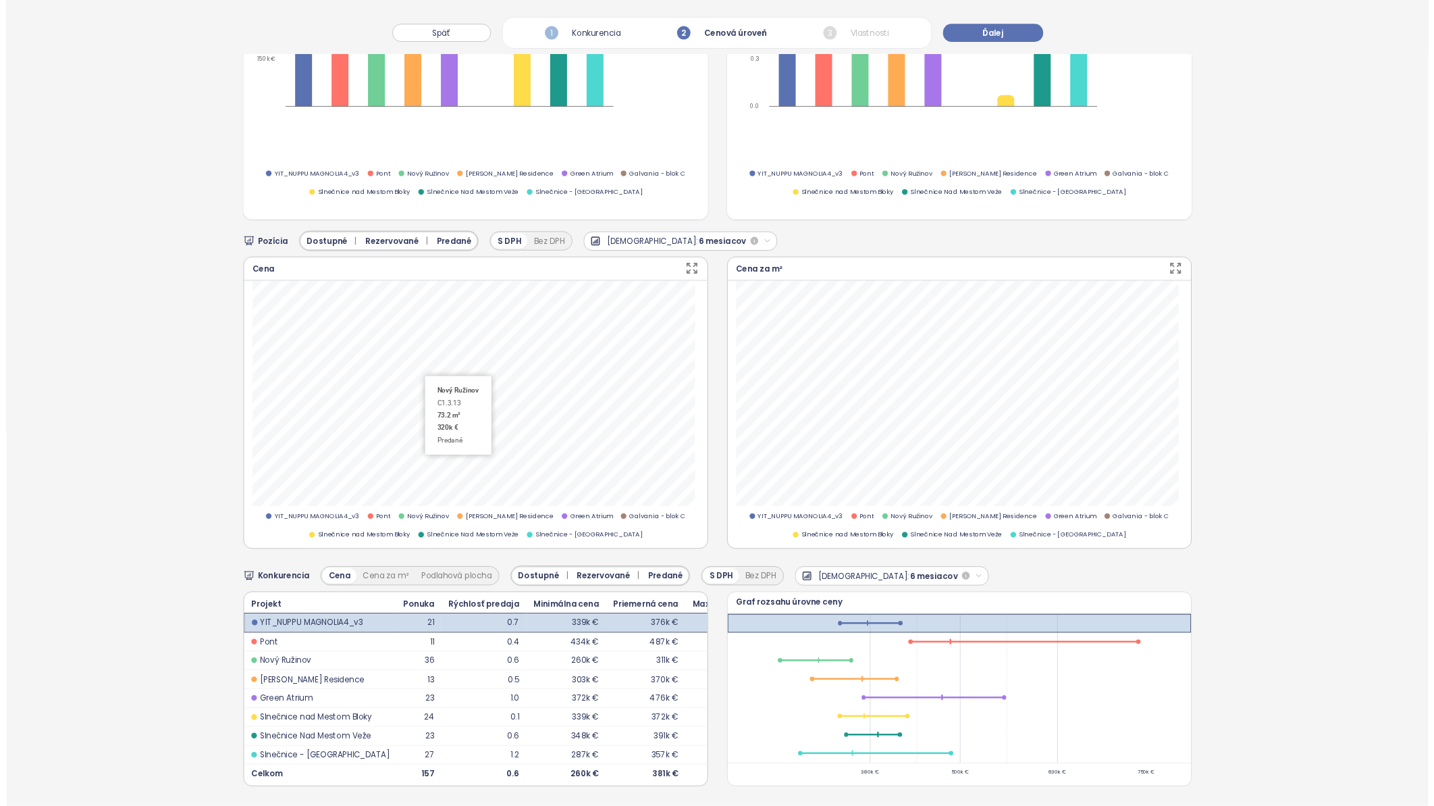
scroll to position [476, 0]
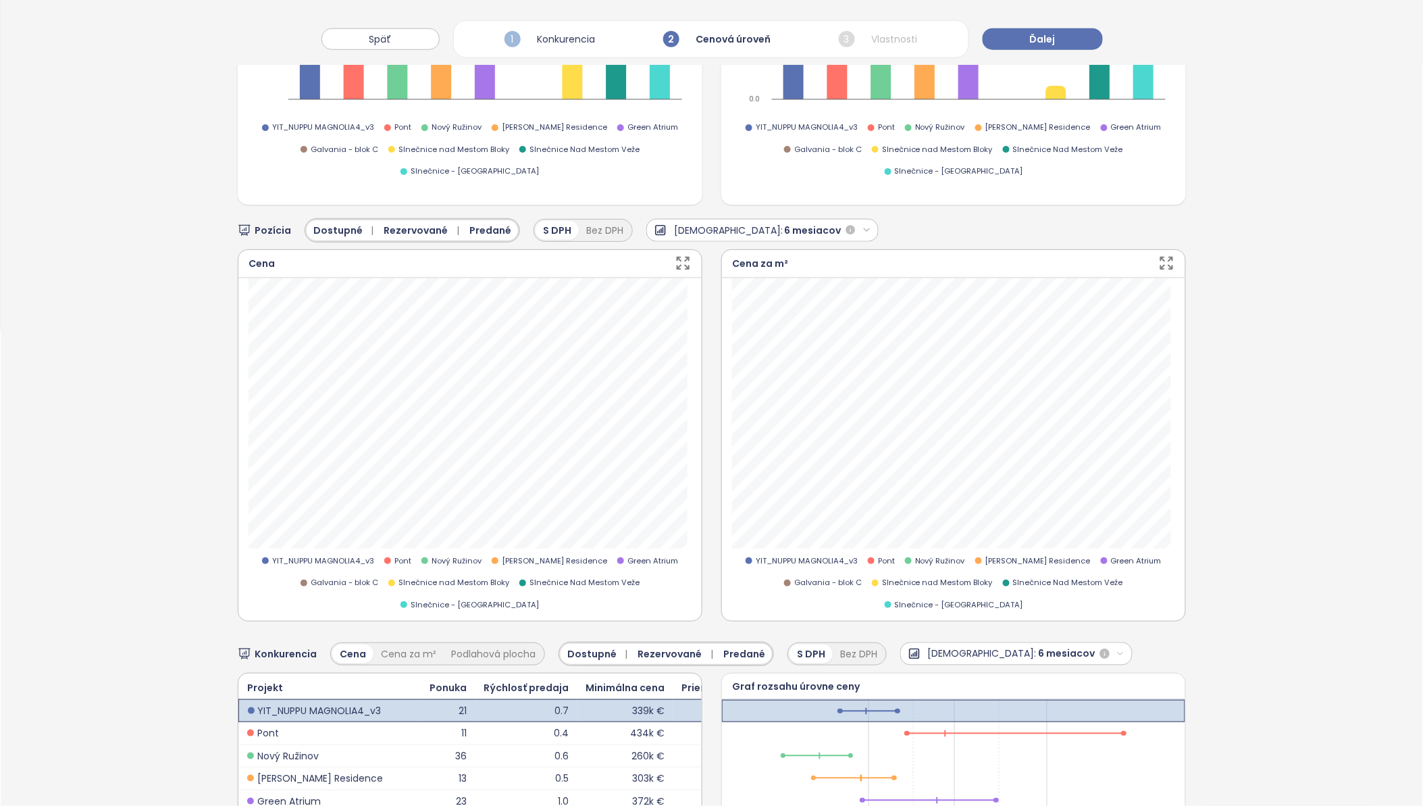
click at [681, 258] on icon "button" at bounding box center [683, 263] width 17 height 17
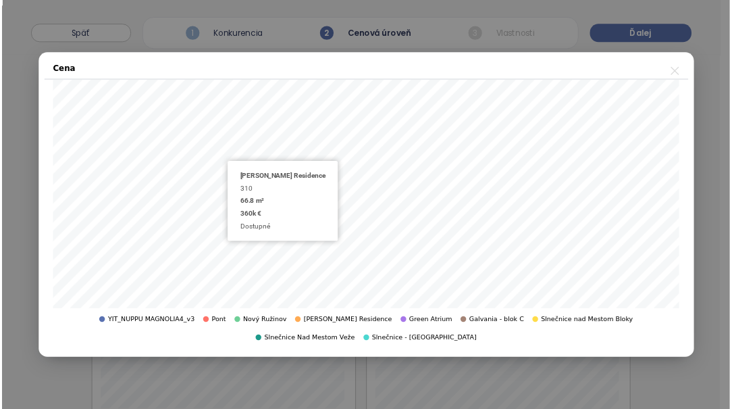
scroll to position [477, 0]
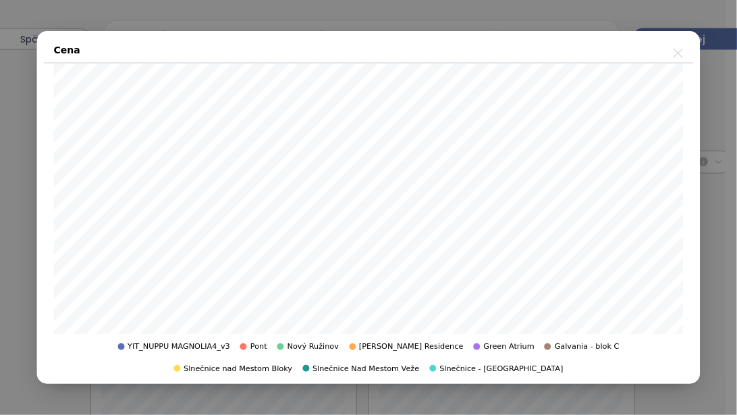
click at [681, 51] on icon "close" at bounding box center [678, 53] width 17 height 17
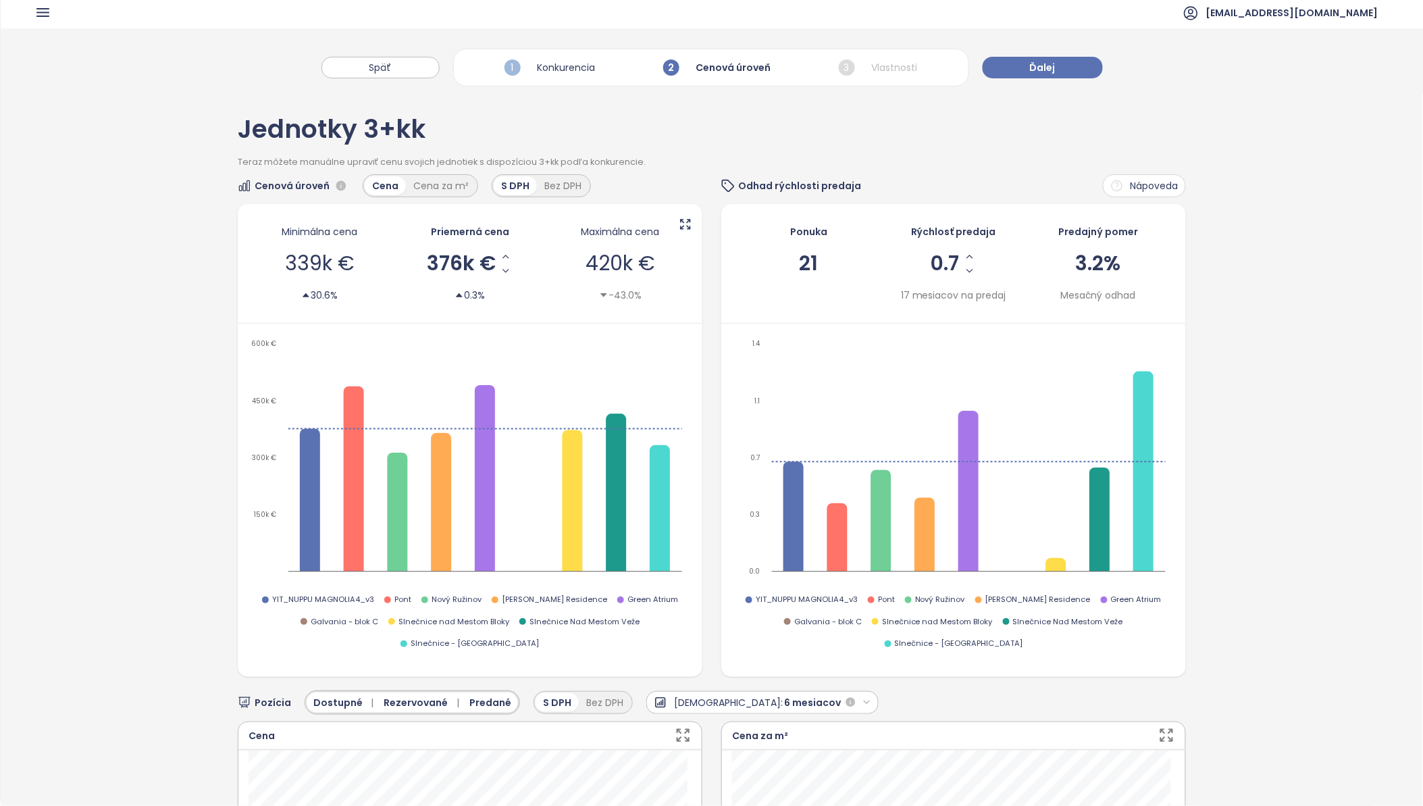
scroll to position [0, 0]
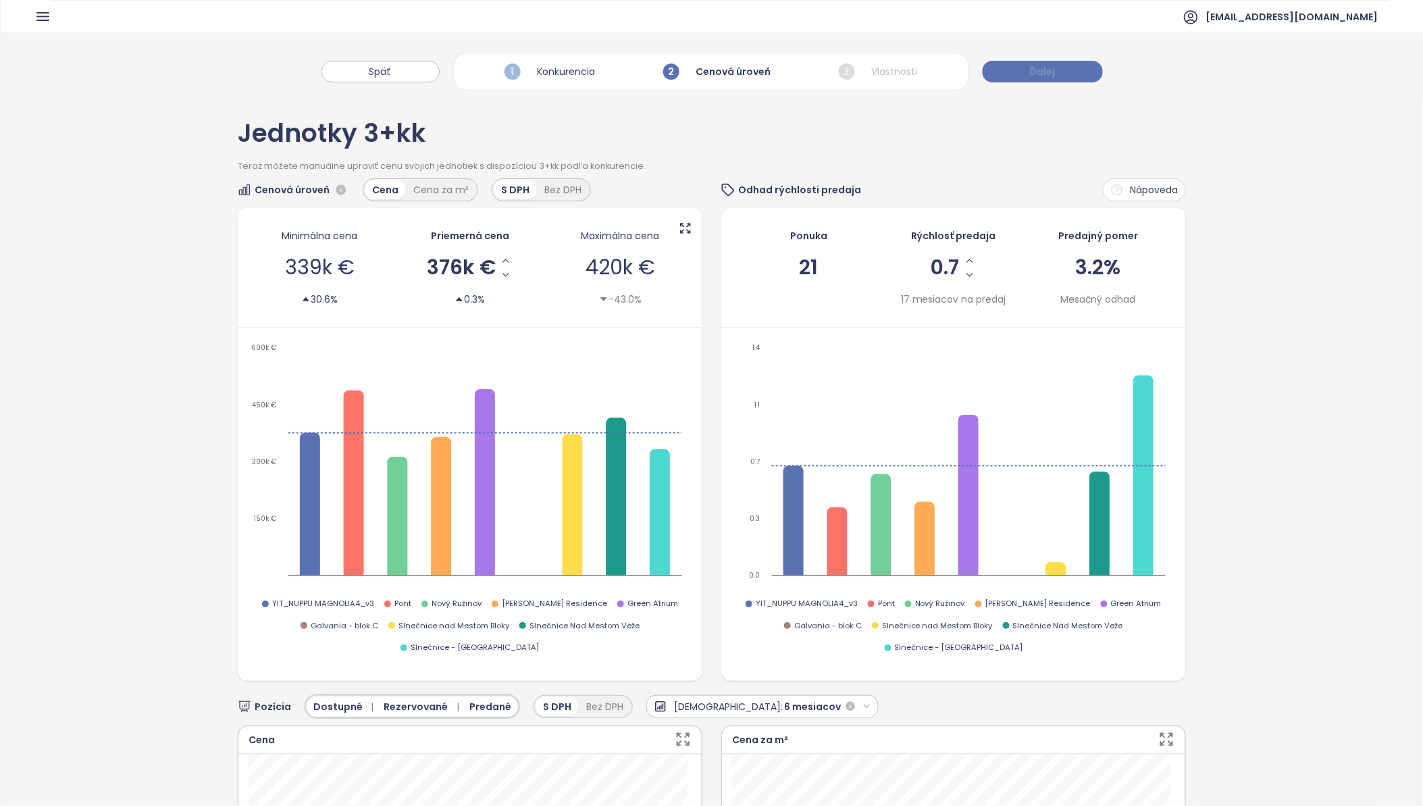
click at [1045, 72] on span "Ďalej" at bounding box center [1043, 71] width 26 height 15
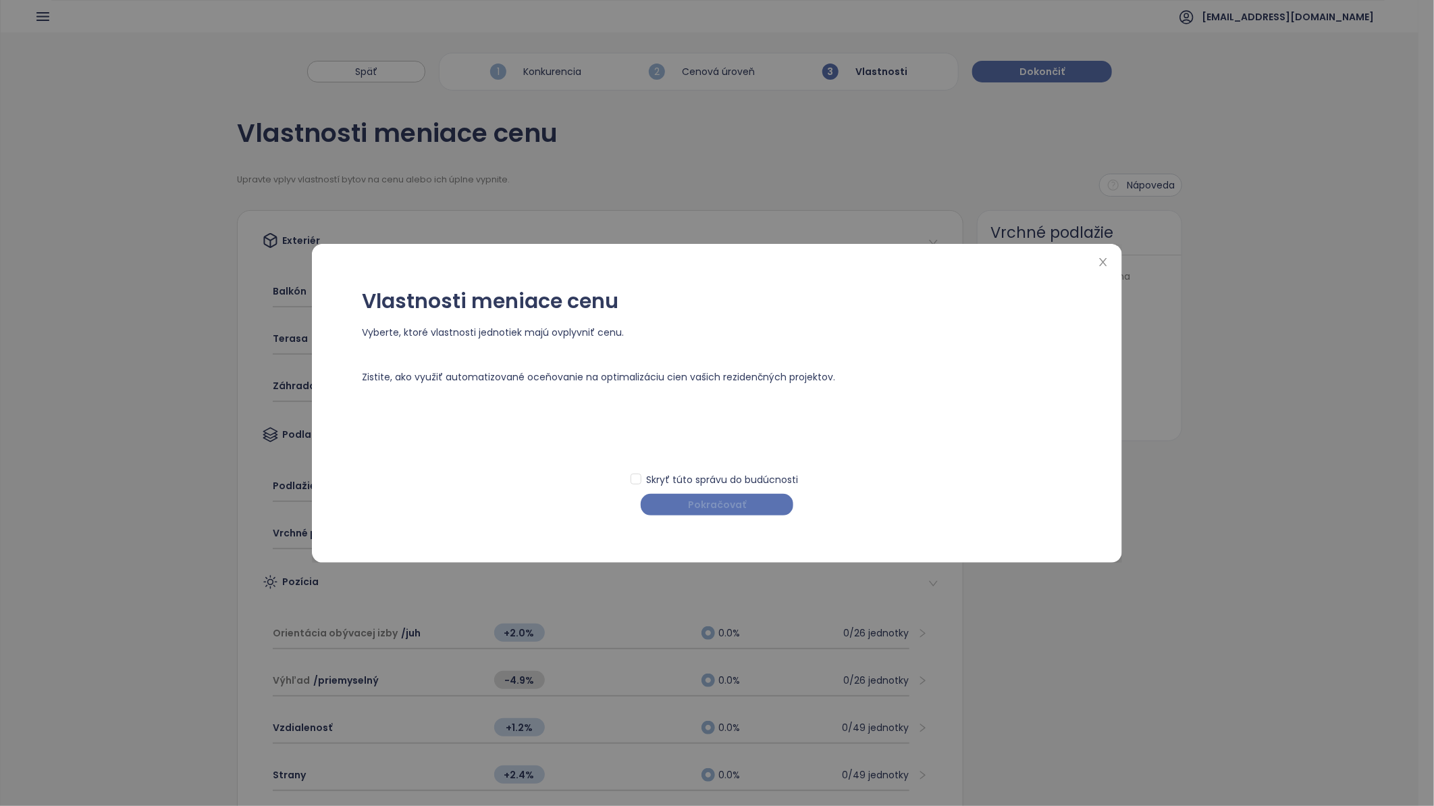
click at [743, 500] on span "Pokračovať" at bounding box center [717, 504] width 58 height 15
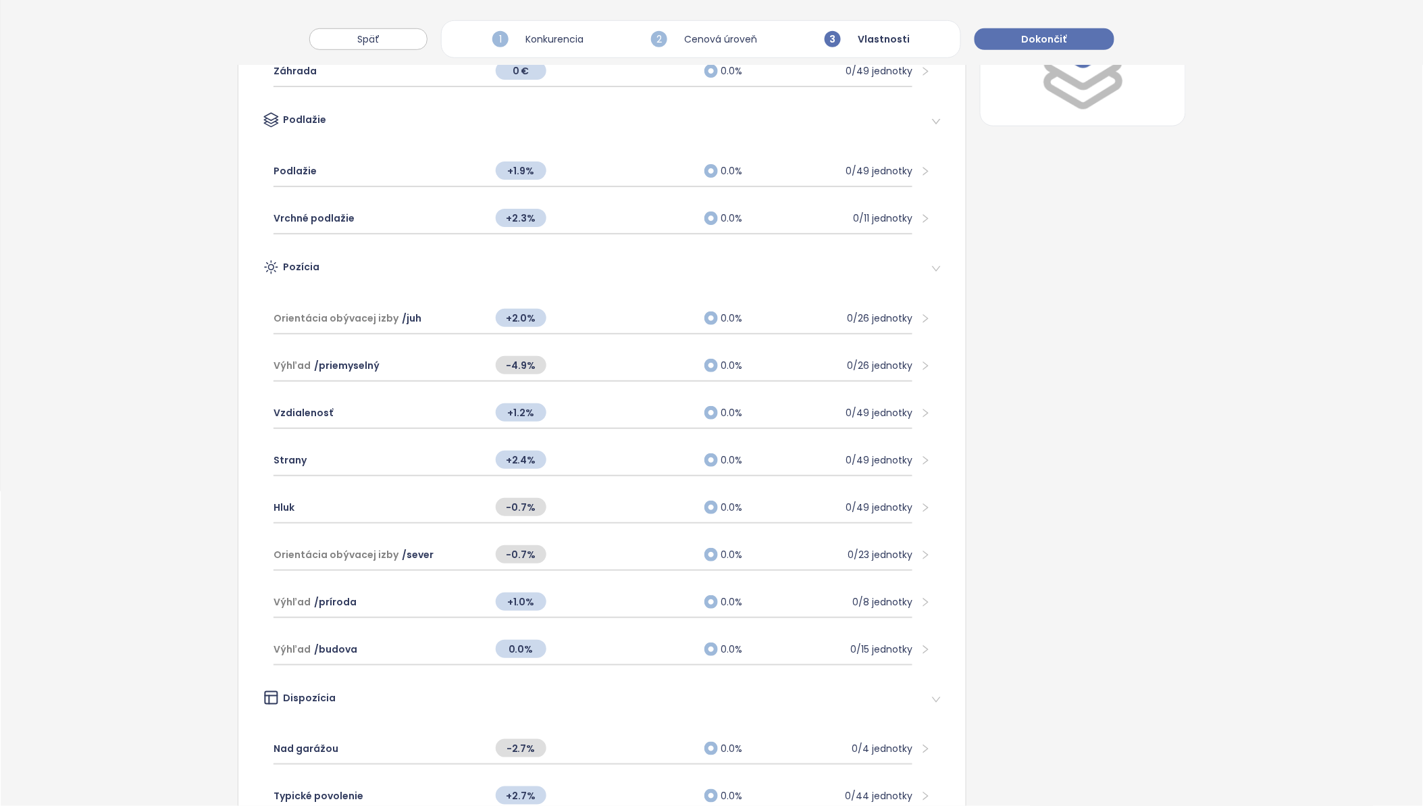
scroll to position [75, 0]
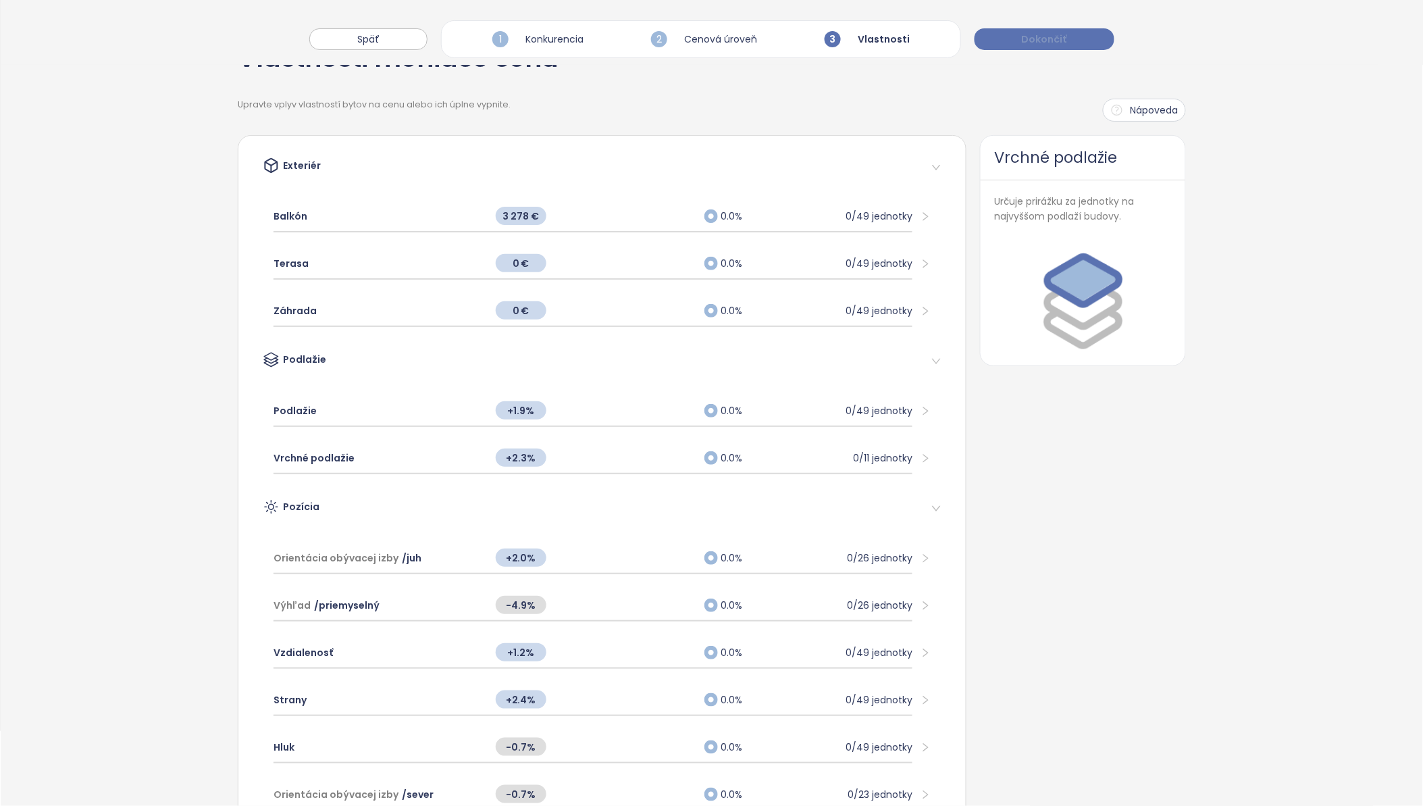
click at [1051, 39] on span "Dokončiť" at bounding box center [1044, 39] width 45 height 15
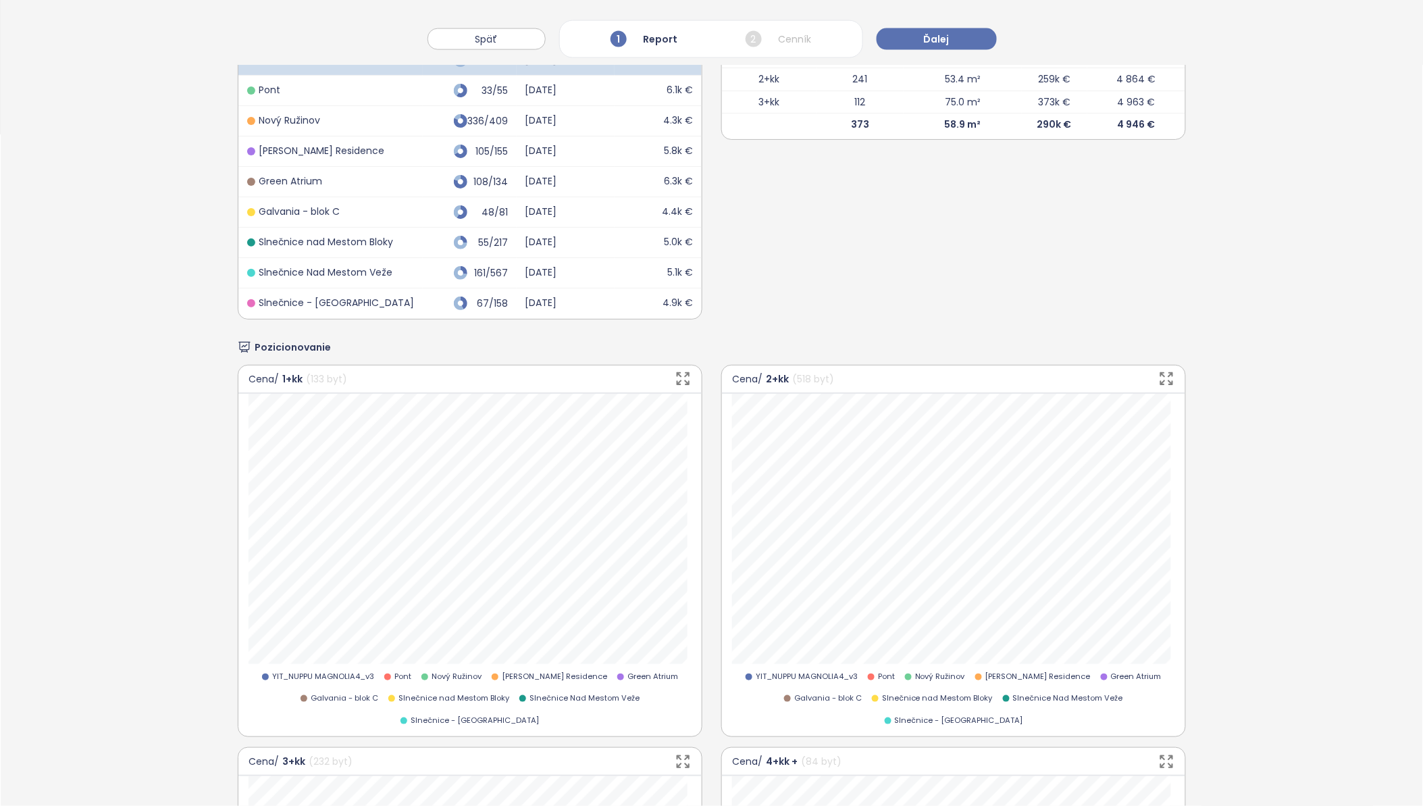
scroll to position [675, 0]
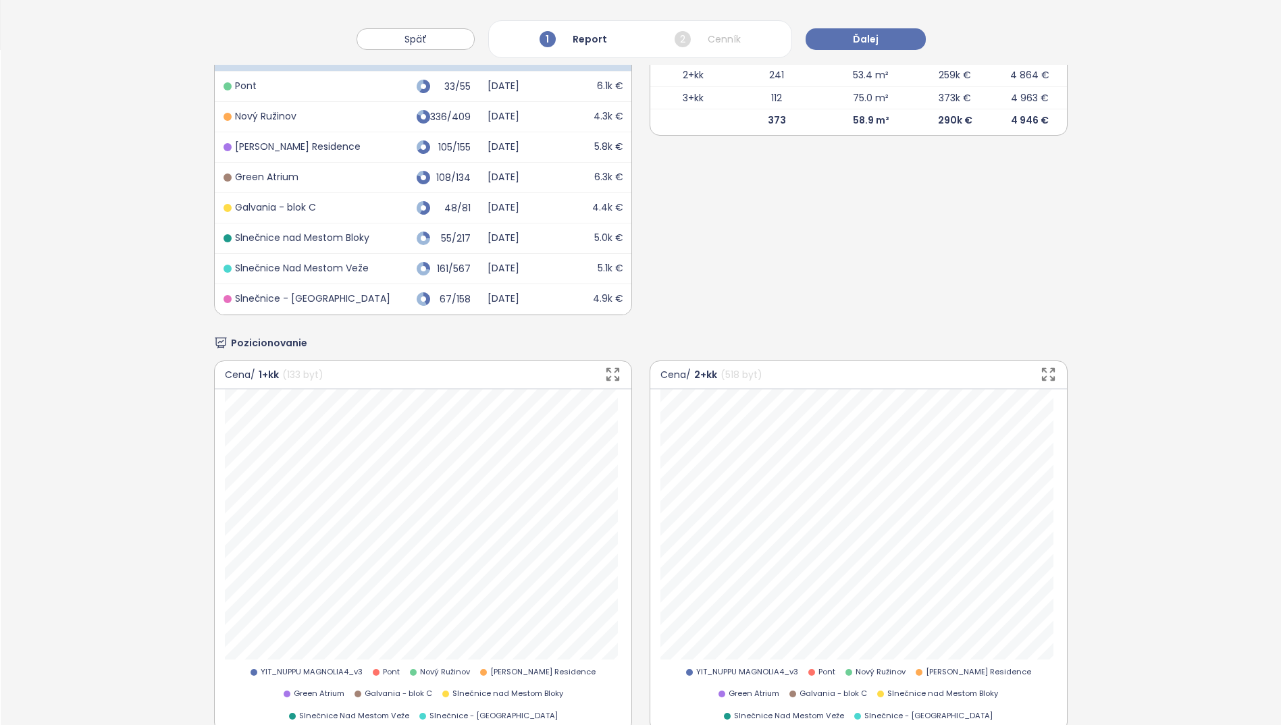
click at [1044, 373] on icon "button" at bounding box center [1048, 374] width 17 height 17
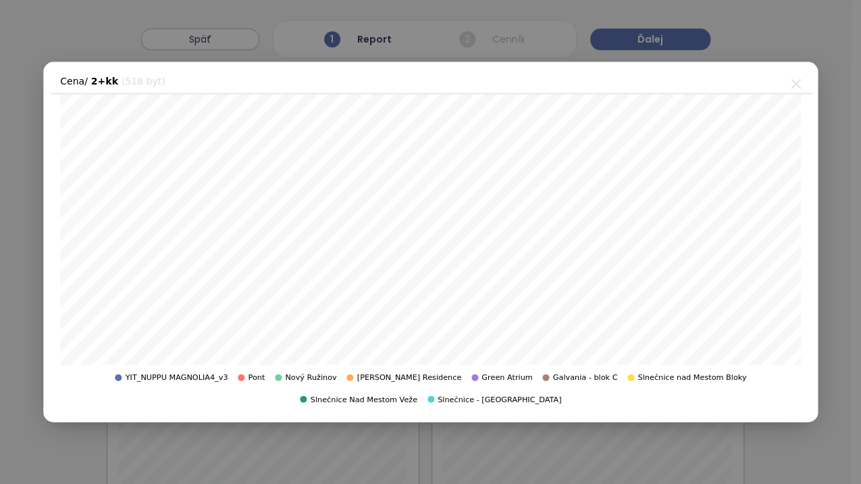
click at [796, 84] on icon "close" at bounding box center [796, 83] width 9 height 9
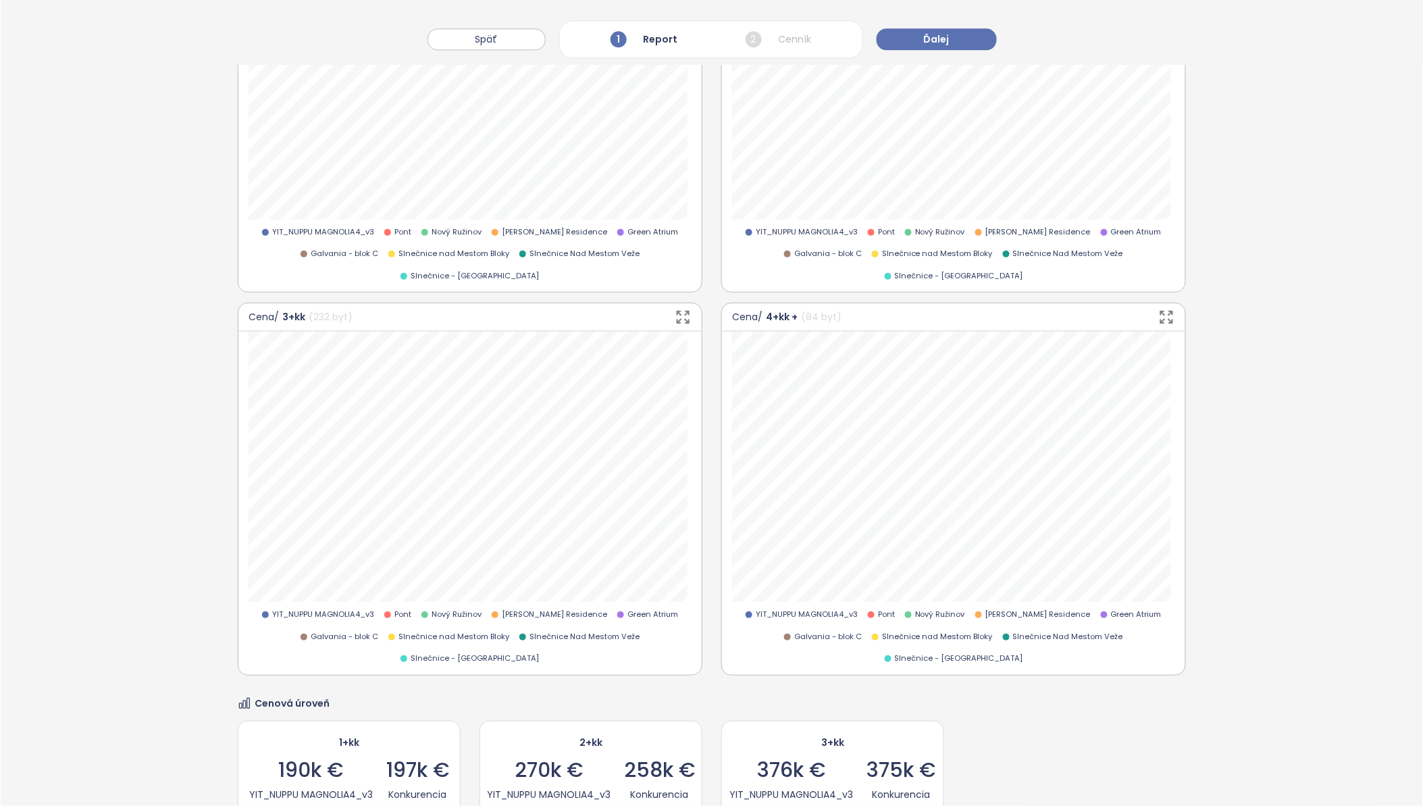
scroll to position [1125, 0]
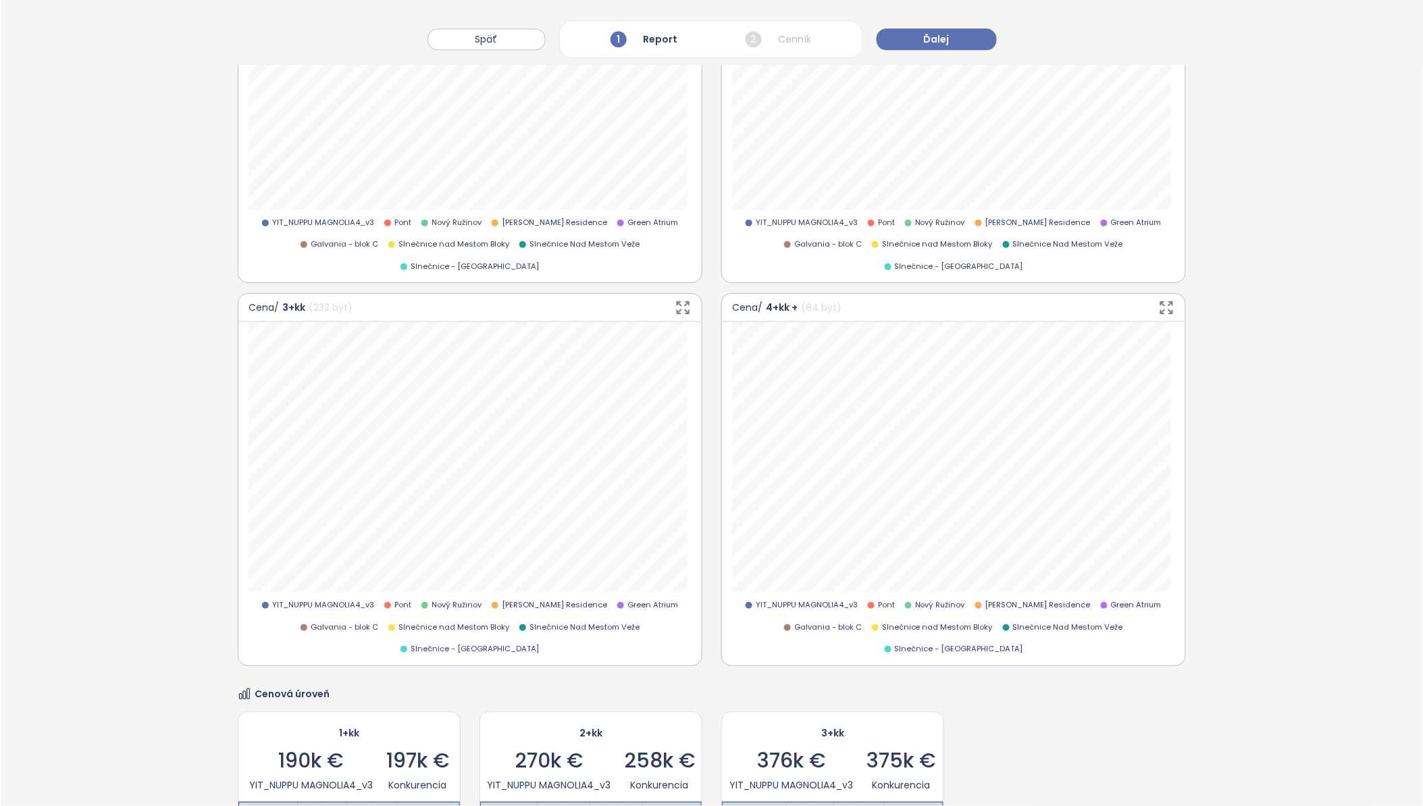
click at [675, 306] on icon "button" at bounding box center [683, 307] width 17 height 17
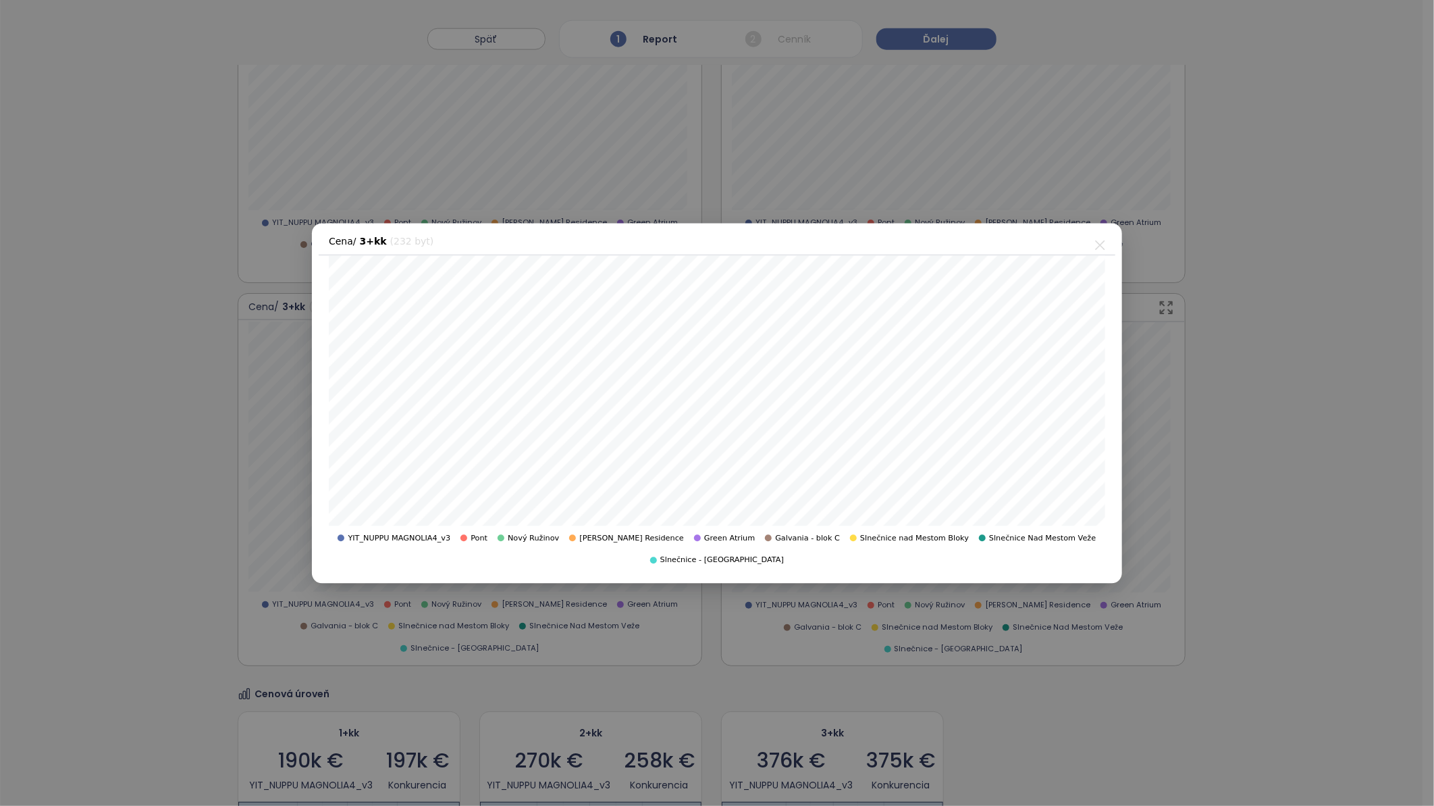
click at [1102, 249] on icon "close" at bounding box center [1099, 244] width 9 height 9
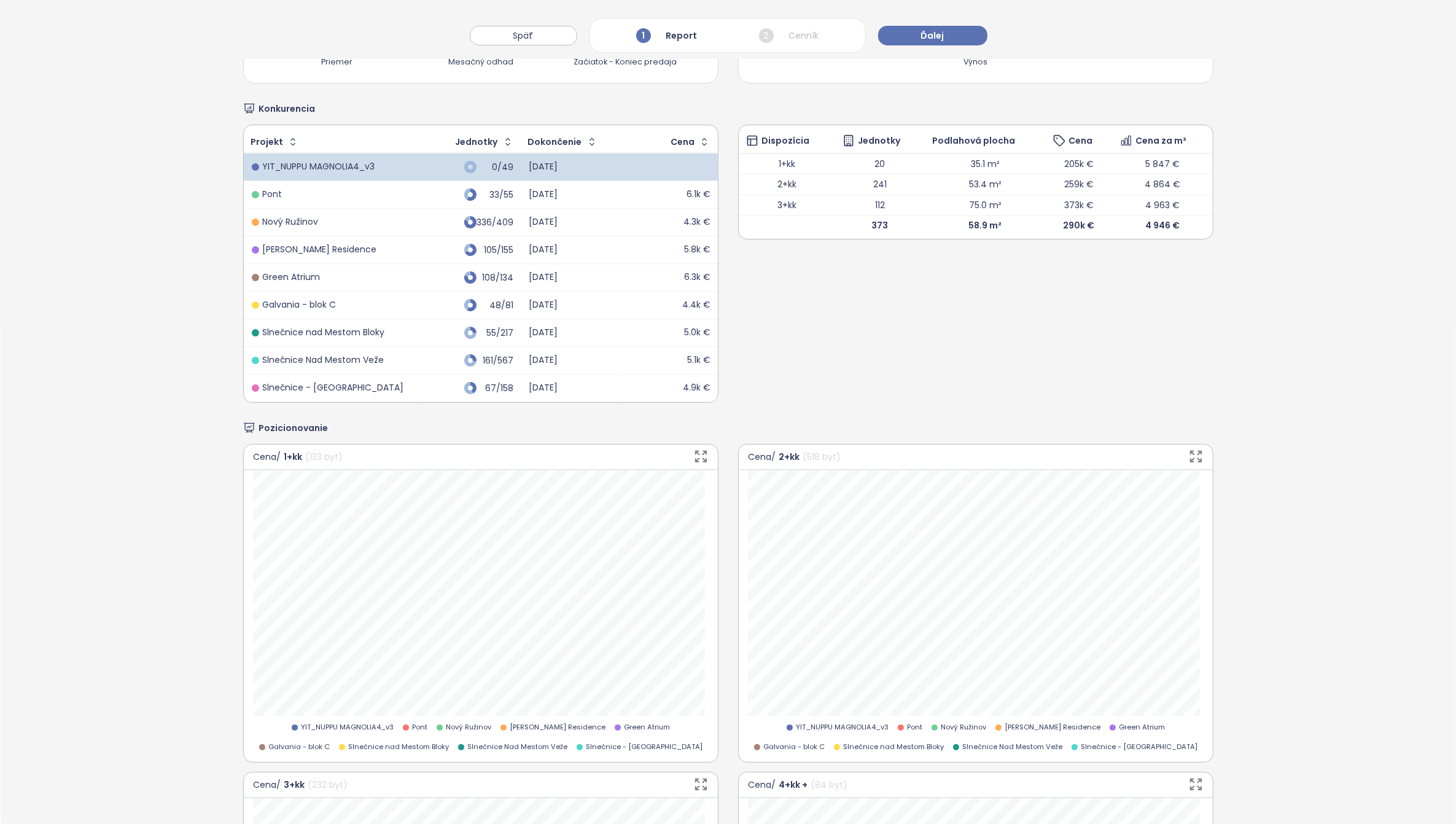
scroll to position [654, 0]
